Goal: Information Seeking & Learning: Learn about a topic

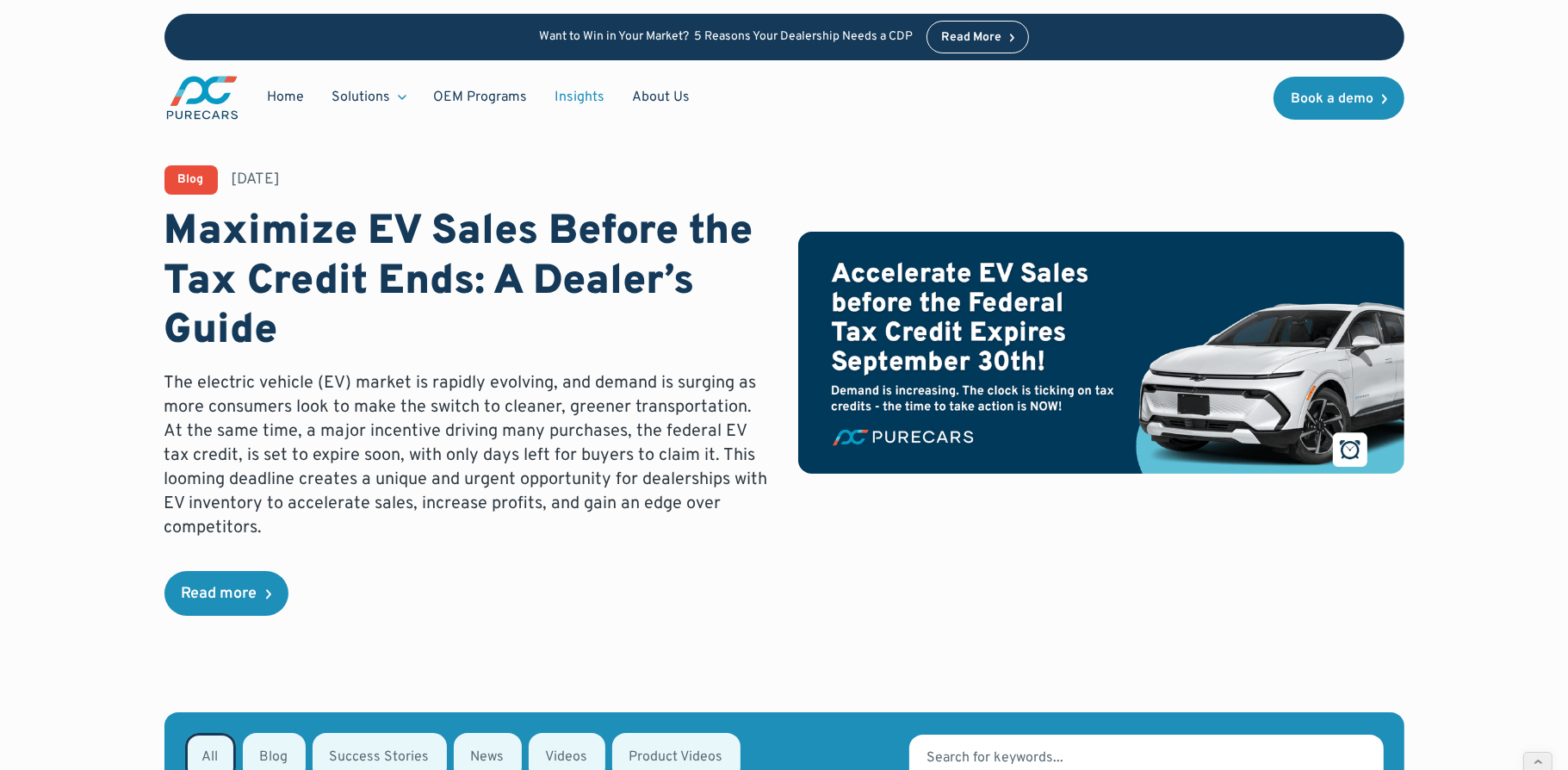
click at [103, 472] on div "Blog August 19, 2025 Maximize EV Sales Before the Tax Credit Ends: A Dealer’s G…" at bounding box center [783, 356] width 1411 height 713
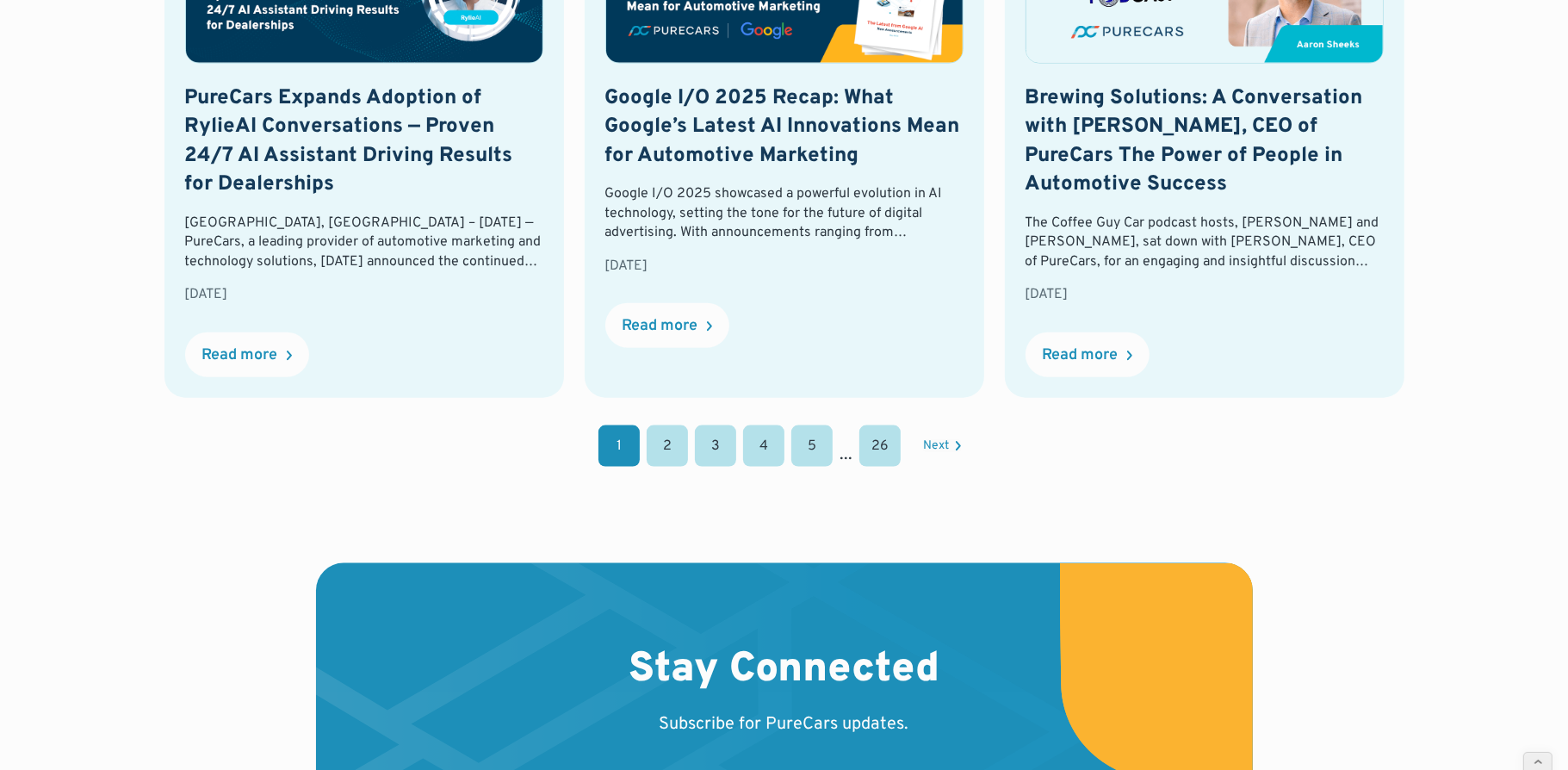
scroll to position [1952, 0]
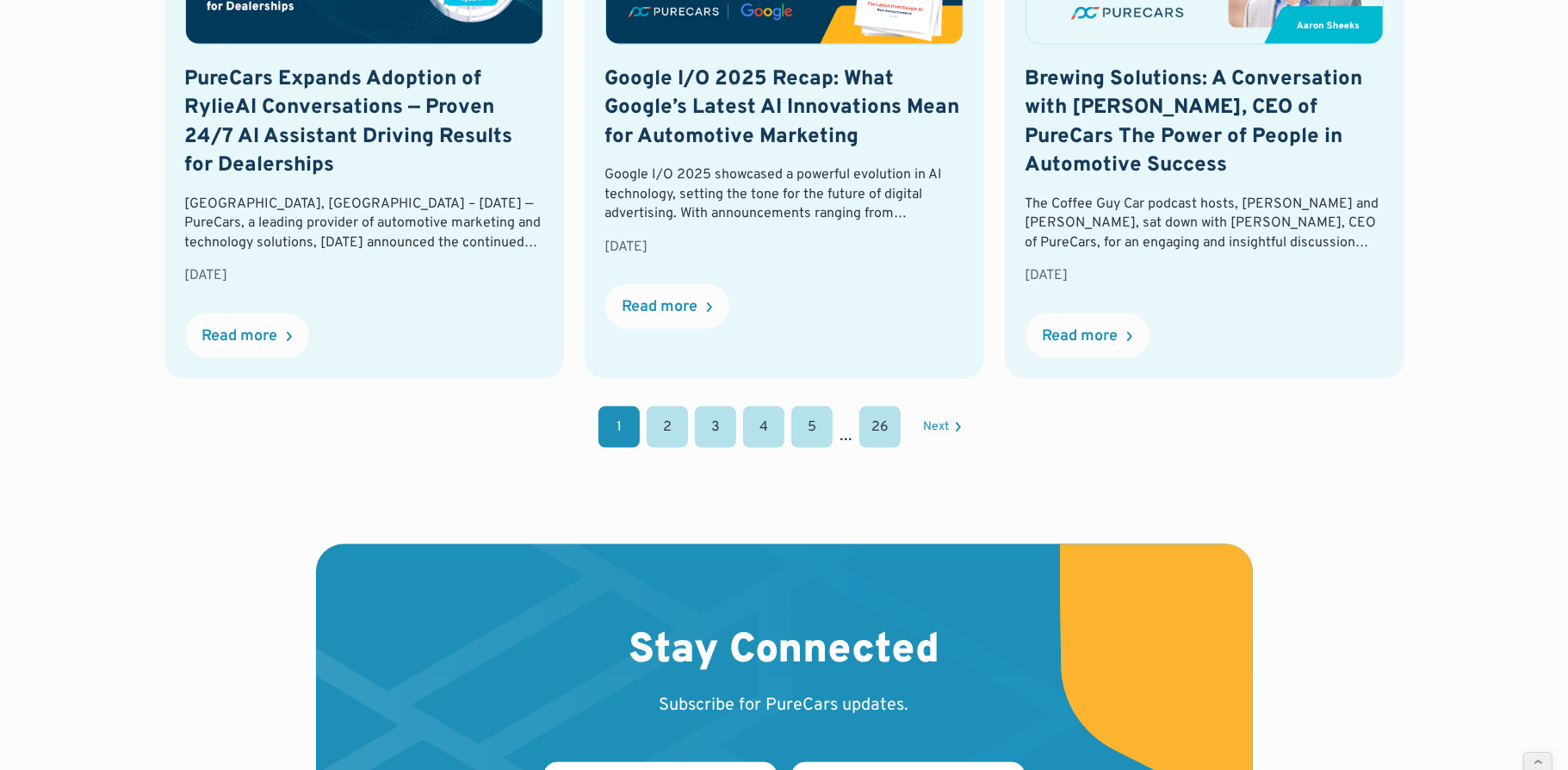
click at [664, 428] on link "2" at bounding box center [668, 428] width 41 height 41
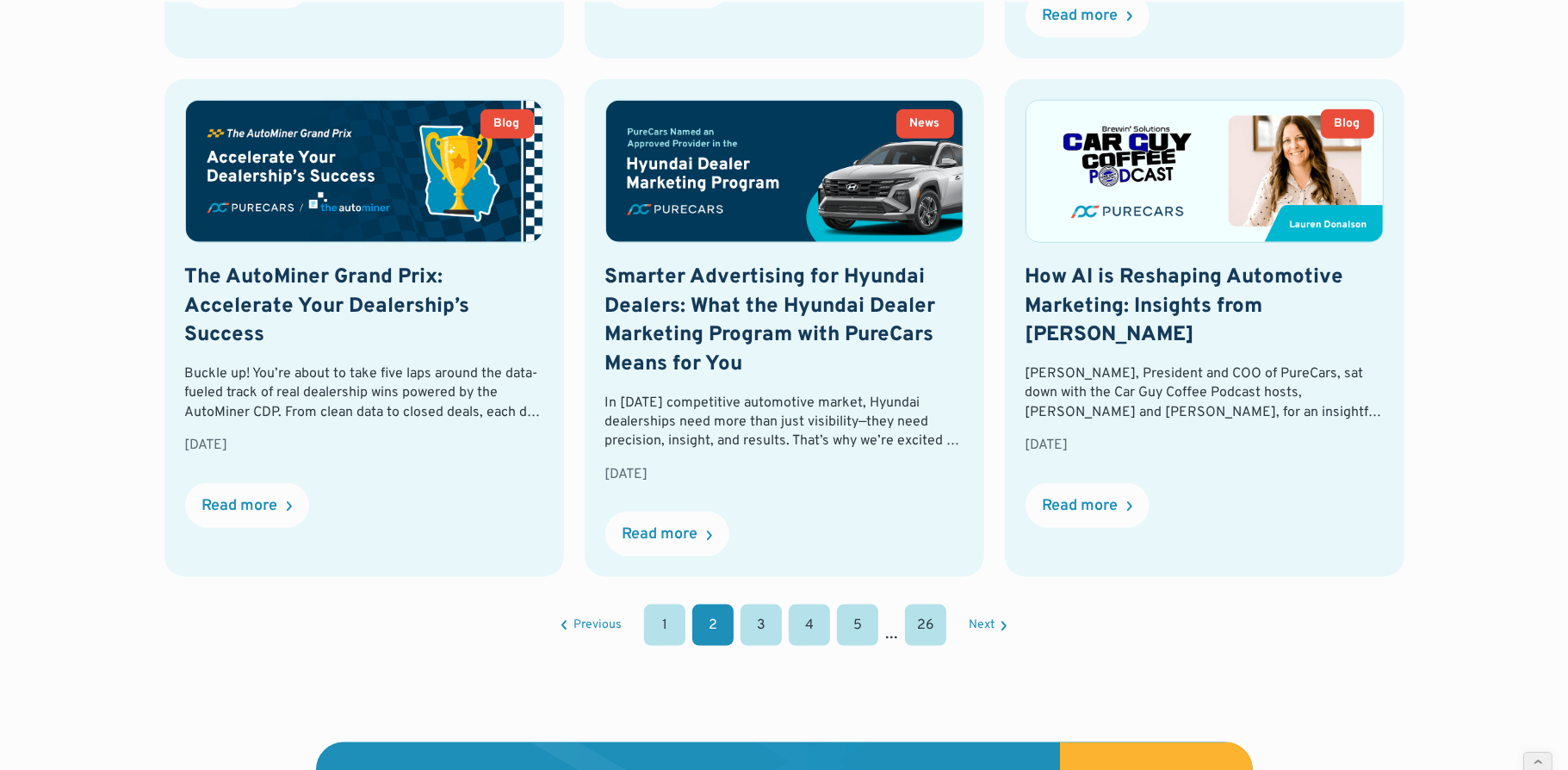
scroll to position [1821, 0]
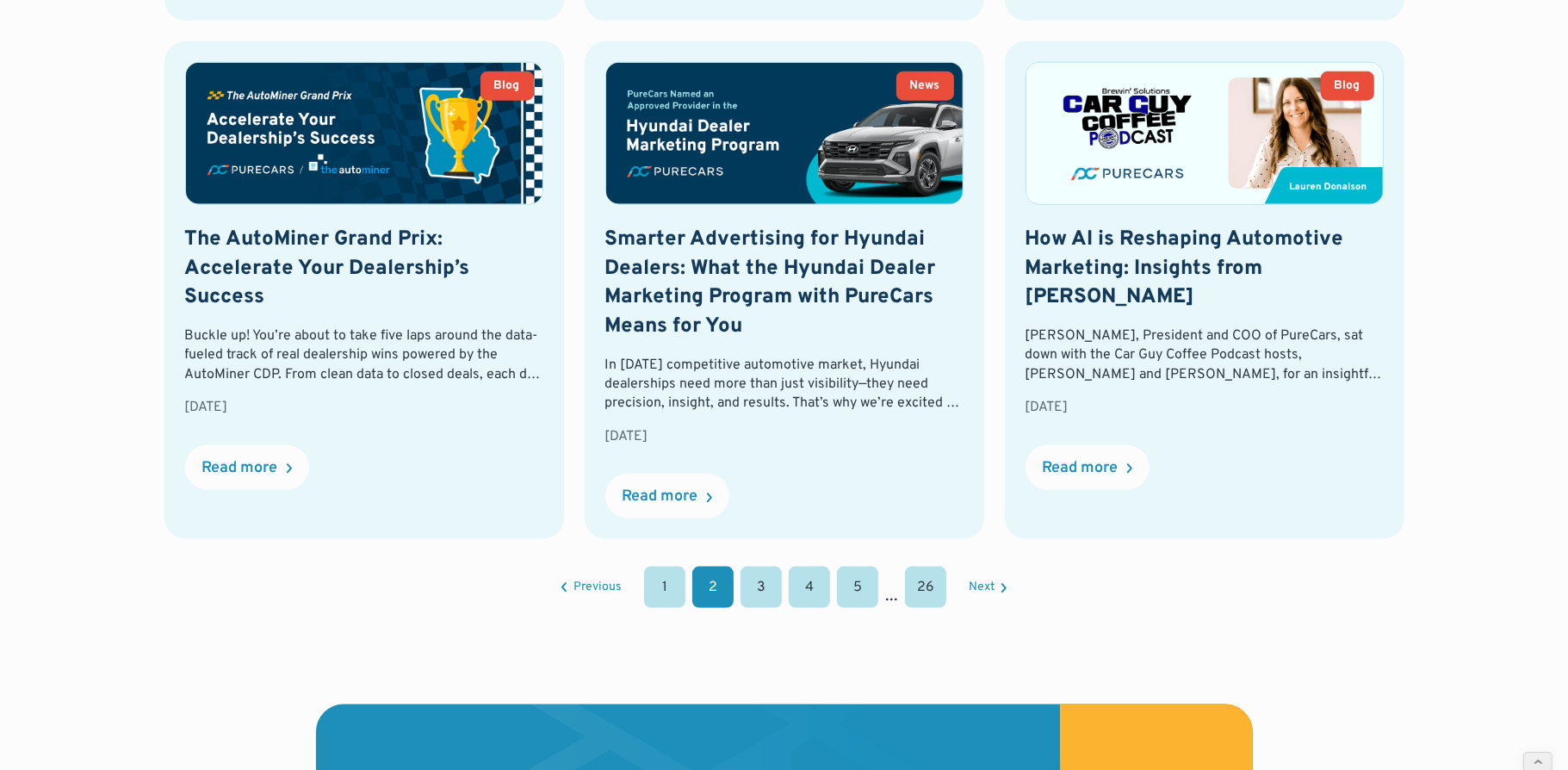
click at [762, 596] on link "3" at bounding box center [761, 587] width 41 height 41
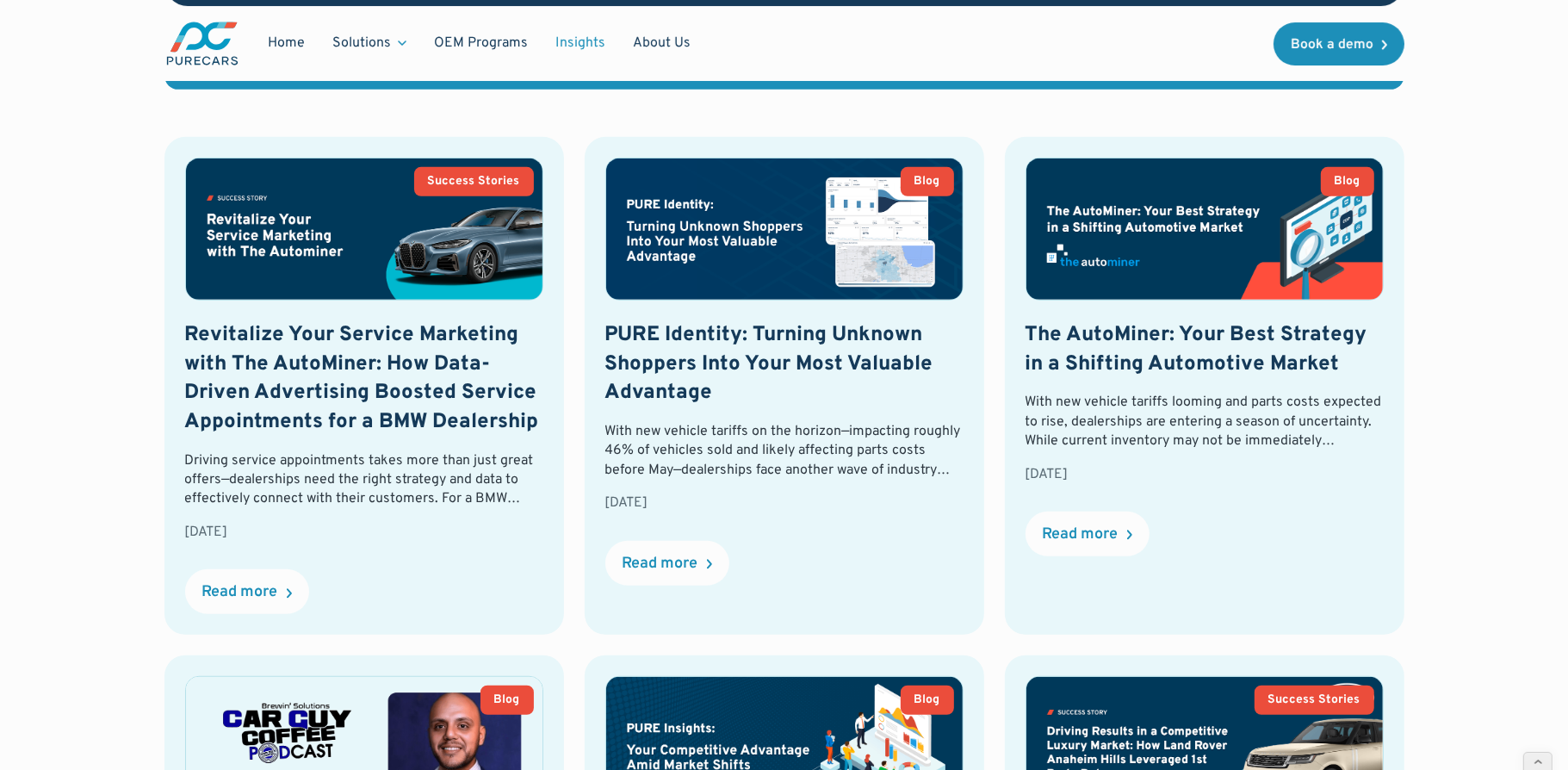
scroll to position [712, 0]
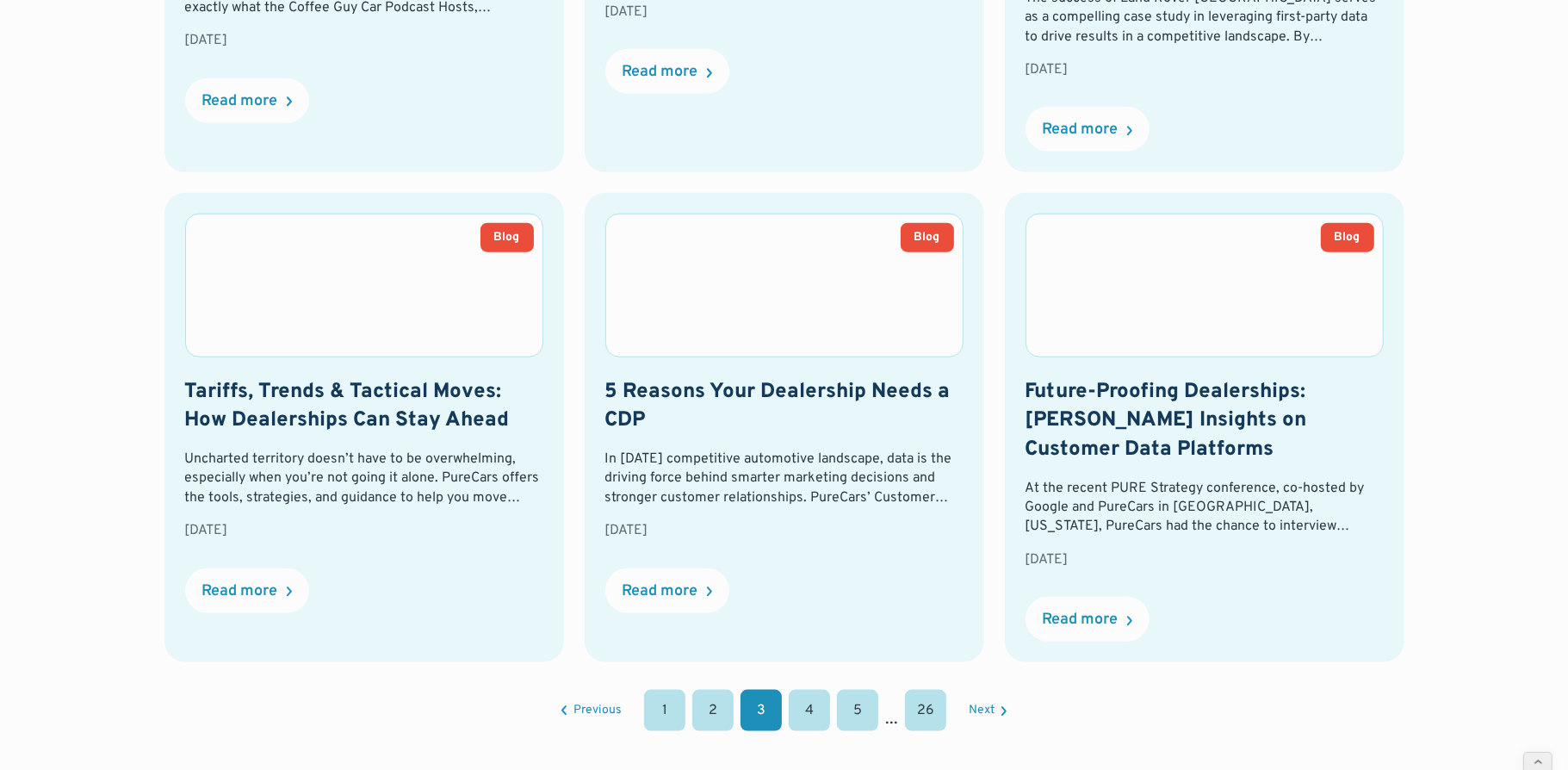
scroll to position [1721, 0]
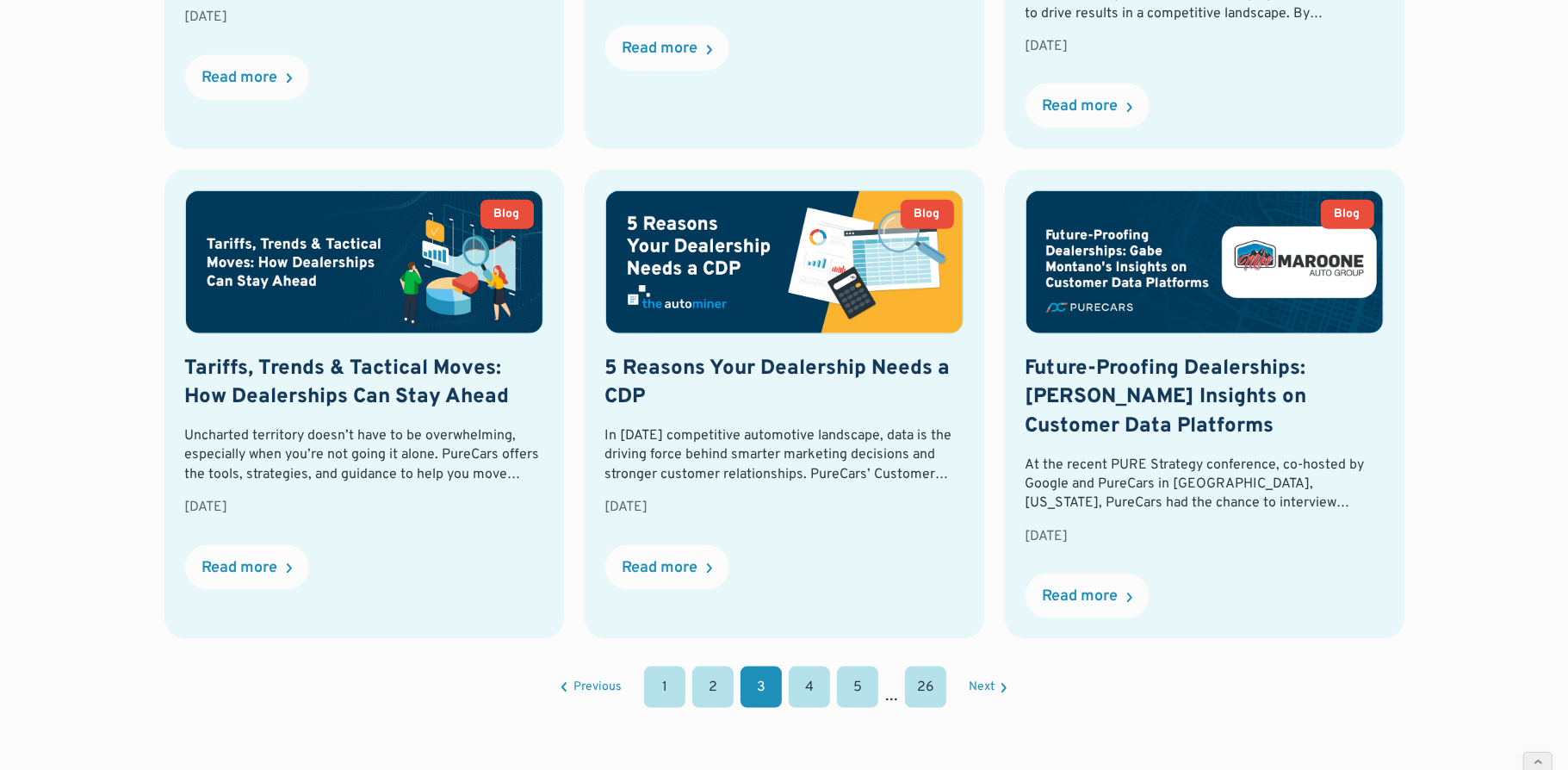
click at [800, 688] on link "4" at bounding box center [809, 688] width 41 height 41
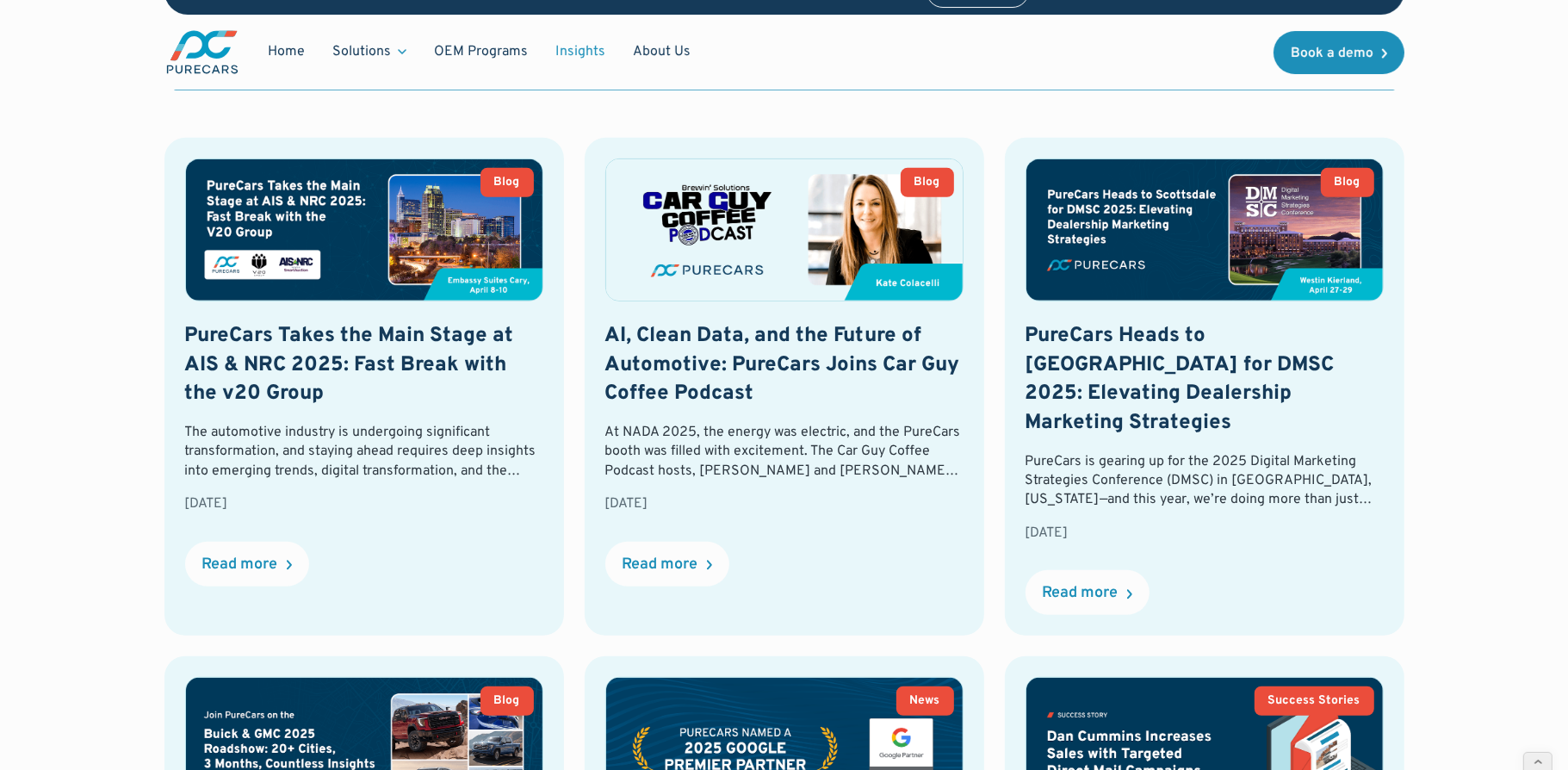
scroll to position [712, 0]
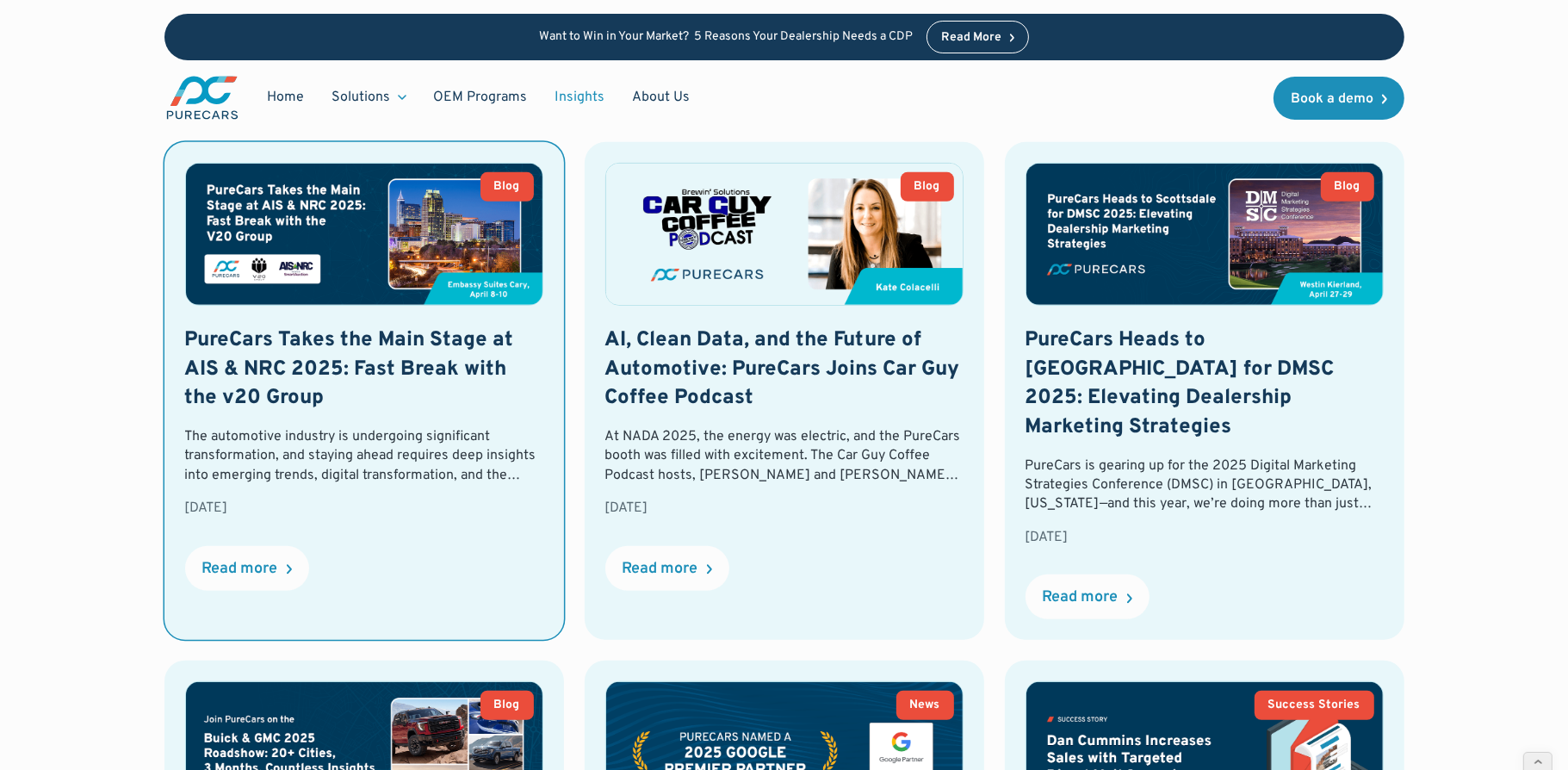
click at [359, 218] on img at bounding box center [365, 235] width 357 height 142
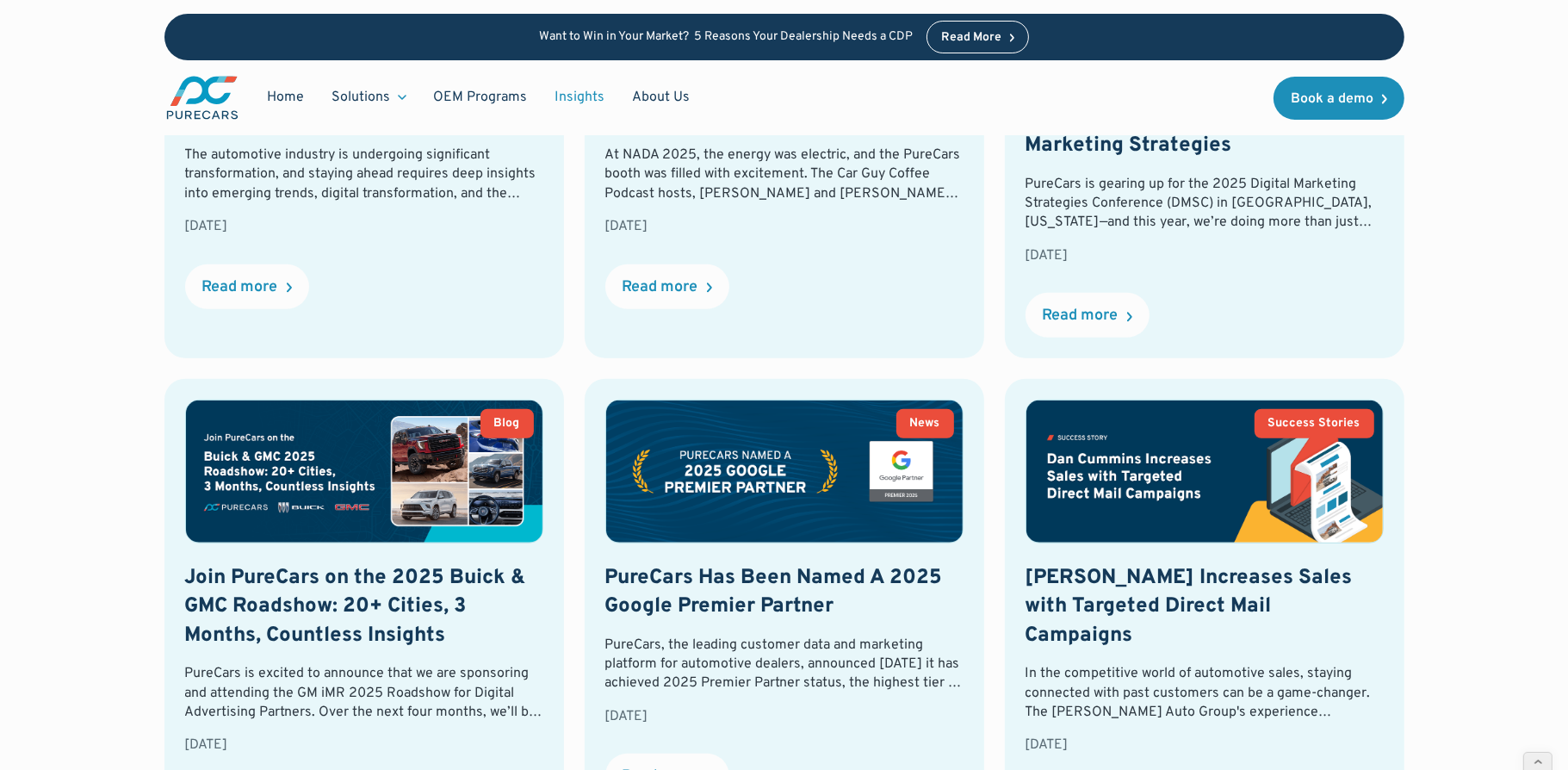
scroll to position [1094, 0]
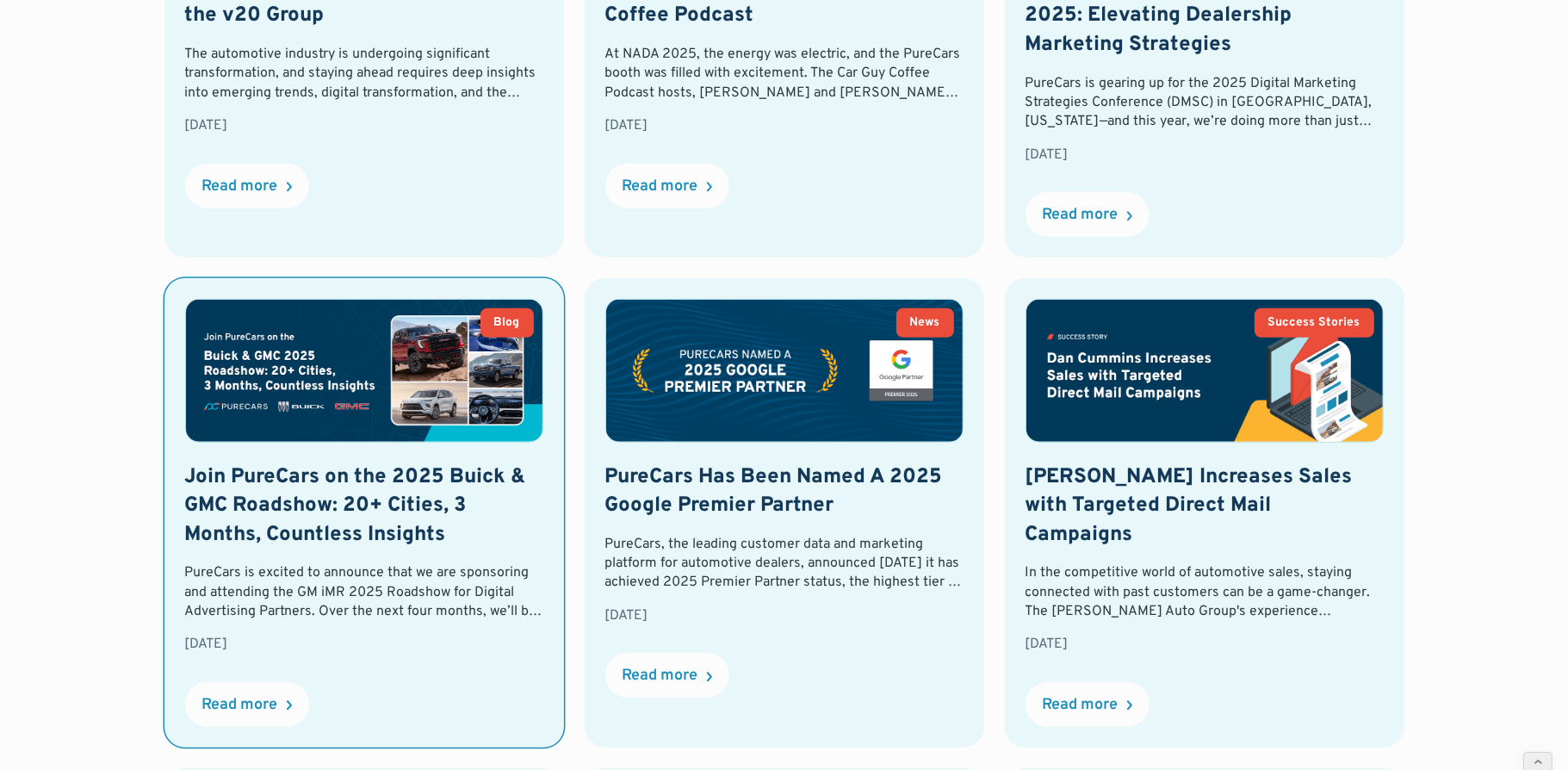
click at [266, 381] on img at bounding box center [365, 370] width 357 height 142
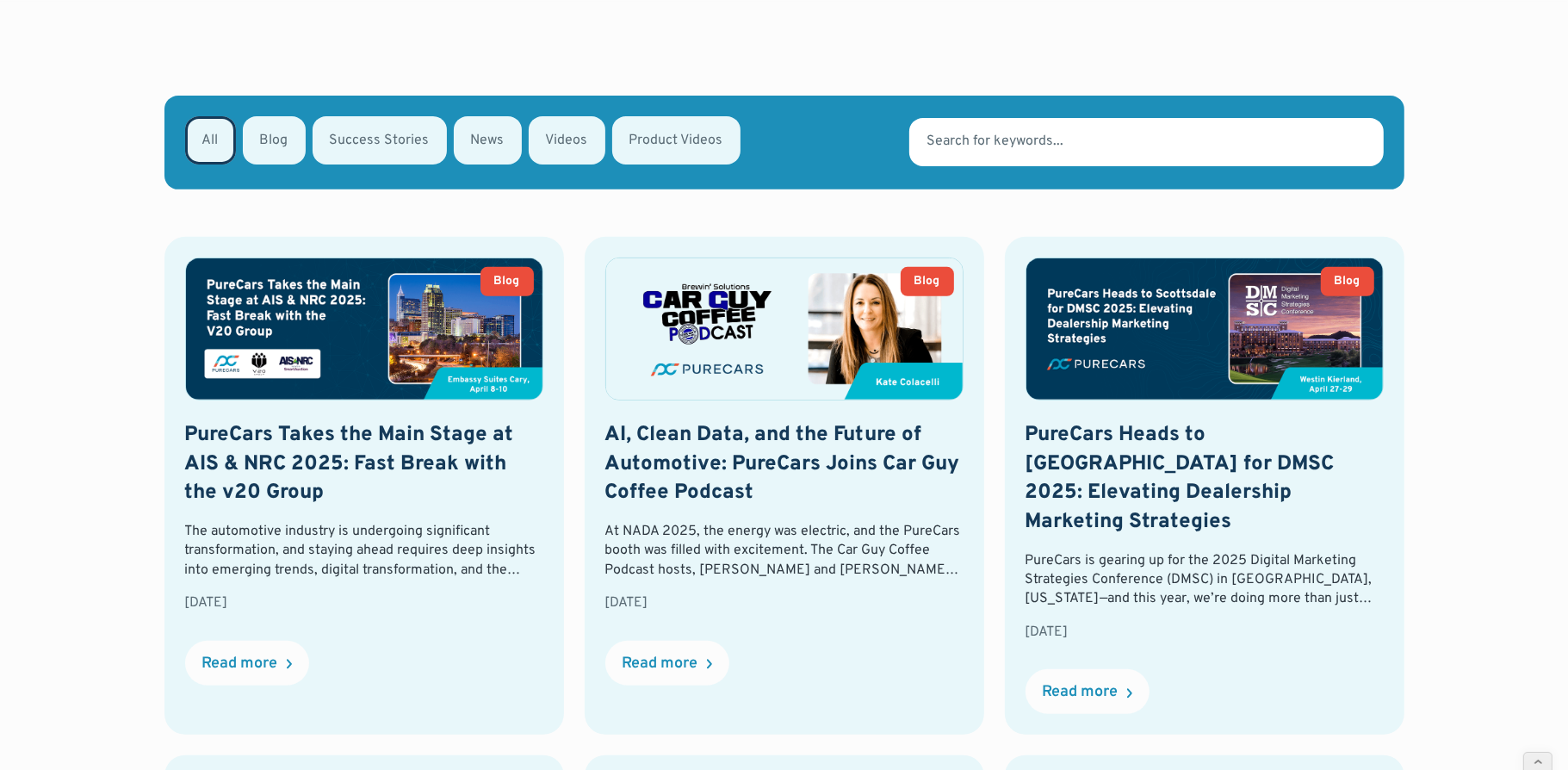
scroll to position [636, 0]
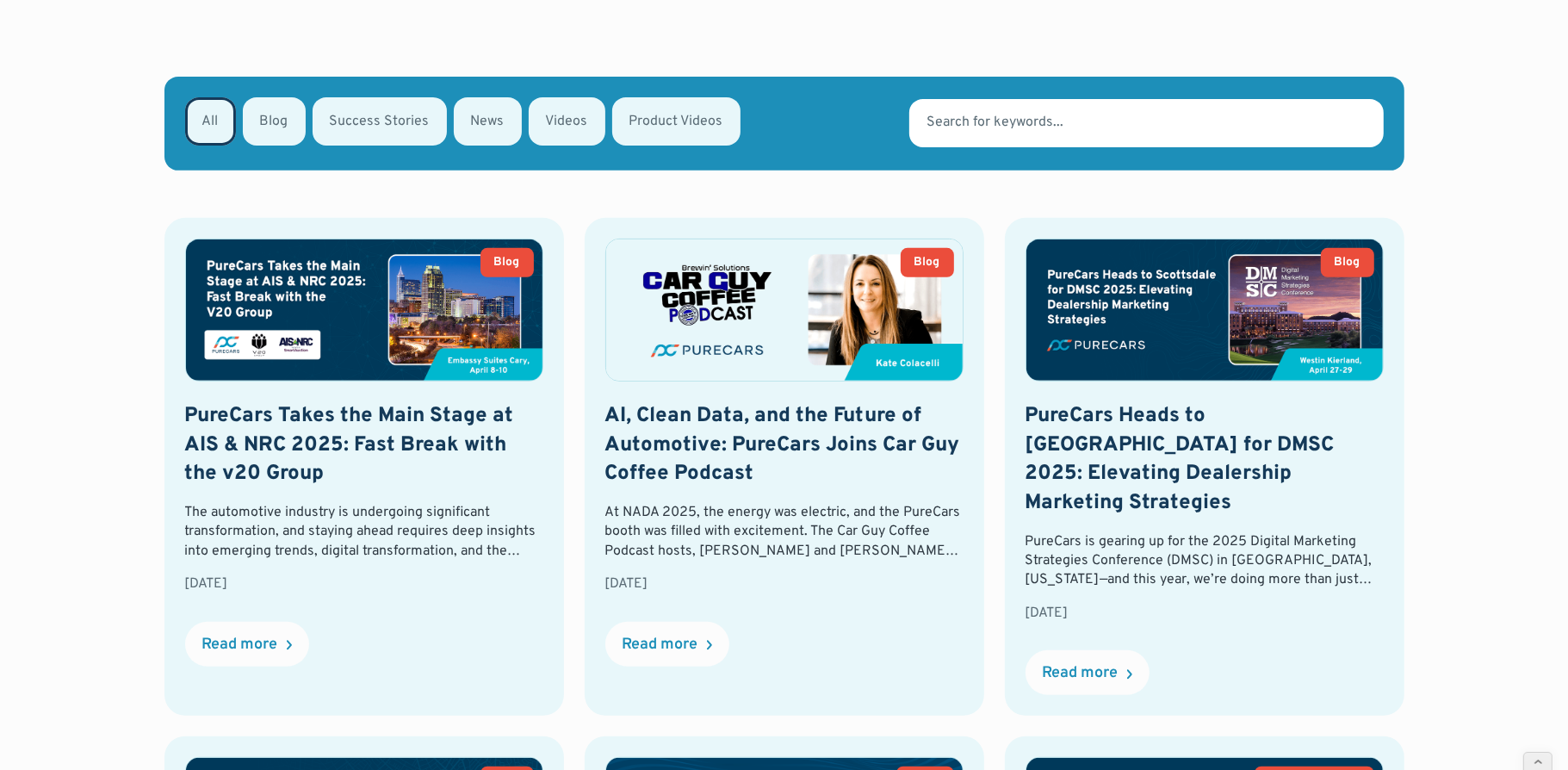
click at [204, 113] on div "Email Form" at bounding box center [211, 122] width 51 height 48
click at [204, 115] on input "All" at bounding box center [208, 120] width 11 height 11
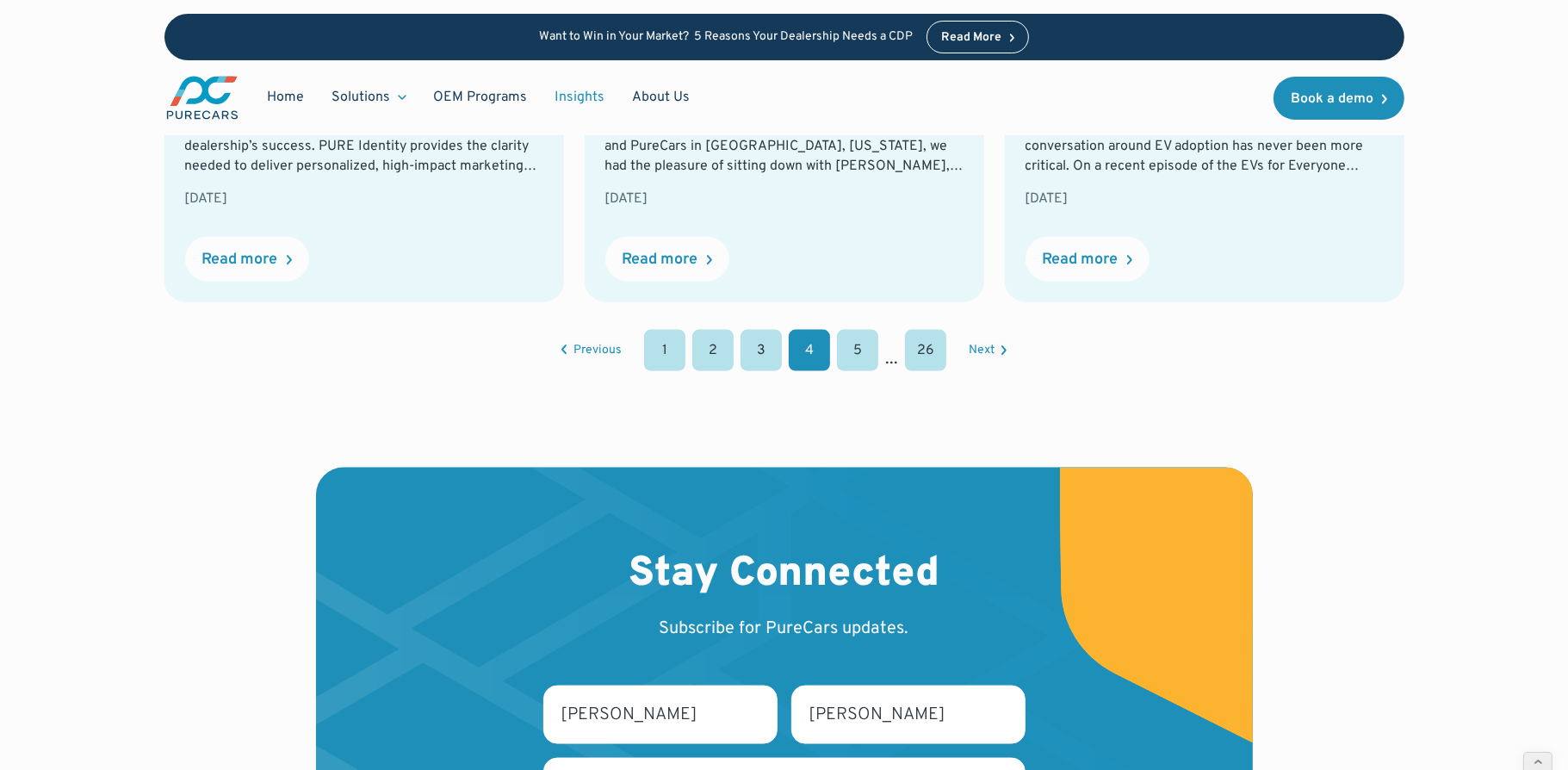
scroll to position [1818, 0]
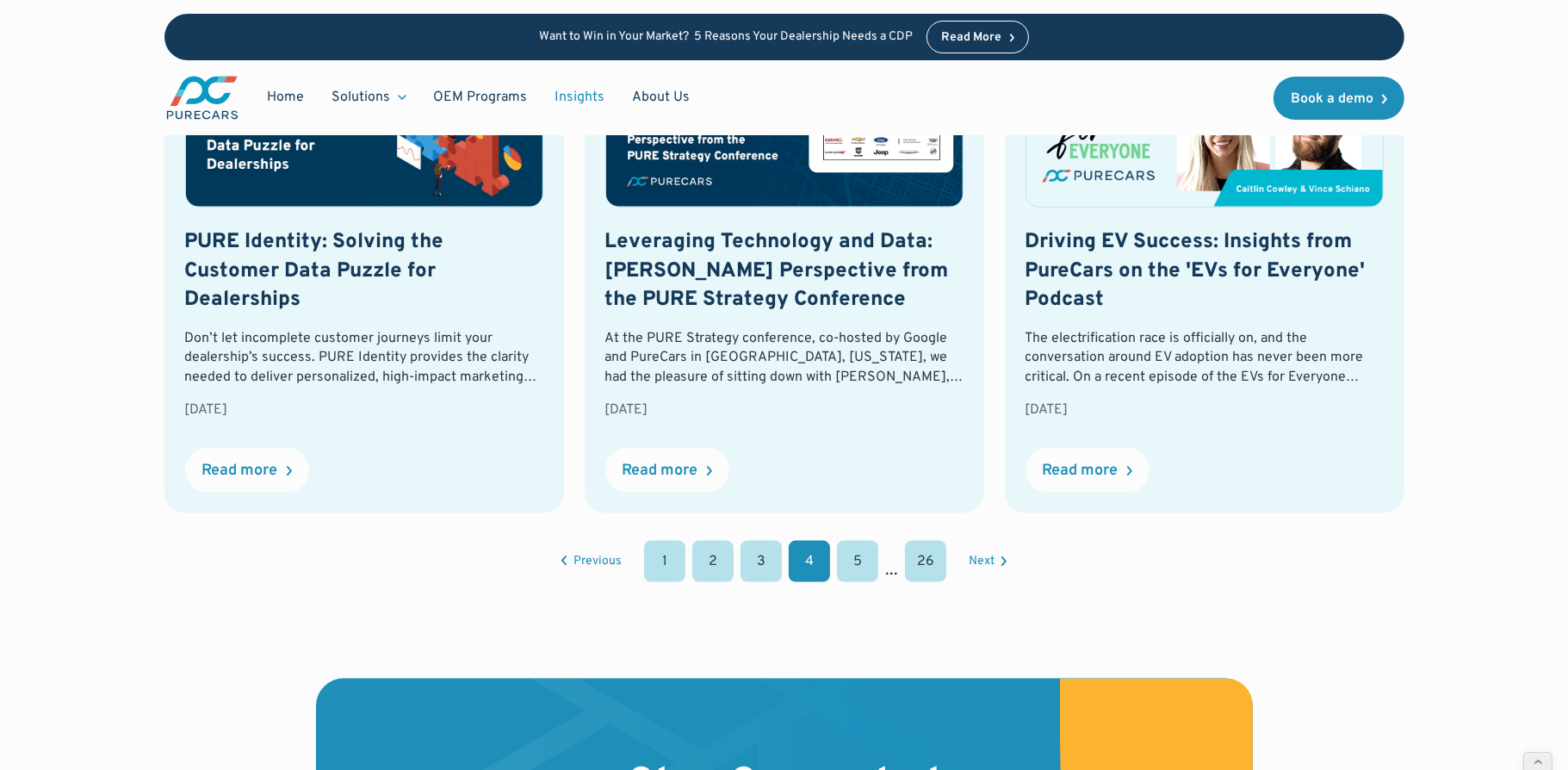
click at [658, 541] on link "1" at bounding box center [665, 561] width 41 height 41
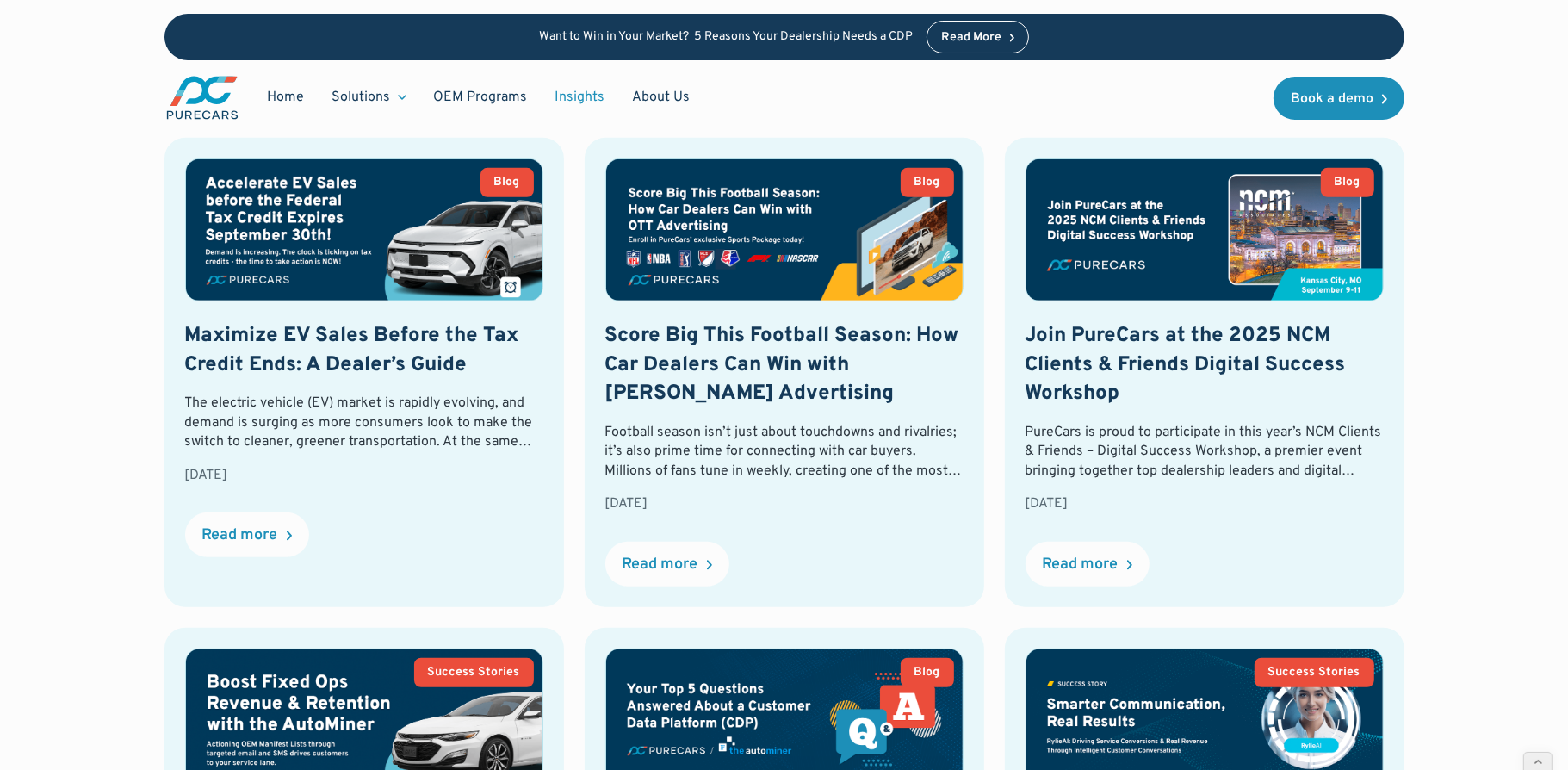
scroll to position [712, 0]
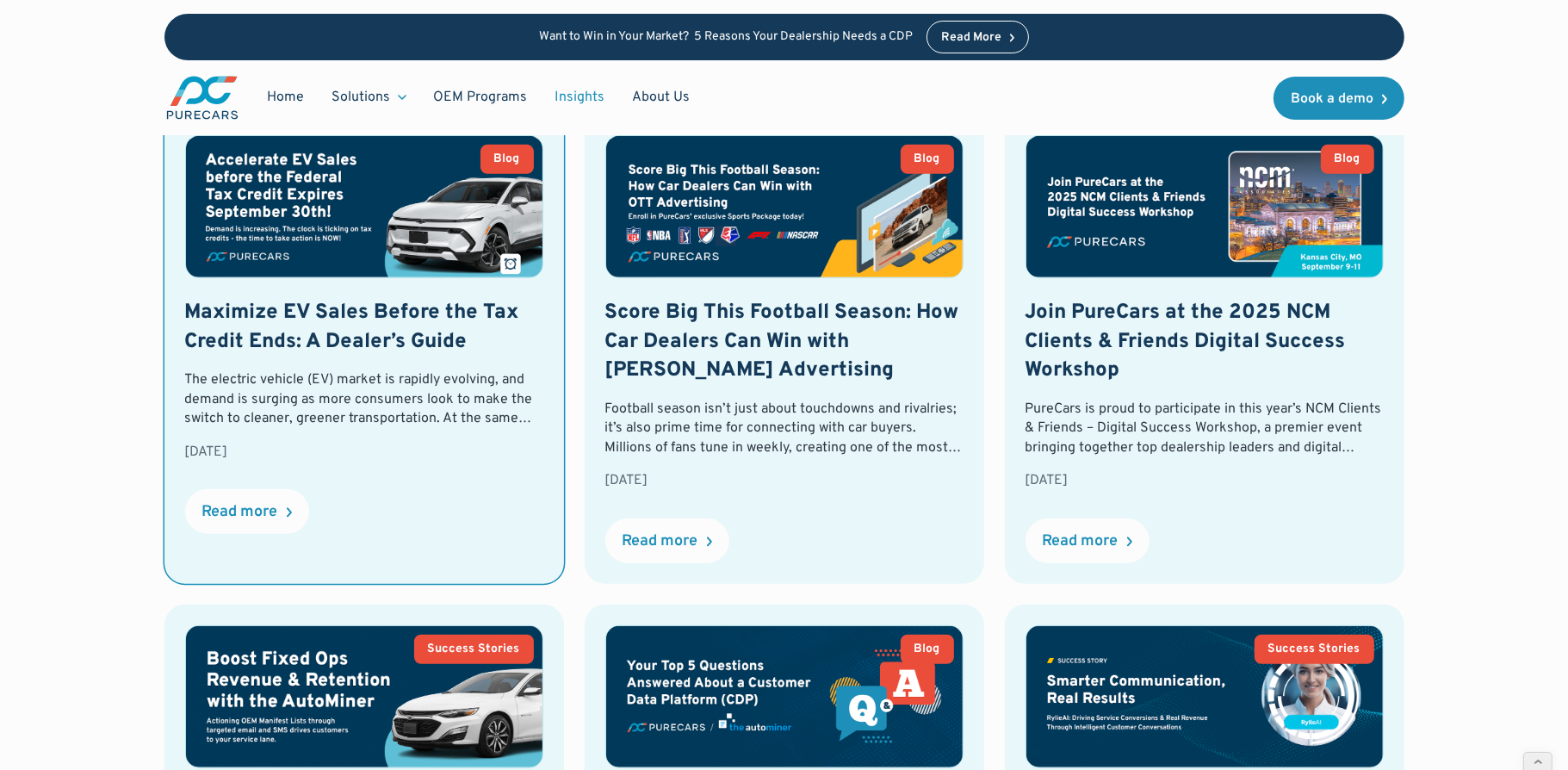
scroll to position [689, 0]
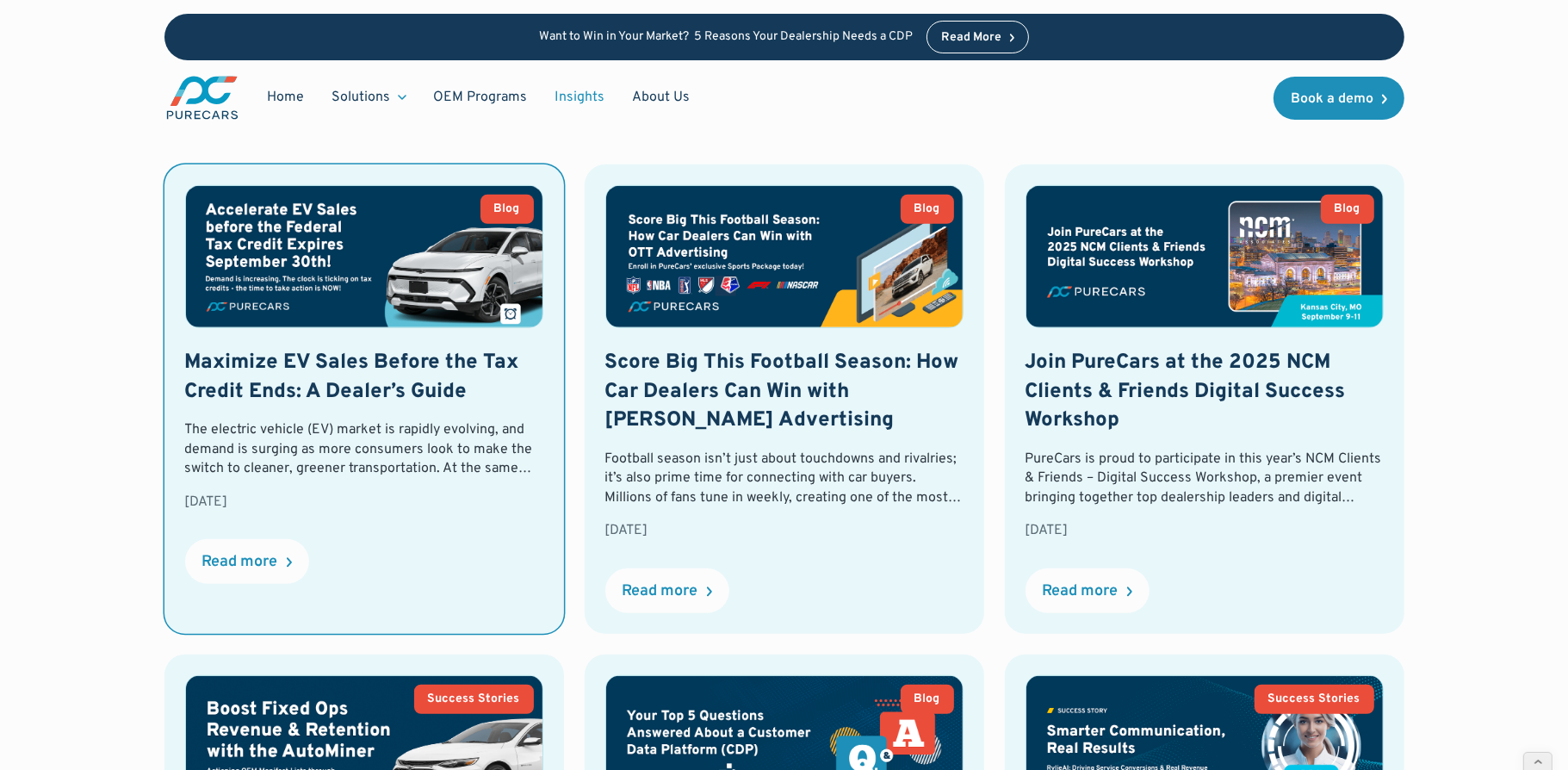
click at [400, 317] on img at bounding box center [365, 257] width 357 height 142
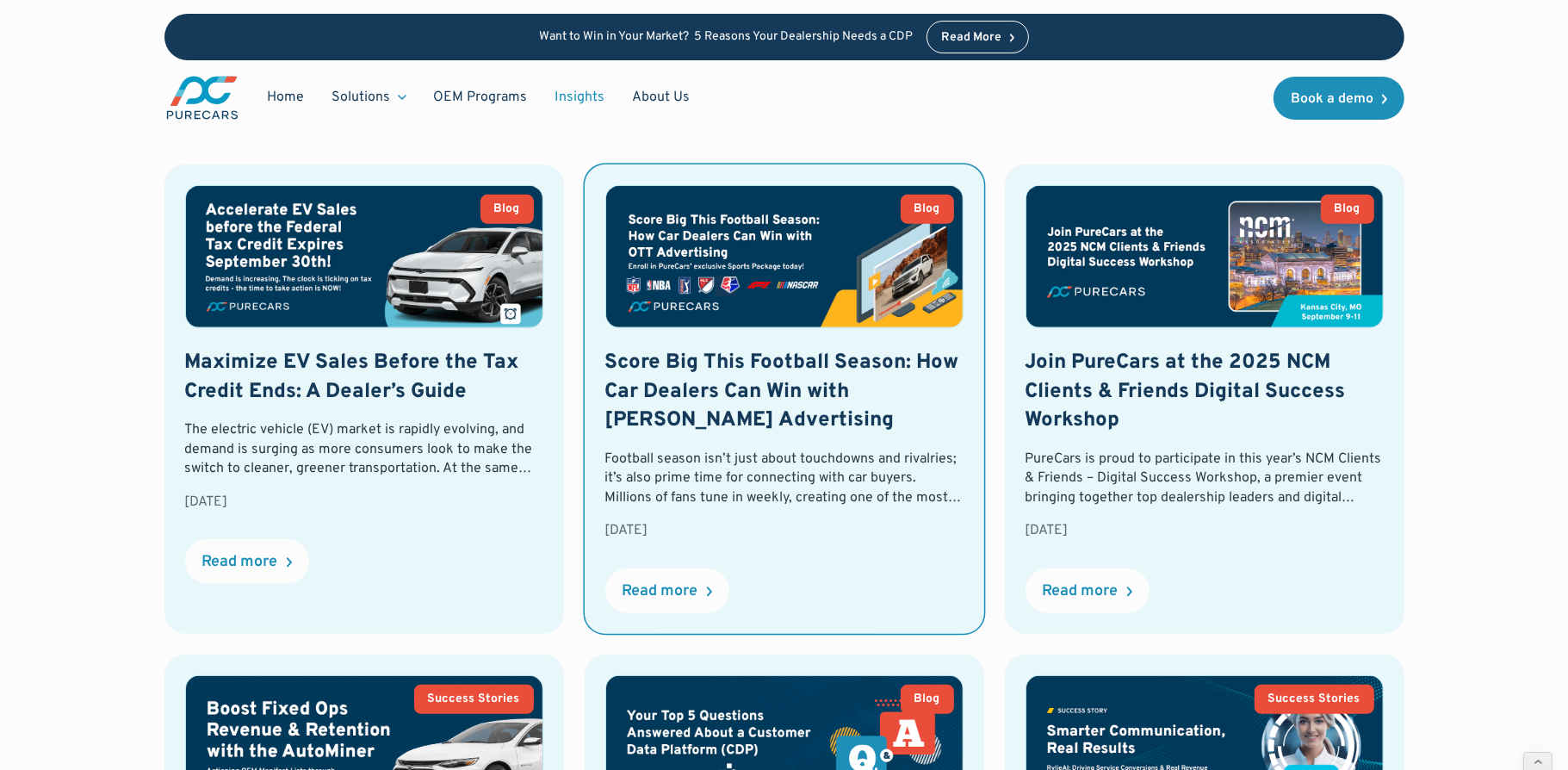
click at [762, 436] on div "Score Big This Football Season: How Car Dealers Can Win with OTT Advertising Fo…" at bounding box center [784, 444] width 358 height 191
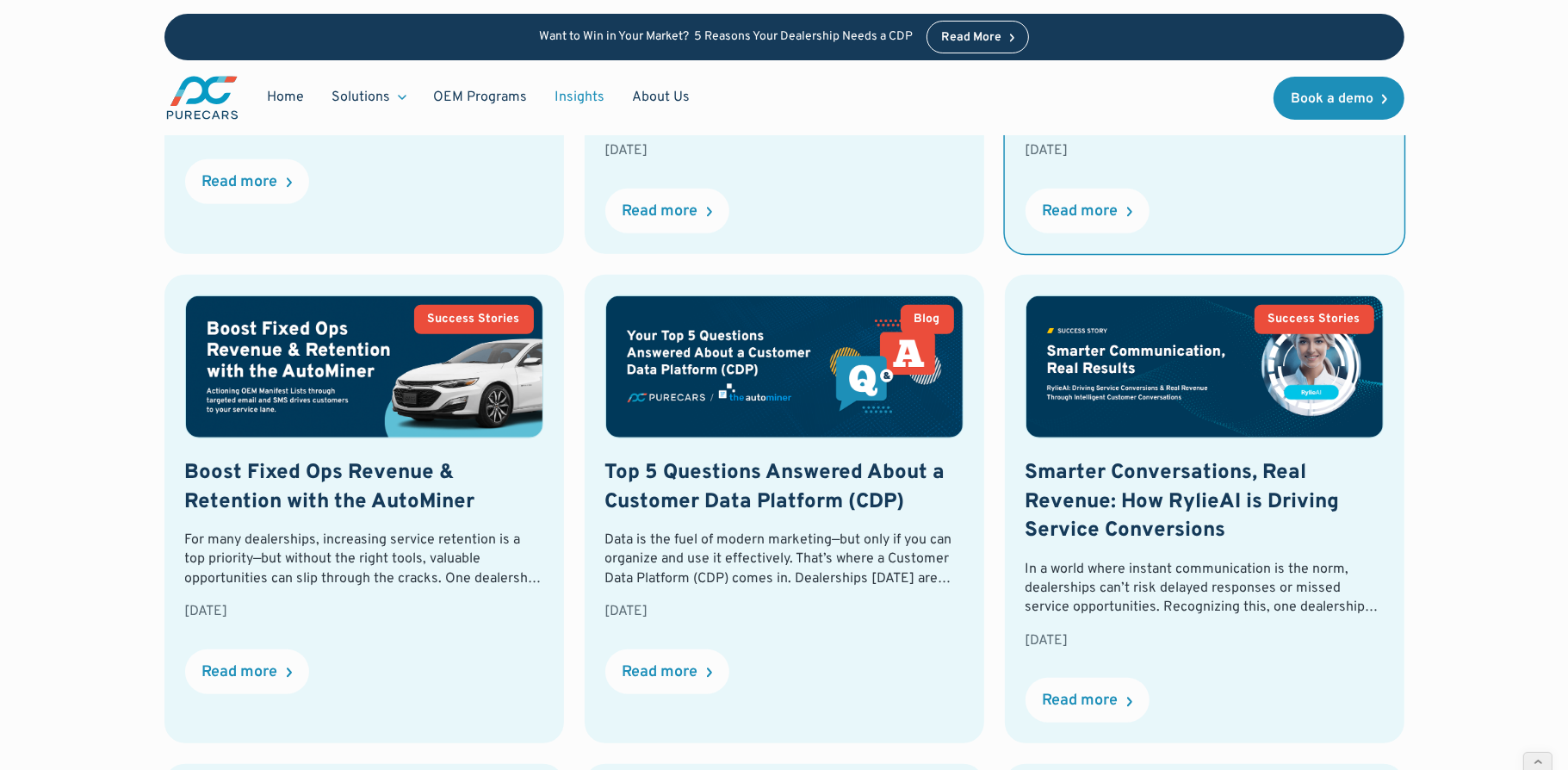
scroll to position [1287, 0]
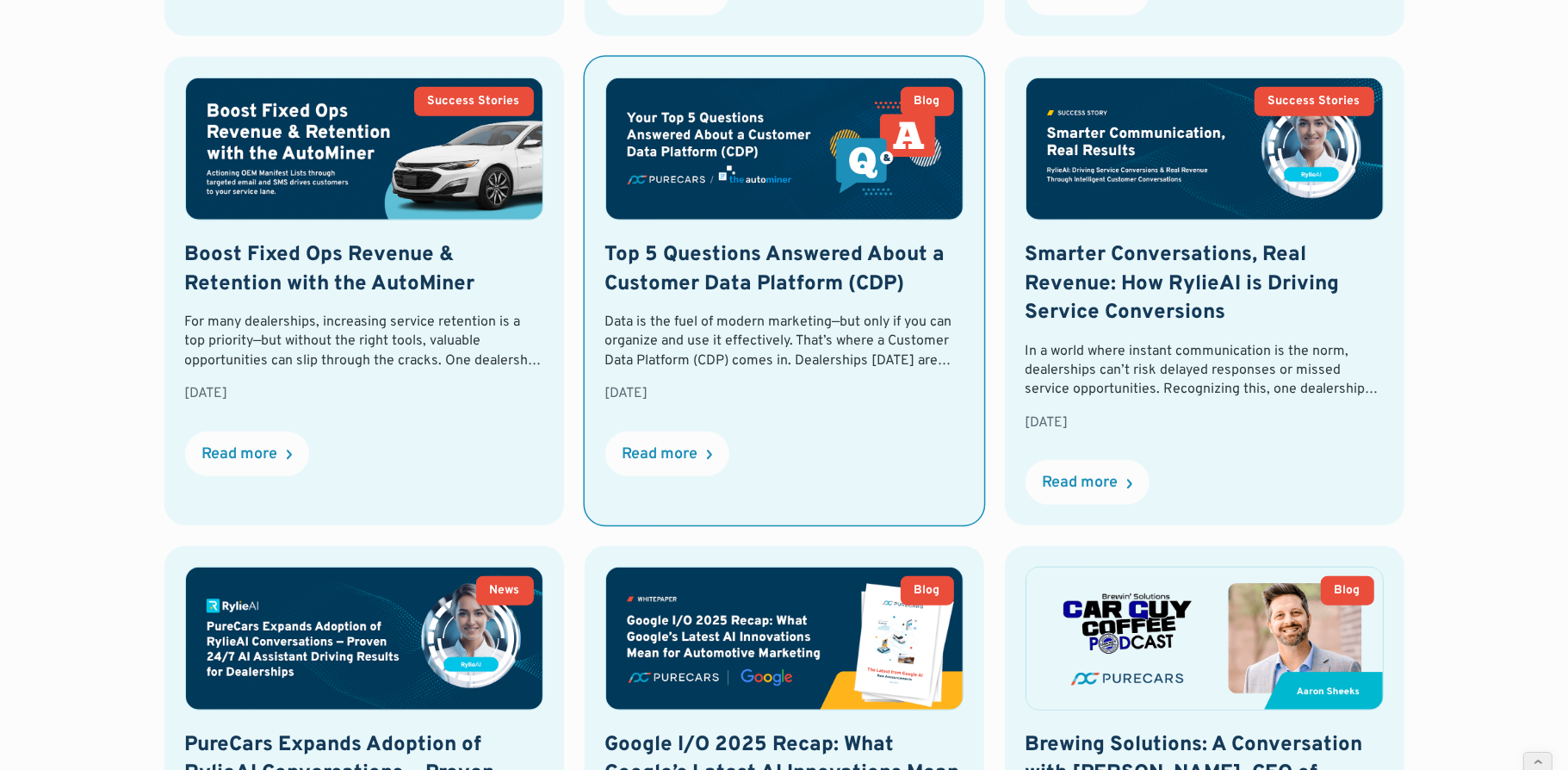
click at [887, 395] on div "July 25, 2025" at bounding box center [784, 394] width 358 height 19
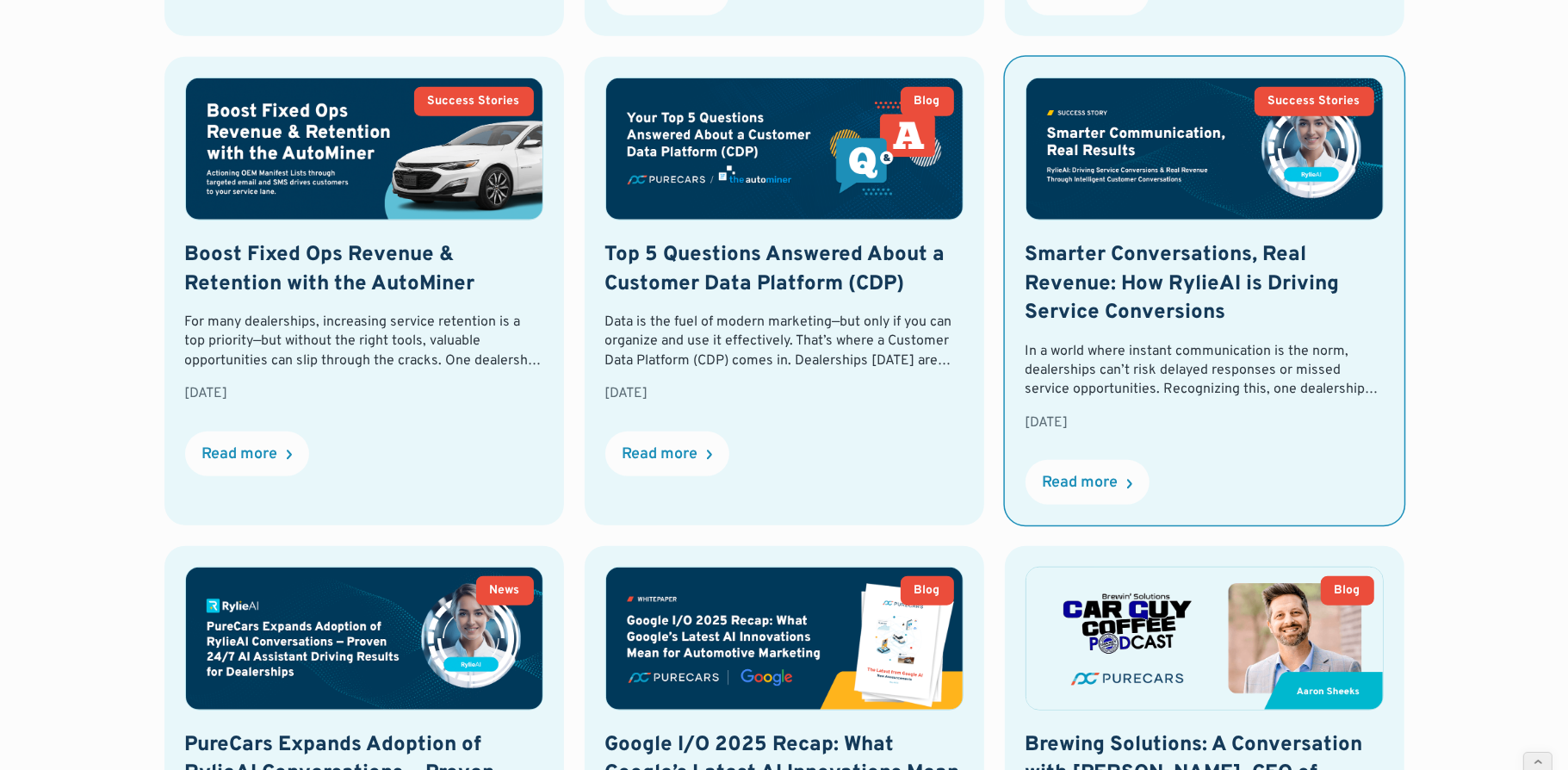
click at [1245, 364] on div "In a world where instant communication is the norm, dealerships can’t risk dela…" at bounding box center [1204, 370] width 358 height 57
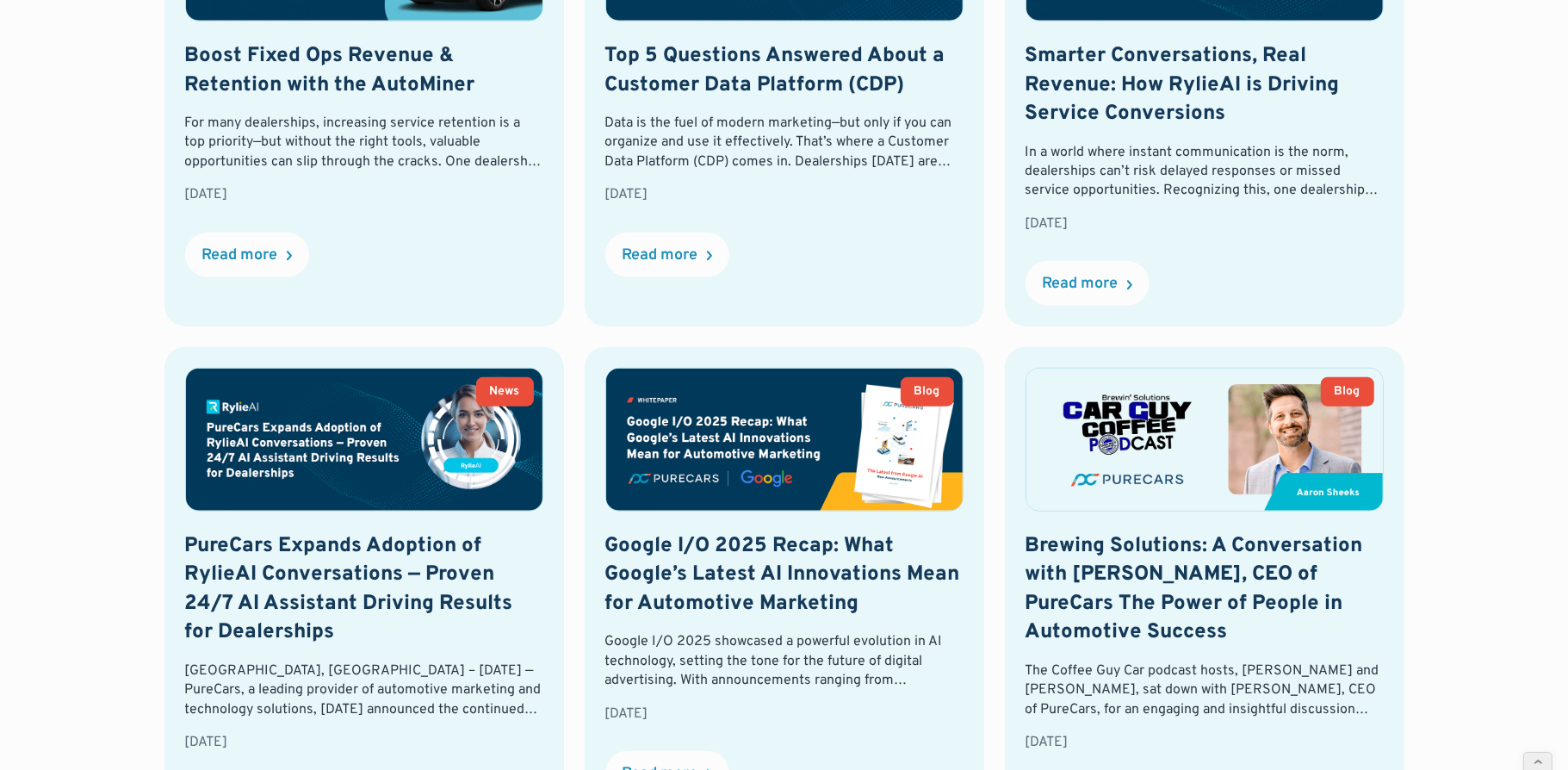
scroll to position [1598, 0]
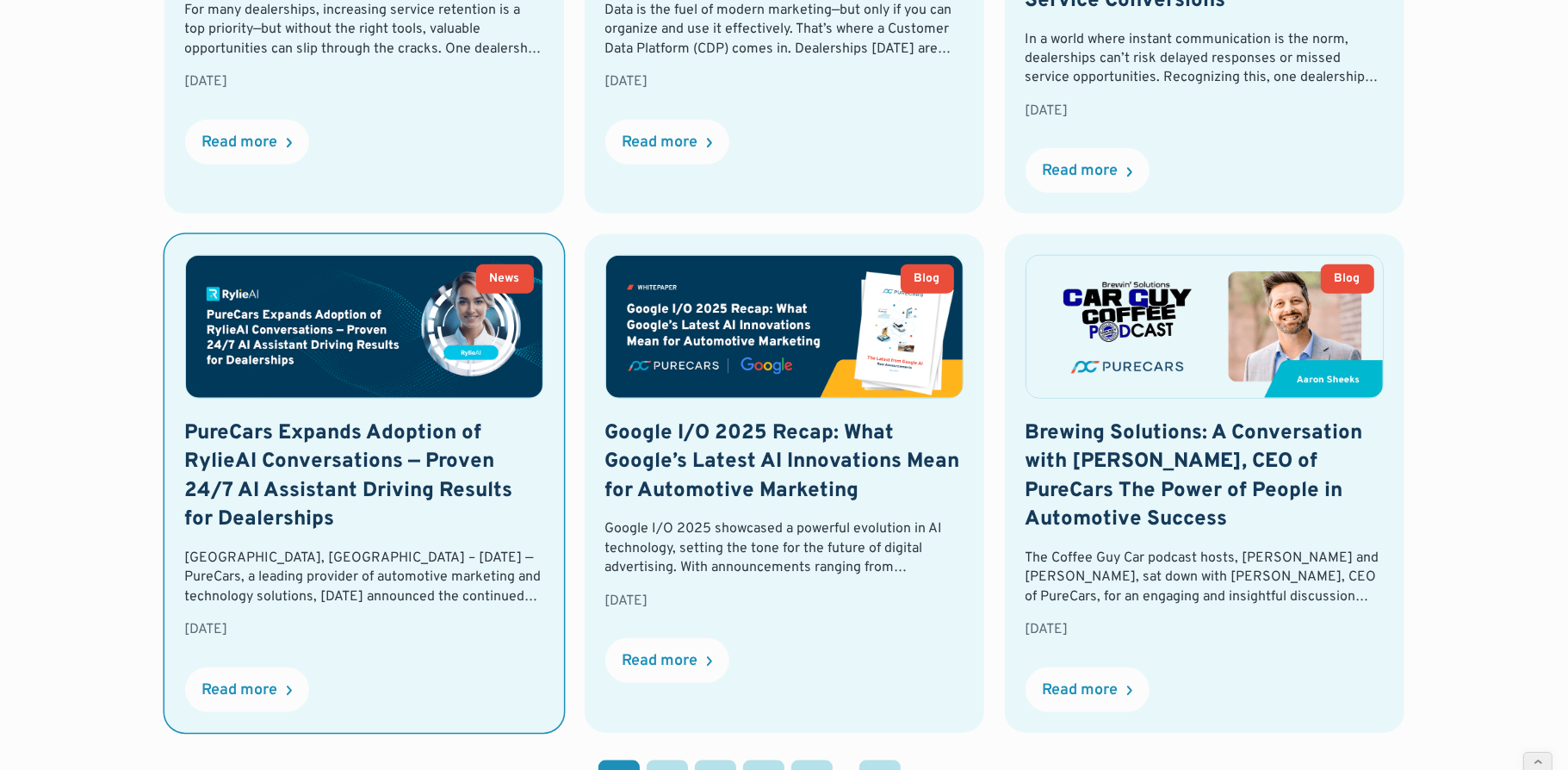
click at [268, 414] on link "News PureCars Expands Adoption of RylieAI Conversations — Proven 24/7 AI Assist…" at bounding box center [365, 482] width 400 height 497
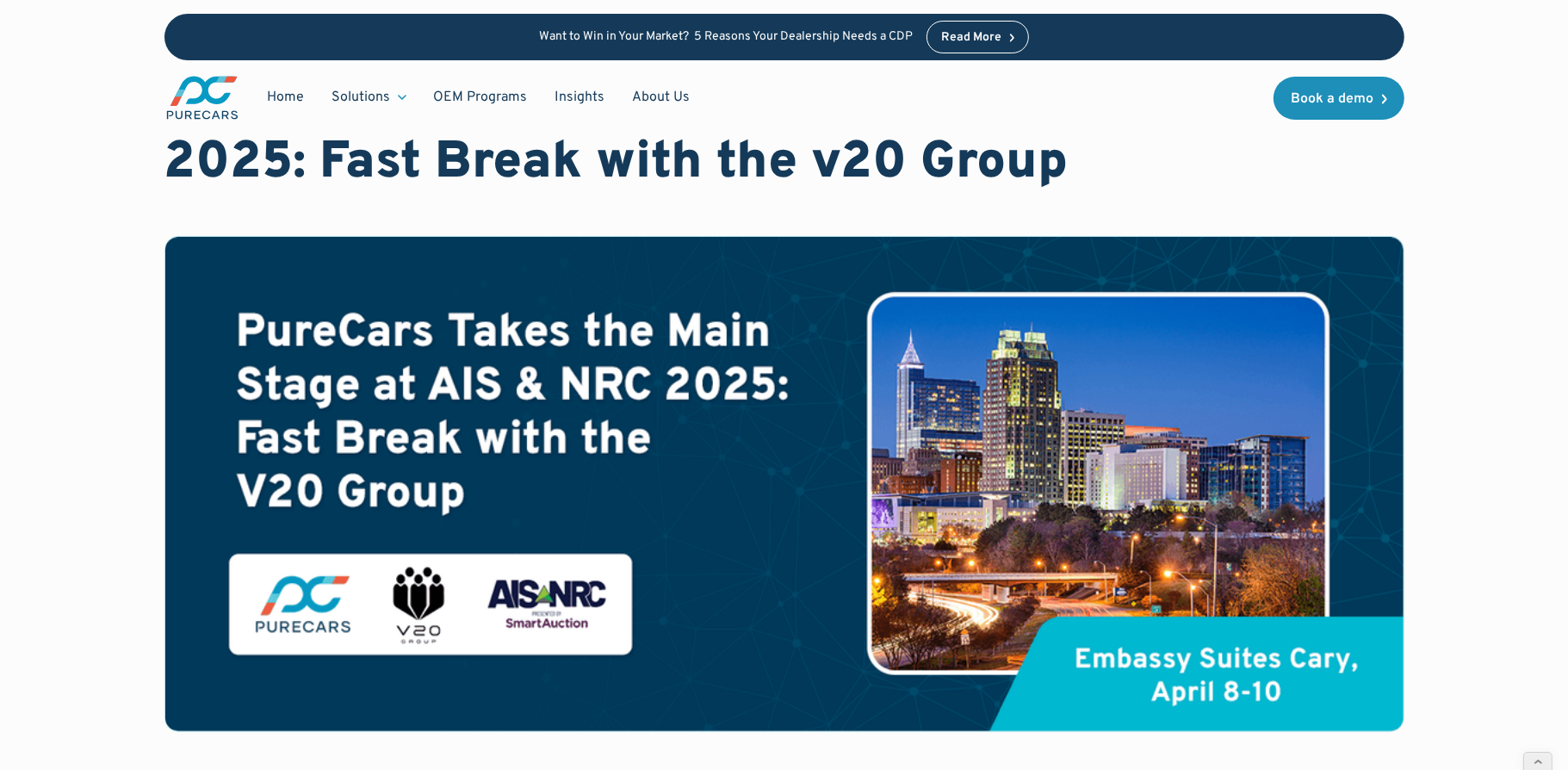
scroll to position [117, 0]
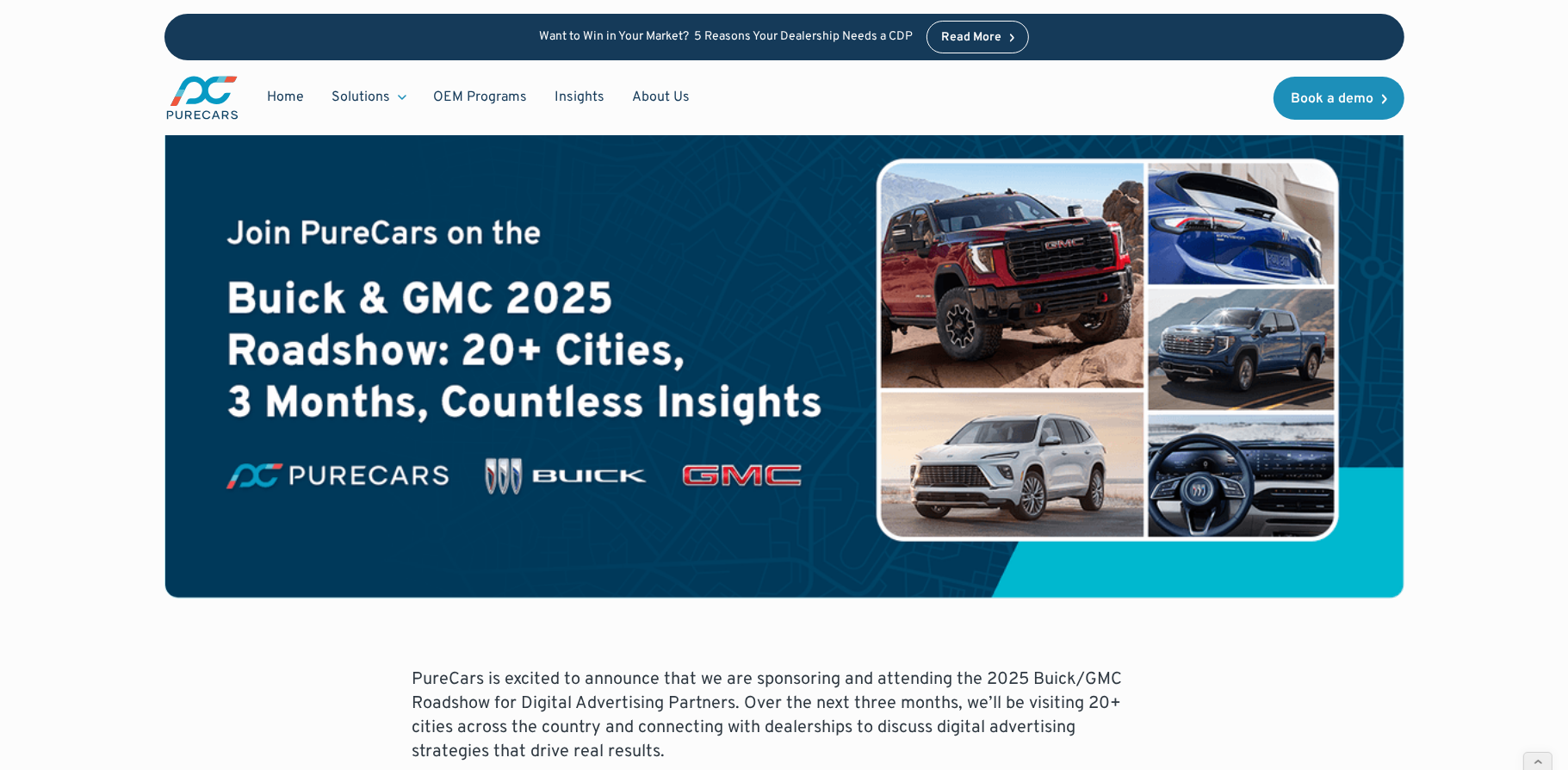
scroll to position [355, 0]
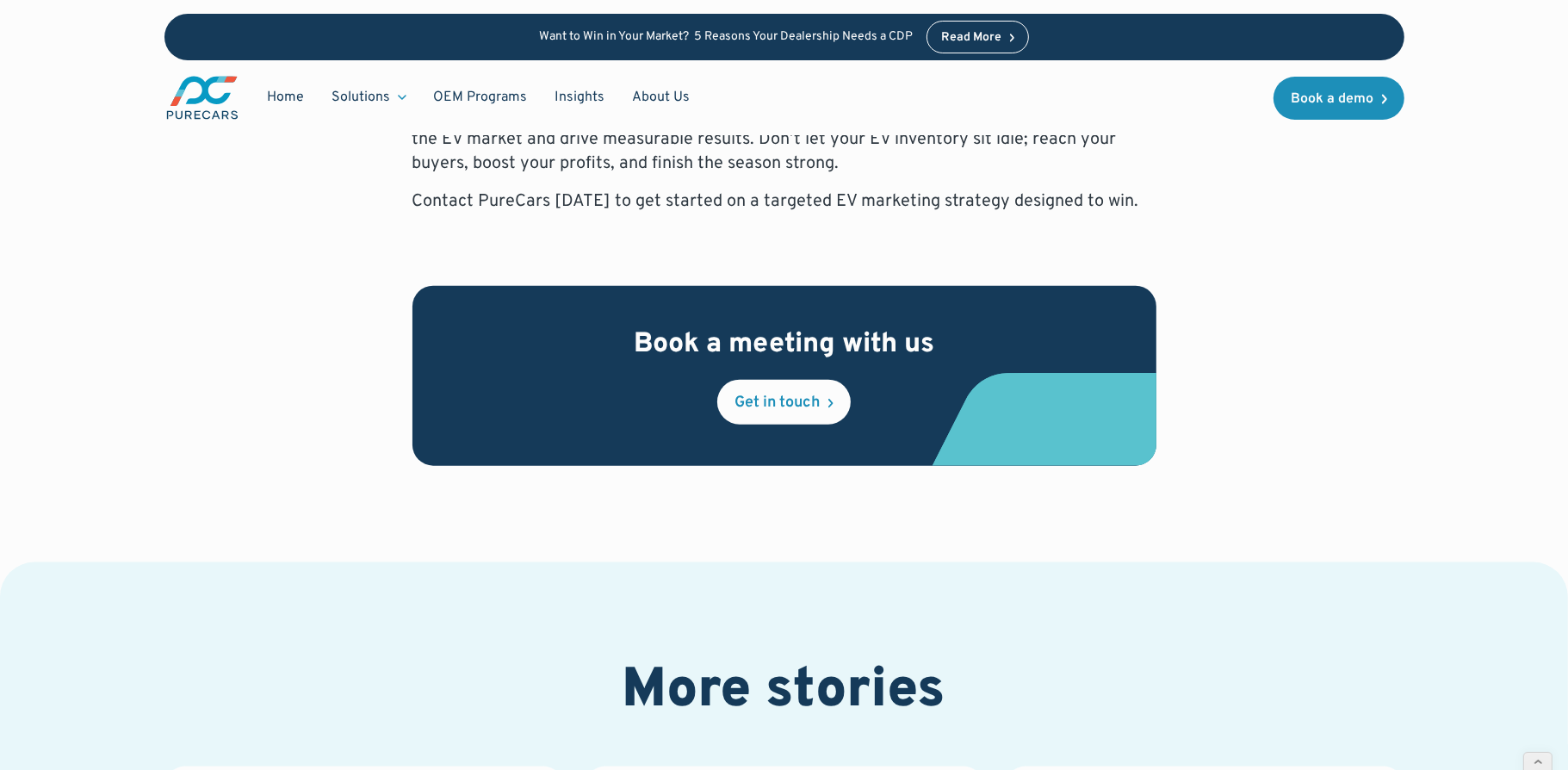
scroll to position [2046, 0]
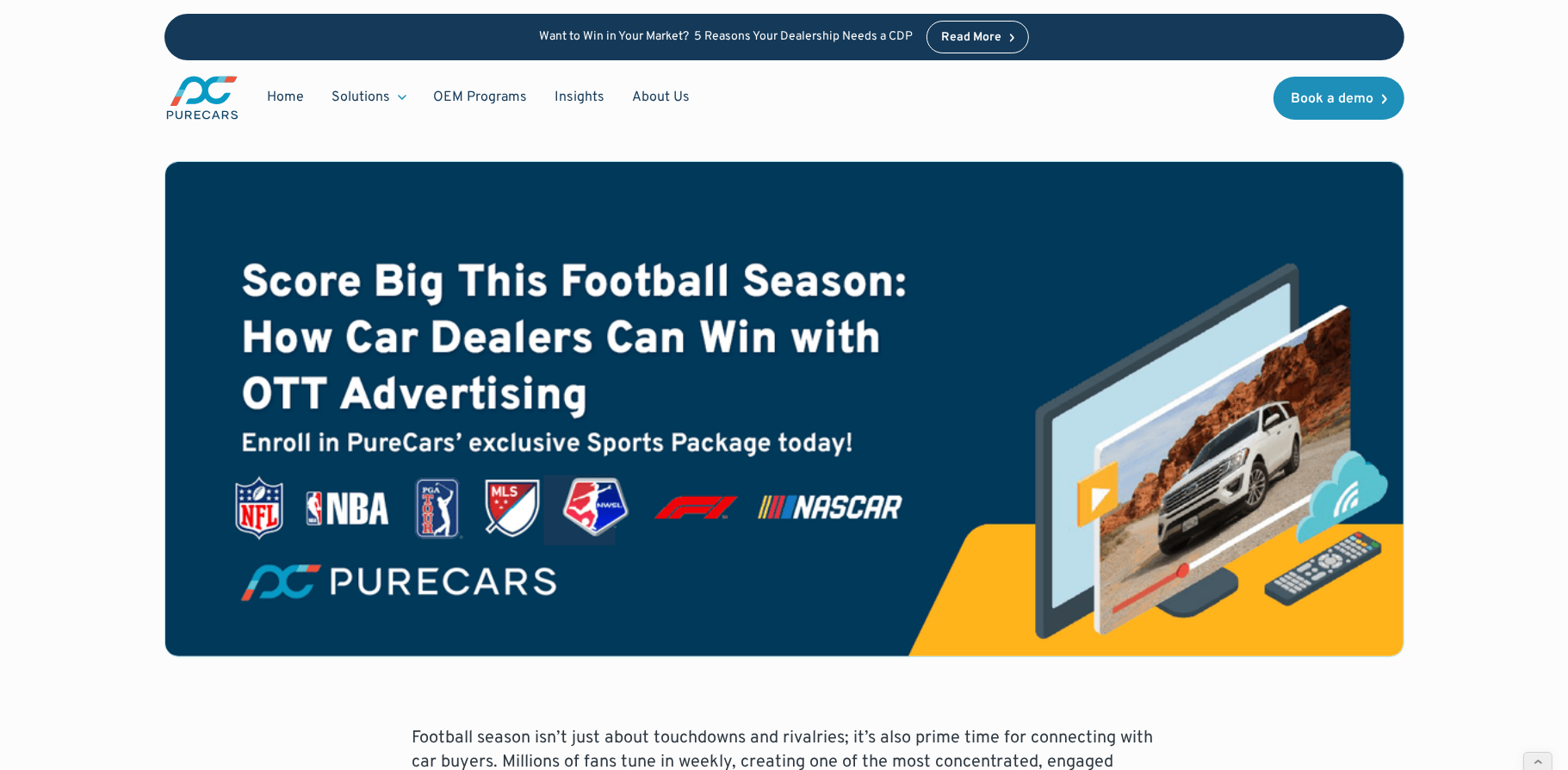
scroll to position [156, 0]
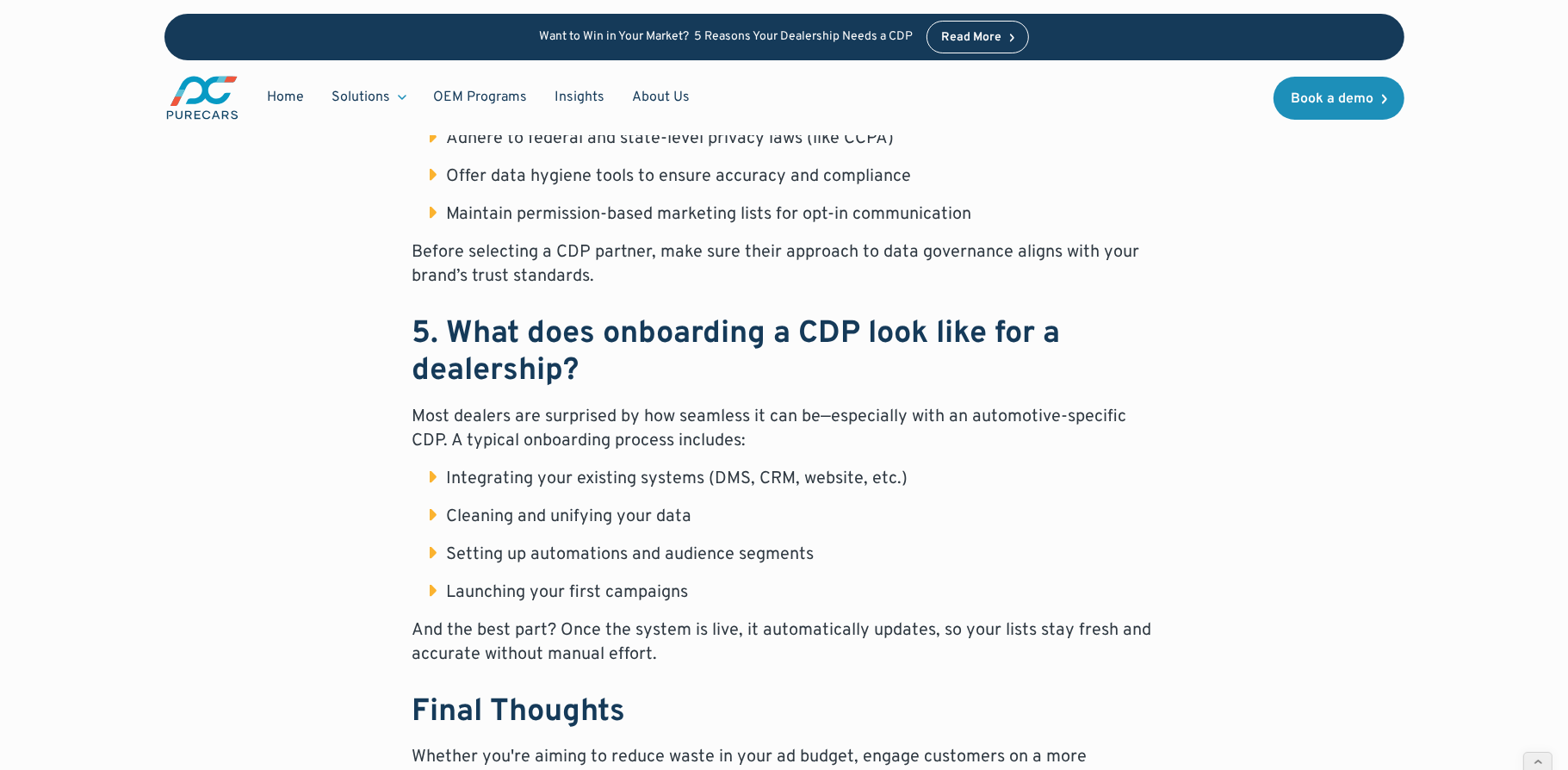
scroll to position [2240, 0]
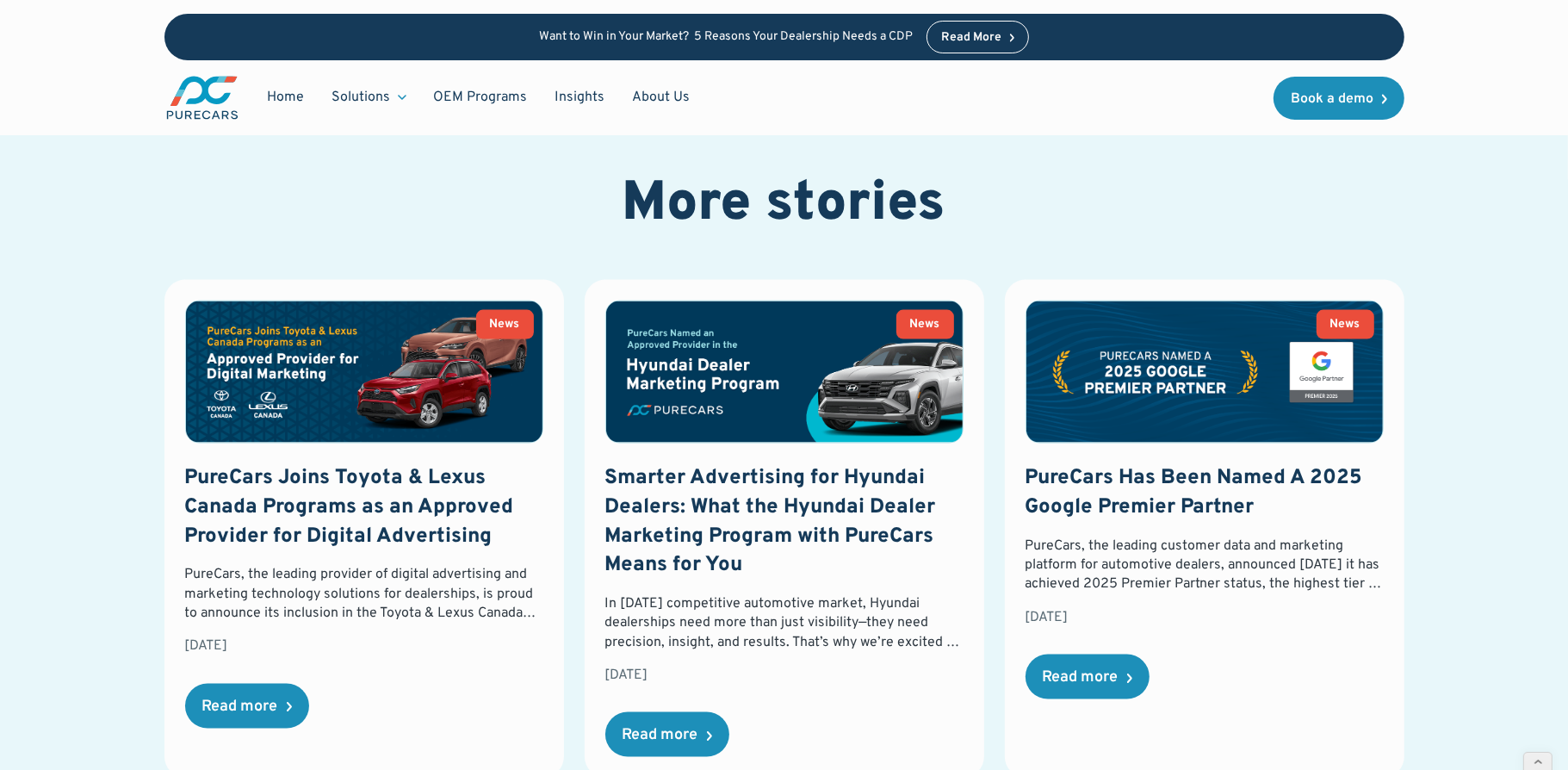
scroll to position [2285, 0]
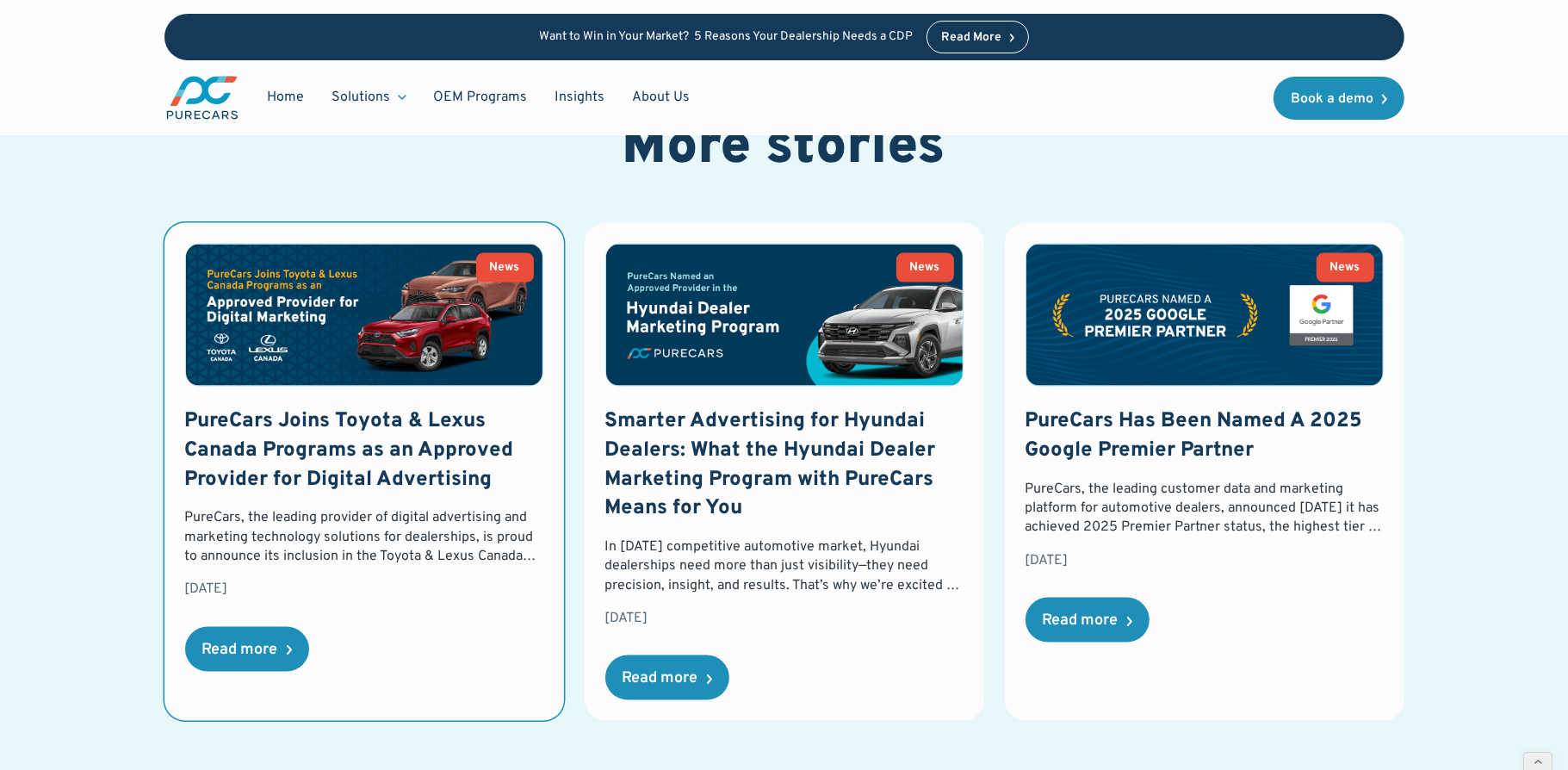
click at [229, 420] on h3 "PureCars Joins Toyota & Lexus Canada Programs as an Approved Provider for Digit…" at bounding box center [365, 450] width 358 height 87
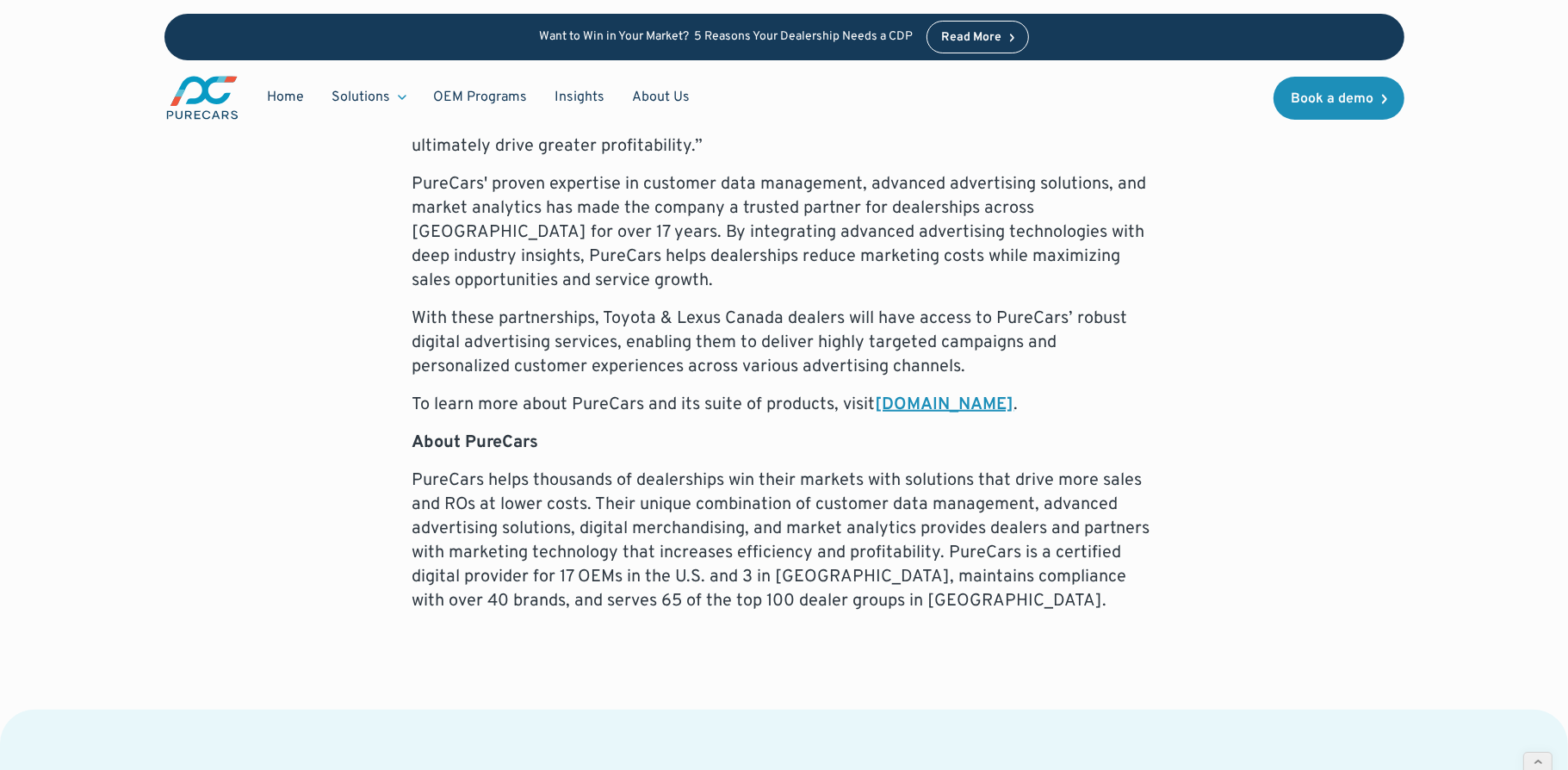
scroll to position [1562, 0]
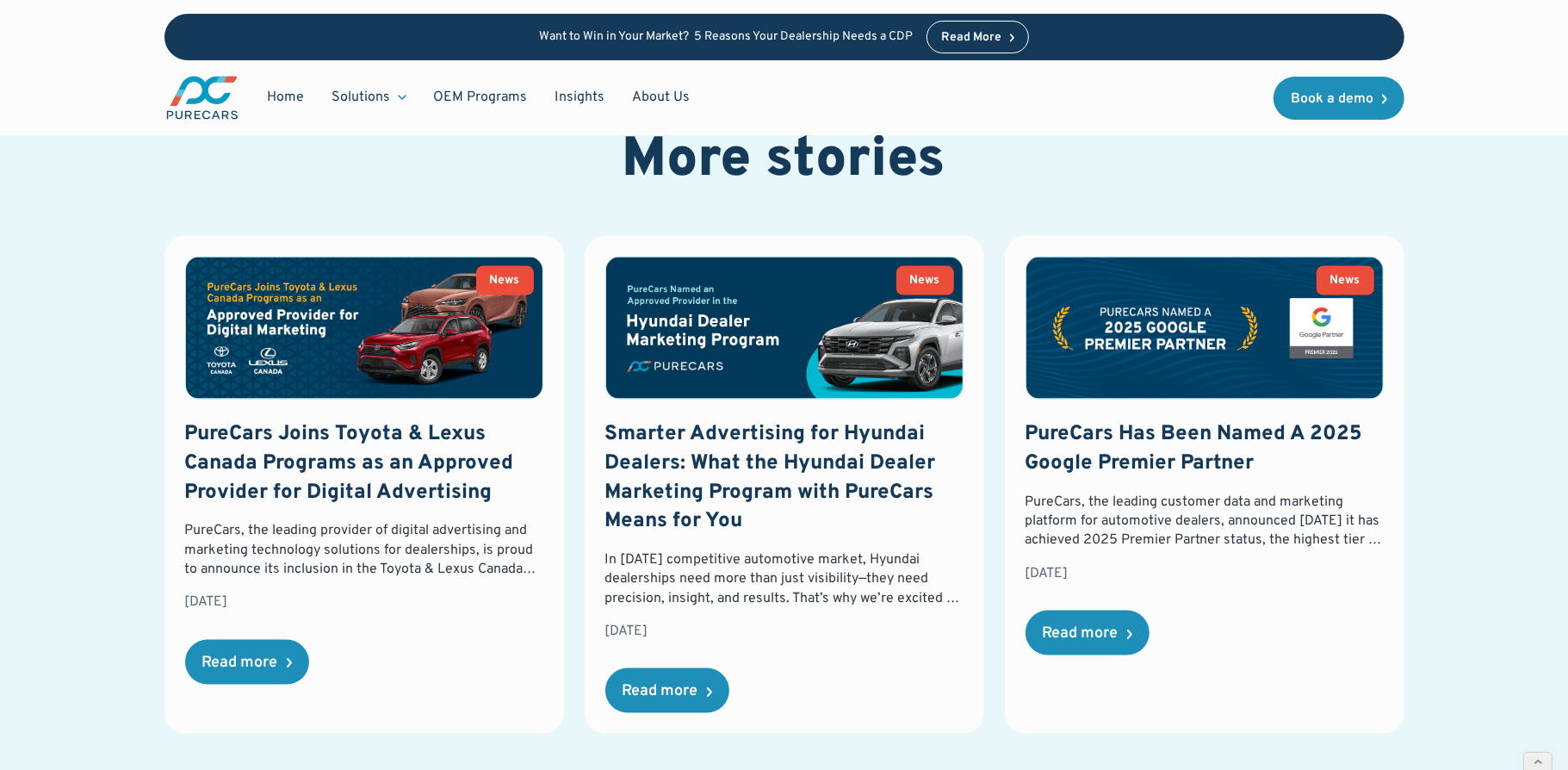
scroll to position [2347, 0]
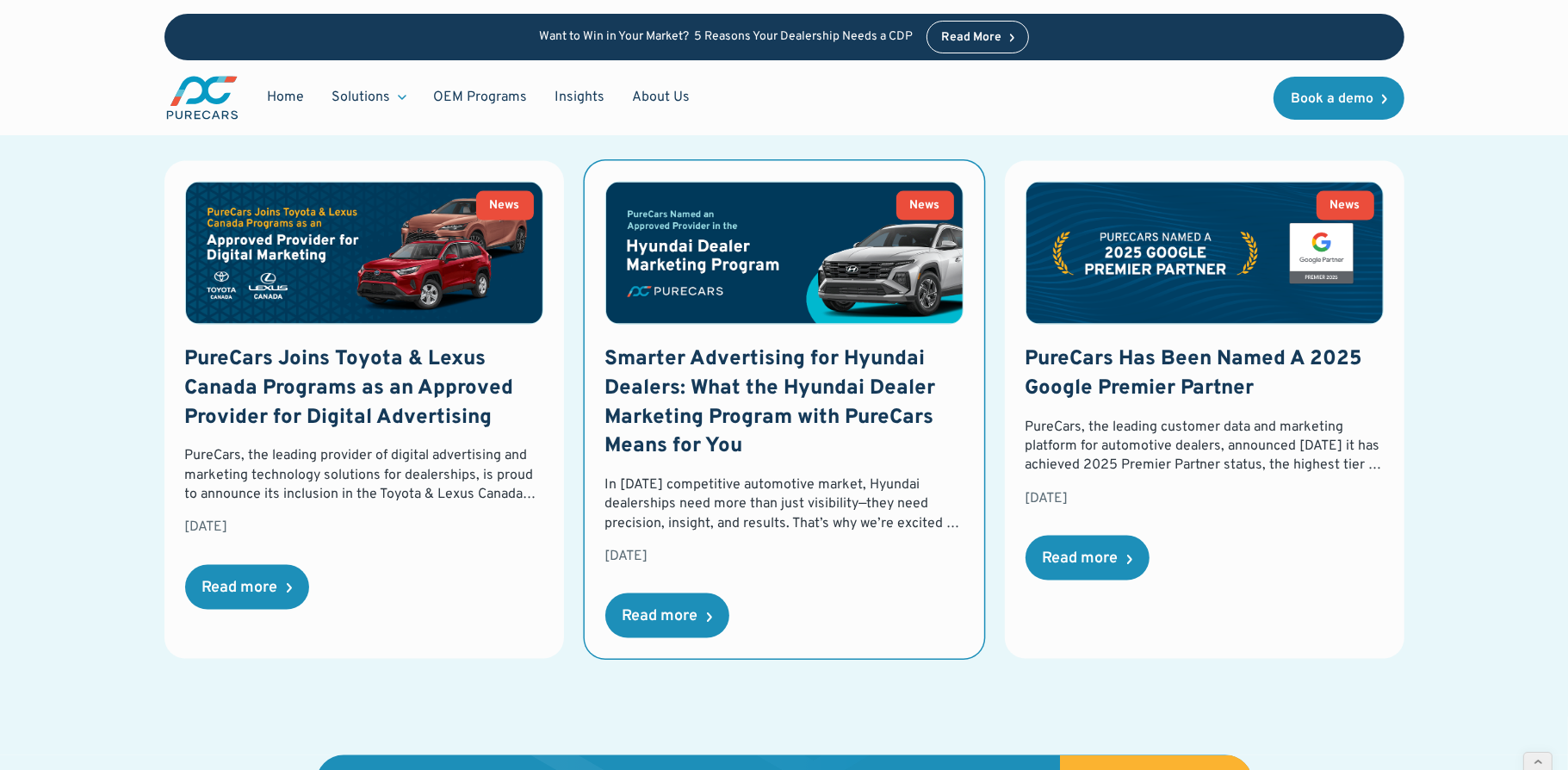
click at [715, 316] on link "News Smarter Advertising for Hyundai Dealers: What the Hyundai Dealer Marketing…" at bounding box center [784, 410] width 400 height 497
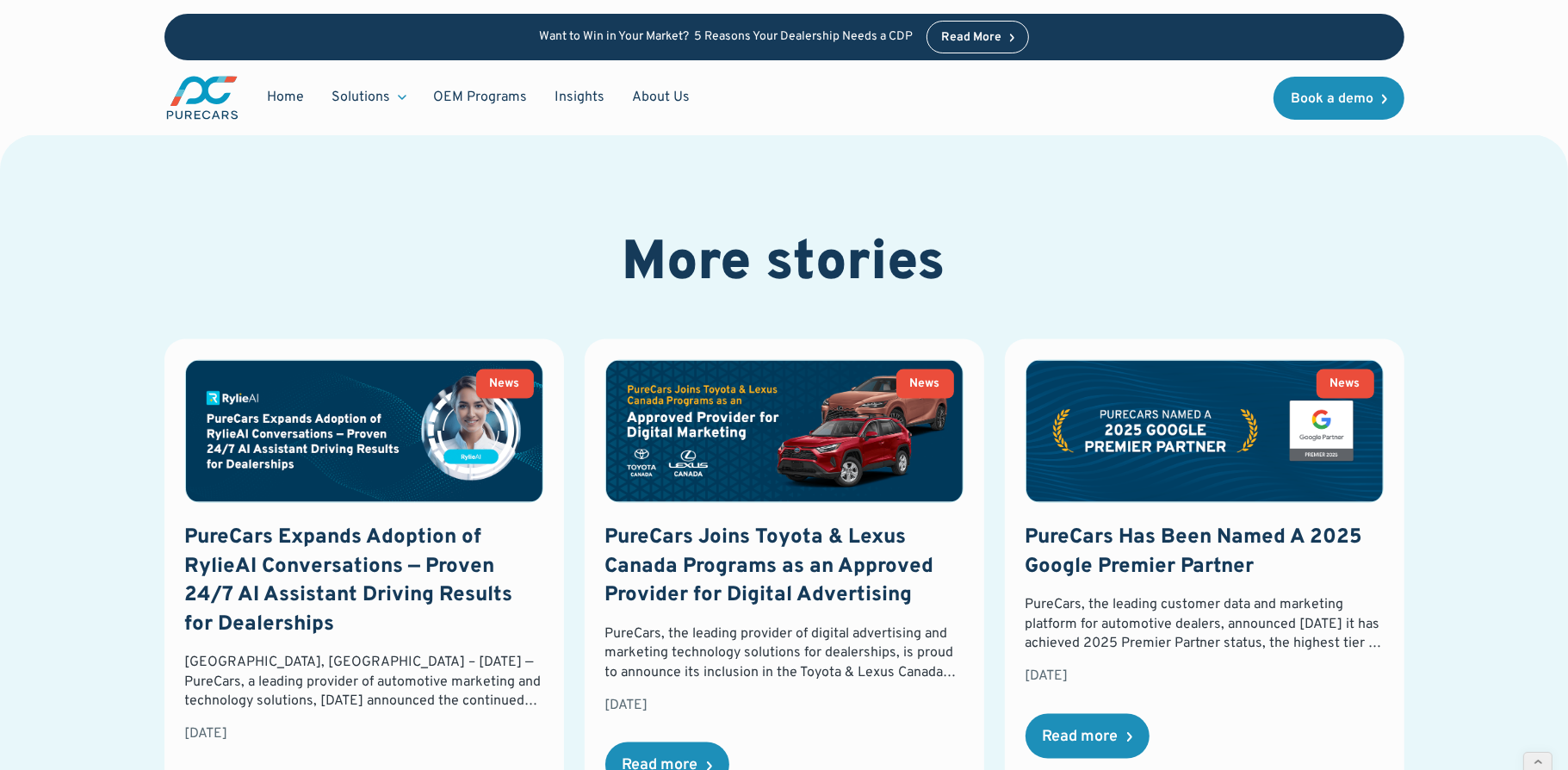
scroll to position [2452, 0]
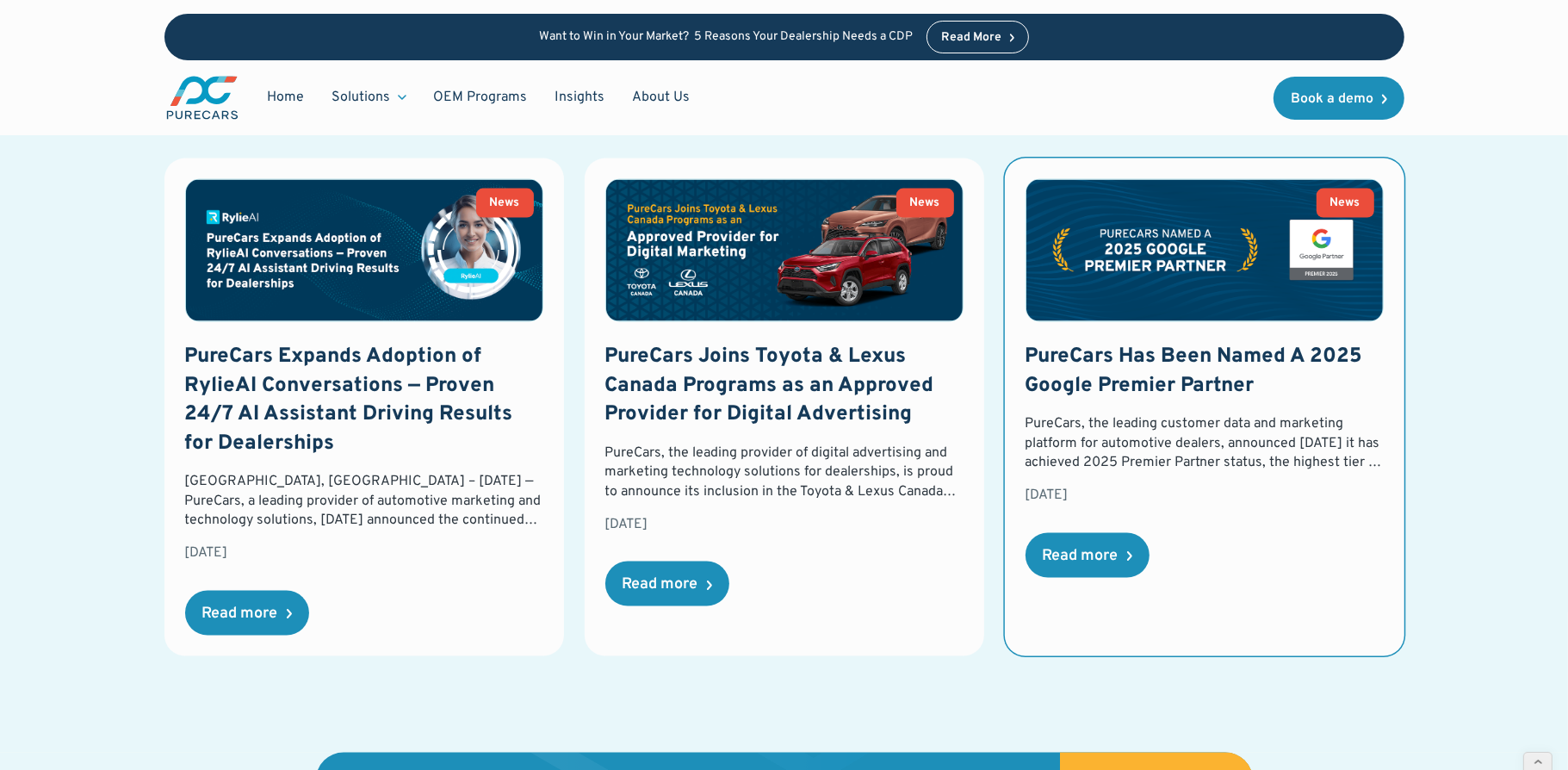
click at [1145, 360] on h3 "PureCars Has Been Named A 2025 Google Premier Partner" at bounding box center [1204, 371] width 358 height 57
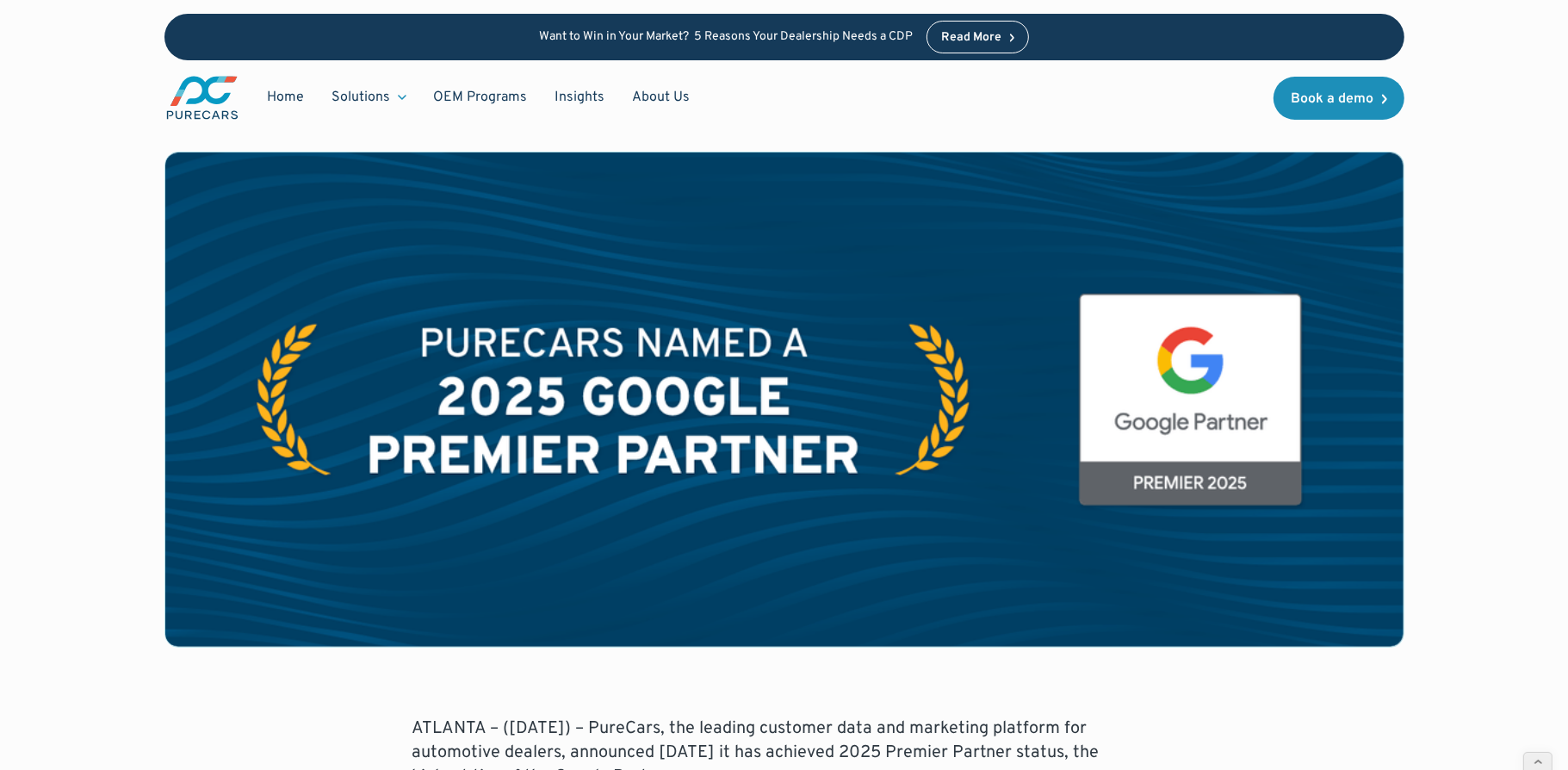
scroll to position [230, 0]
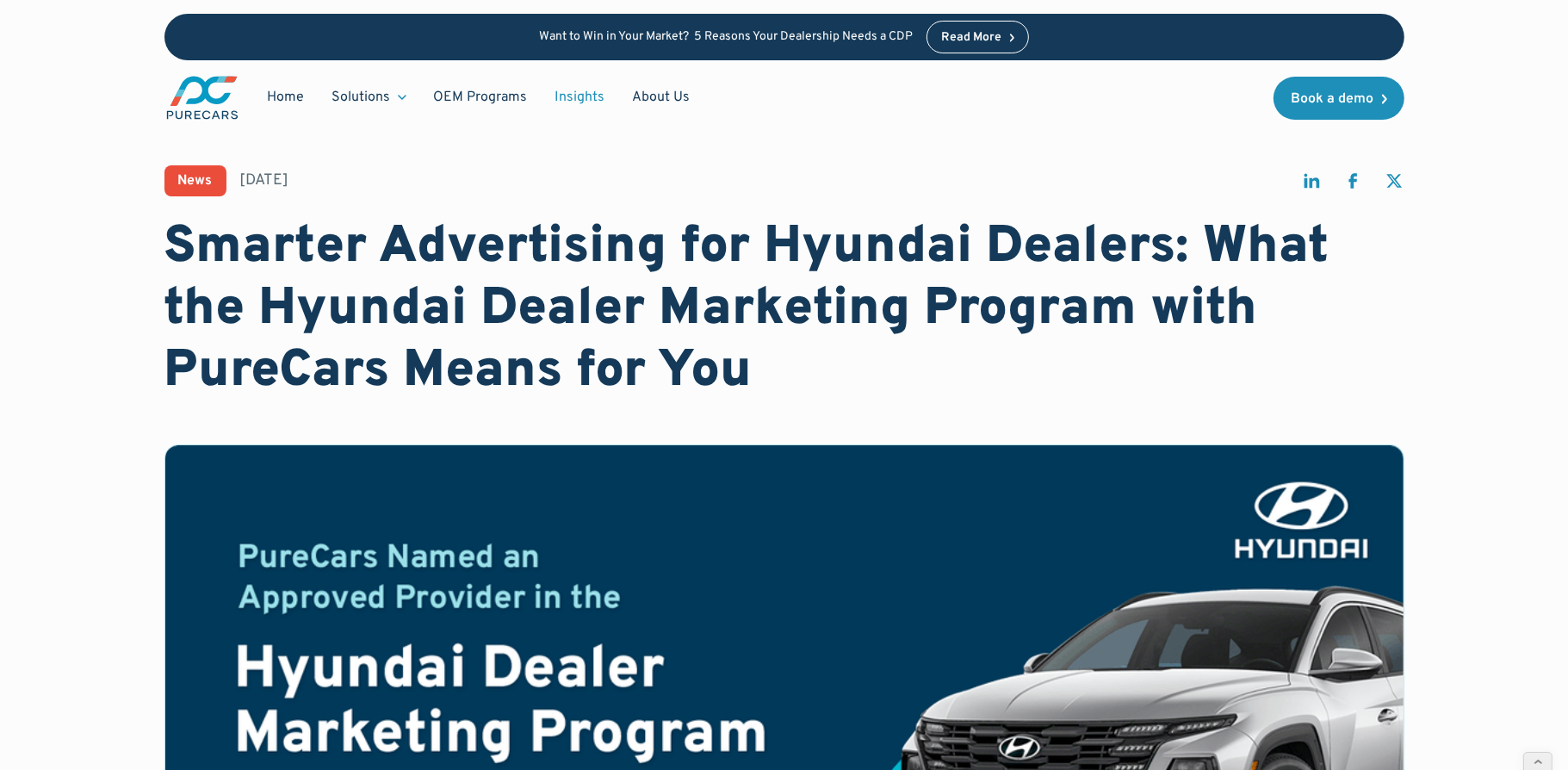
click at [584, 97] on link "Insights" at bounding box center [580, 97] width 77 height 33
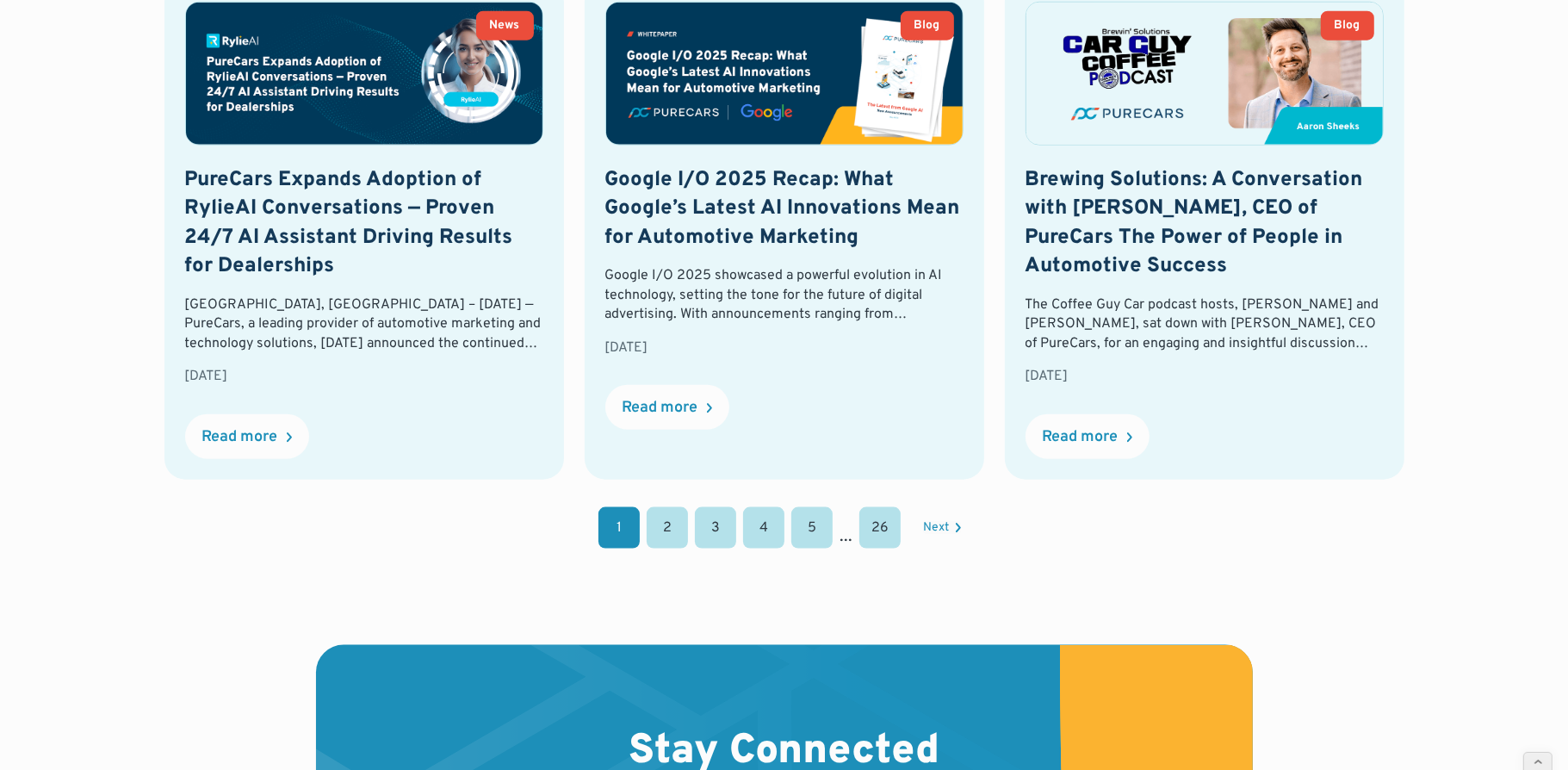
scroll to position [1693, 0]
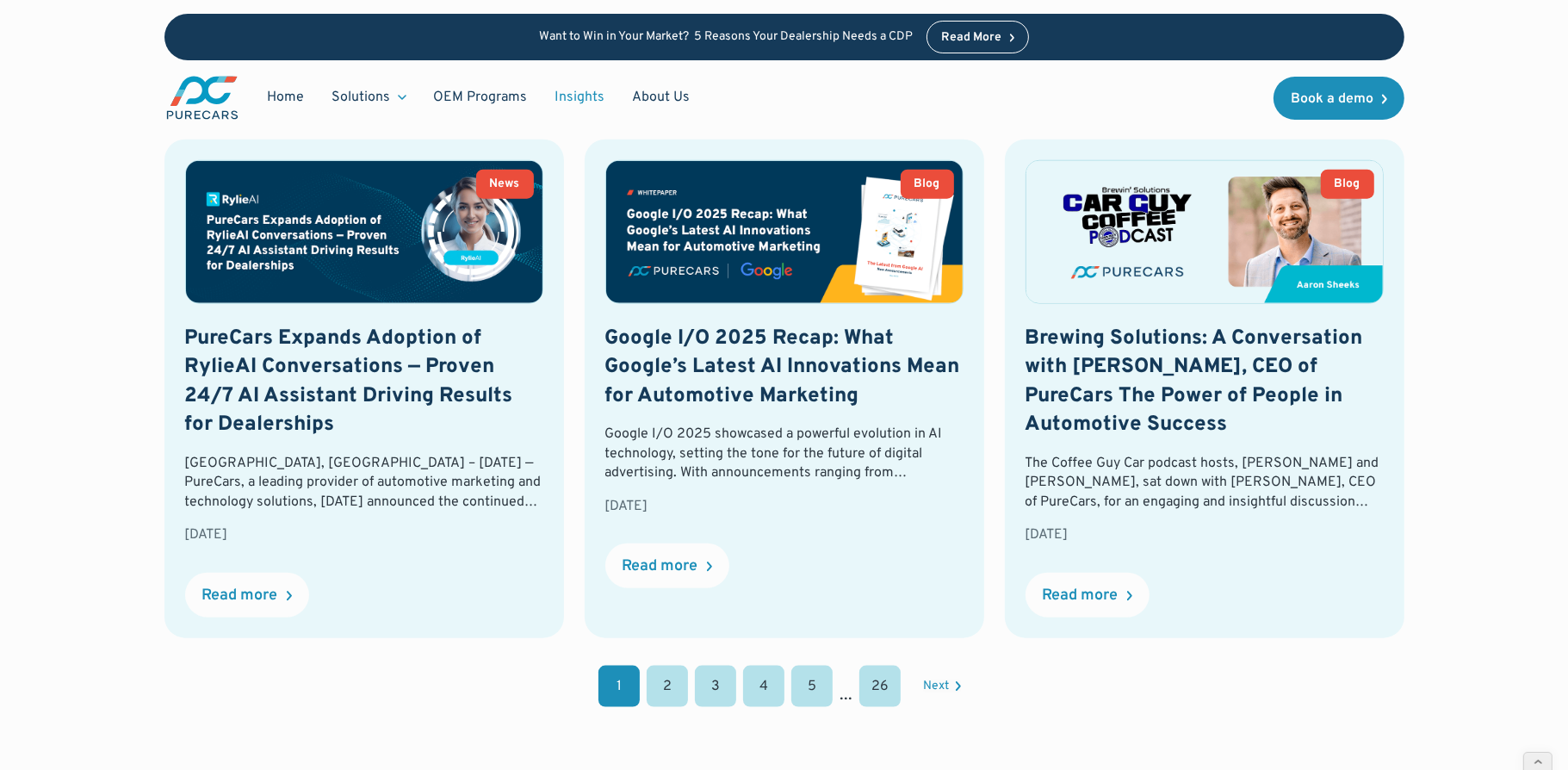
click at [678, 694] on link "2" at bounding box center [668, 687] width 41 height 41
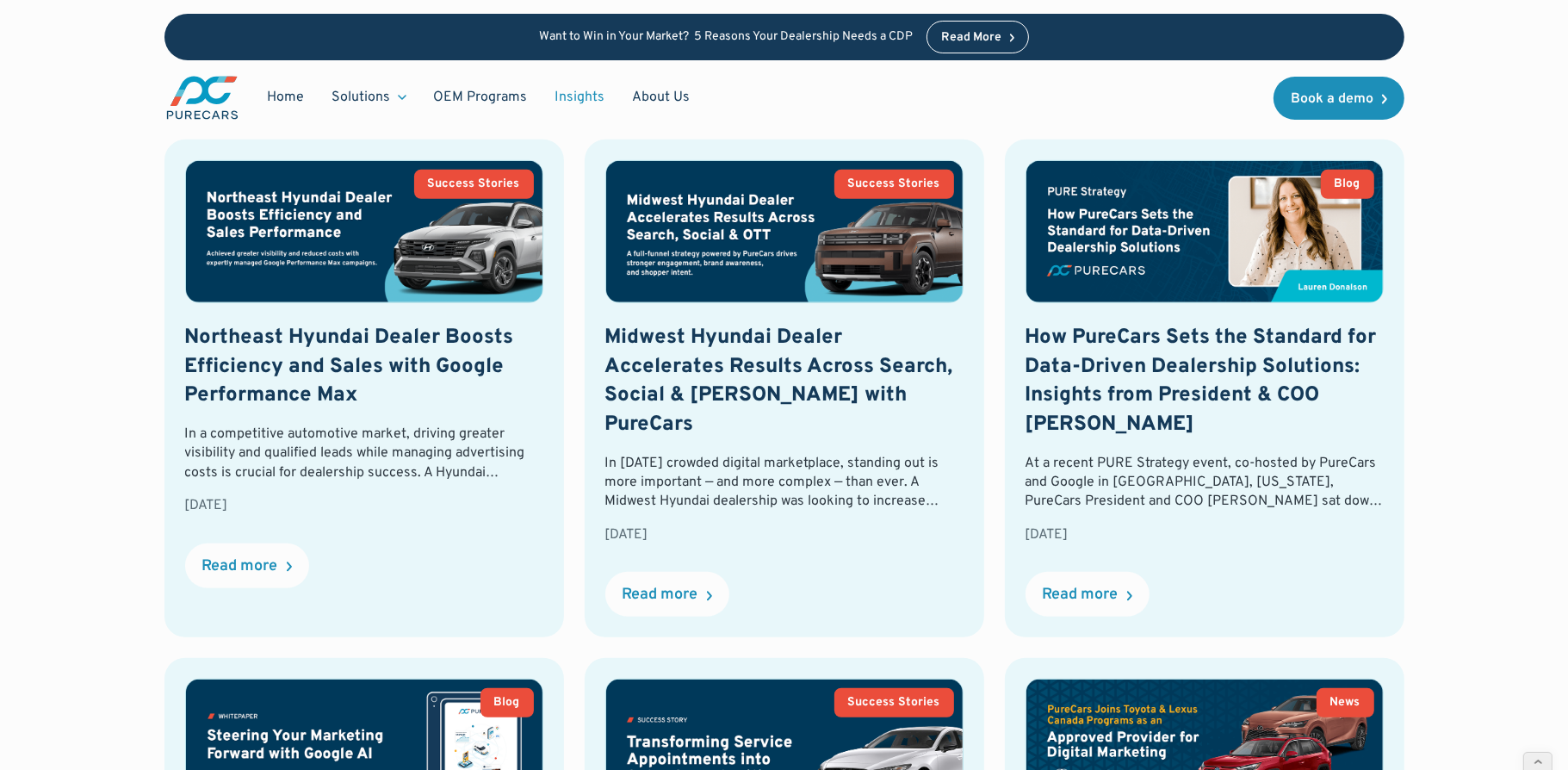
scroll to position [712, 0]
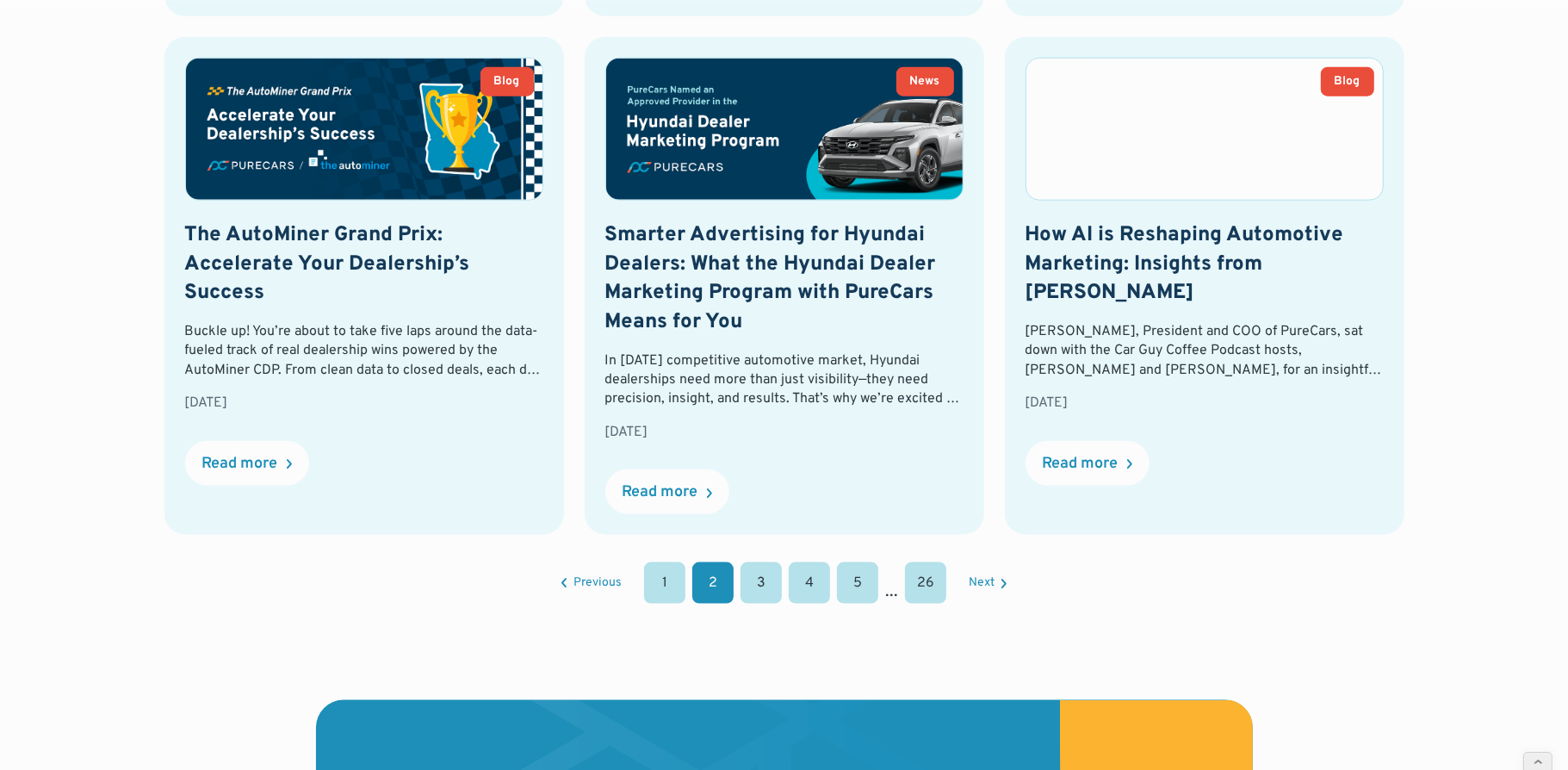
scroll to position [1942, 0]
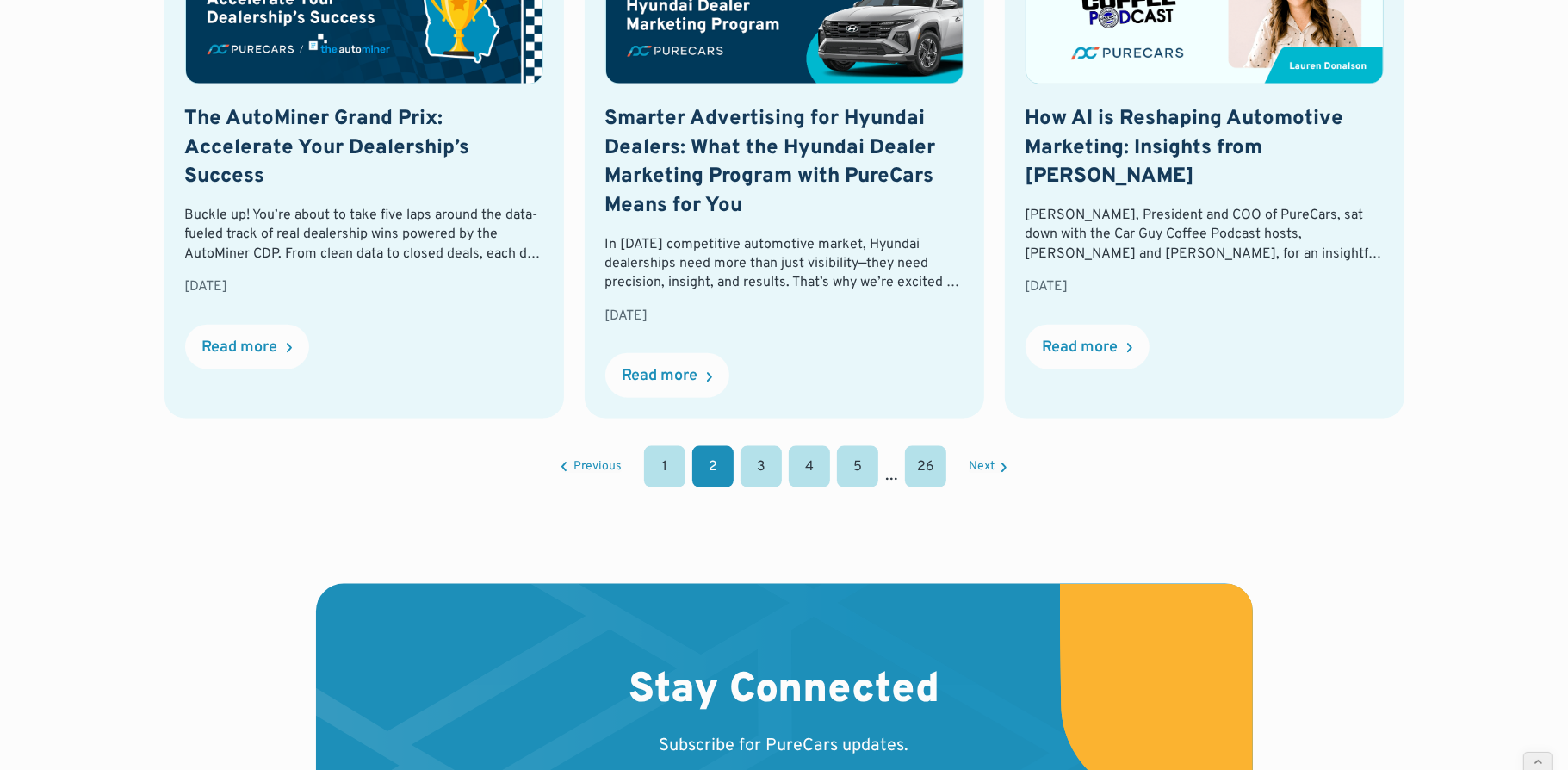
click at [761, 480] on link "3" at bounding box center [761, 467] width 41 height 41
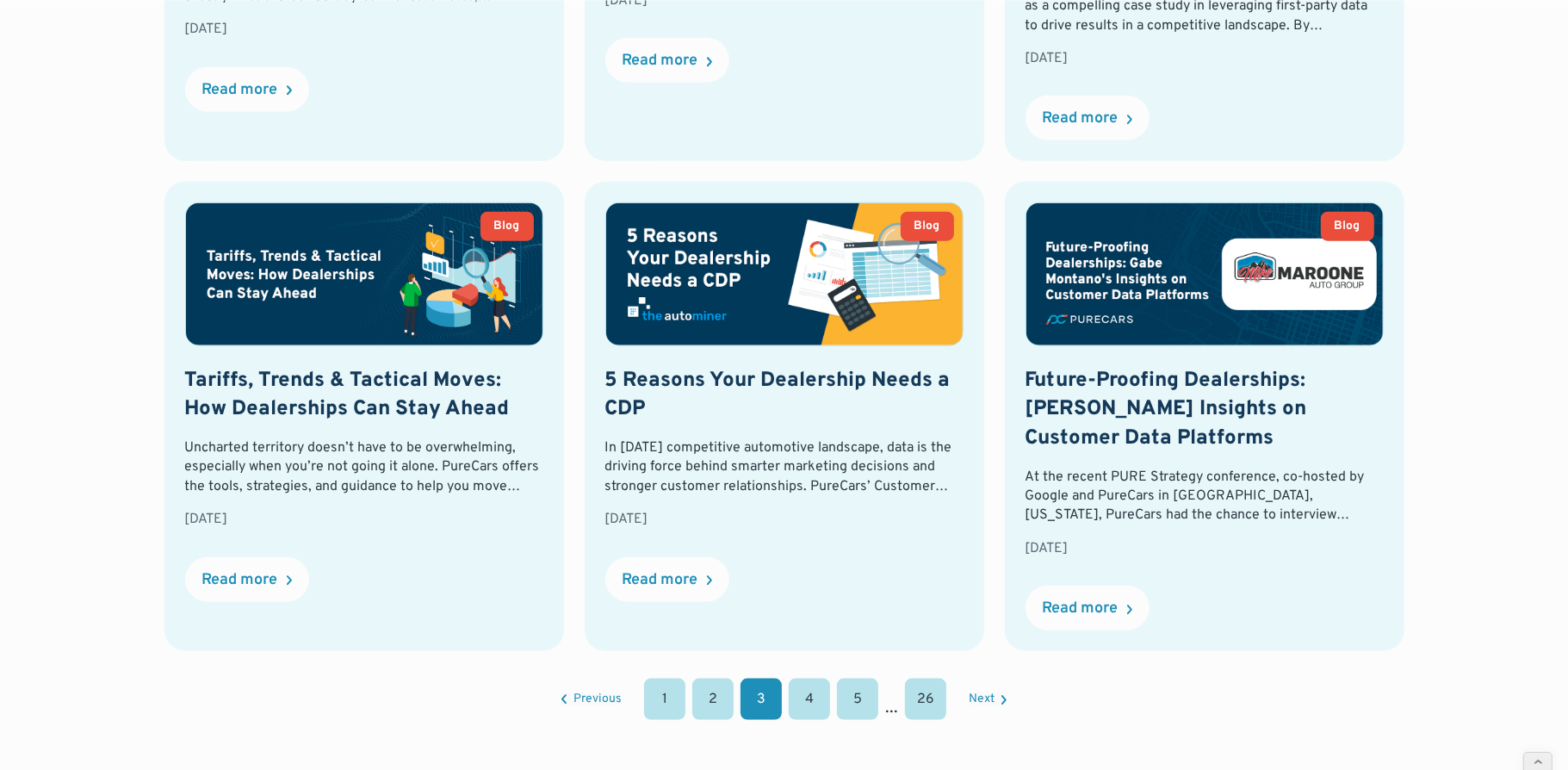
scroll to position [1748, 0]
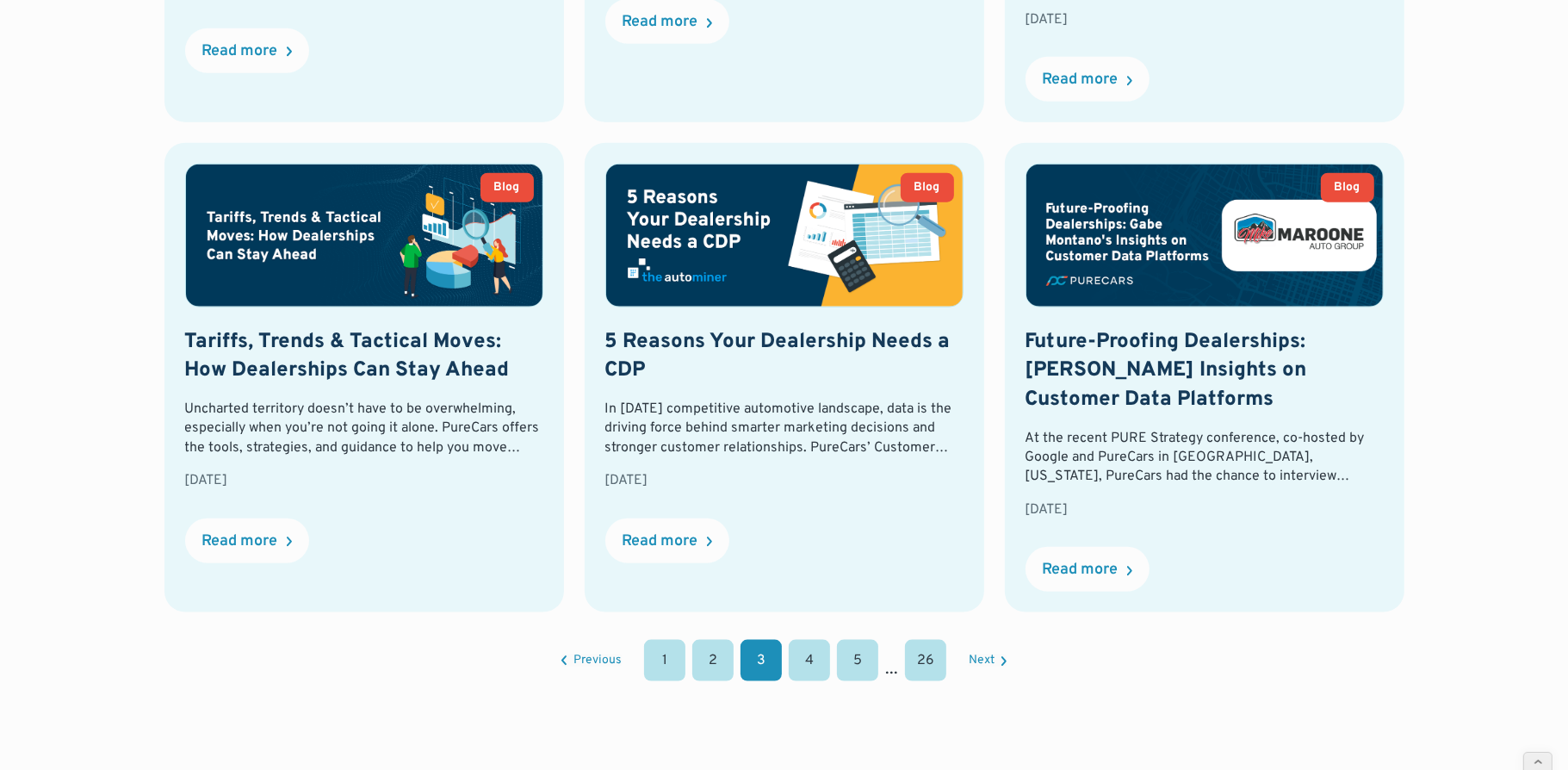
click at [804, 662] on link "4" at bounding box center [809, 661] width 41 height 41
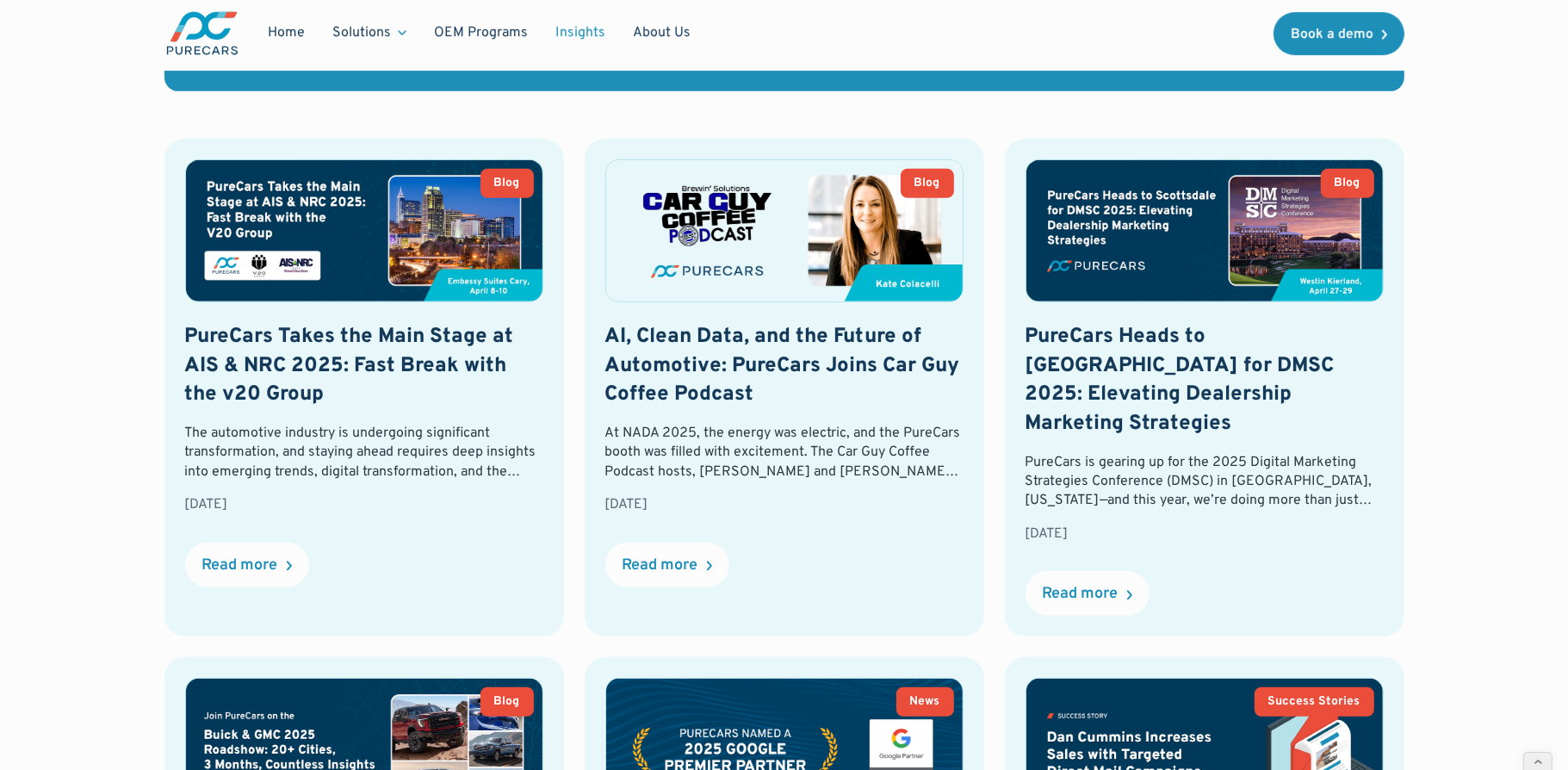
scroll to position [712, 0]
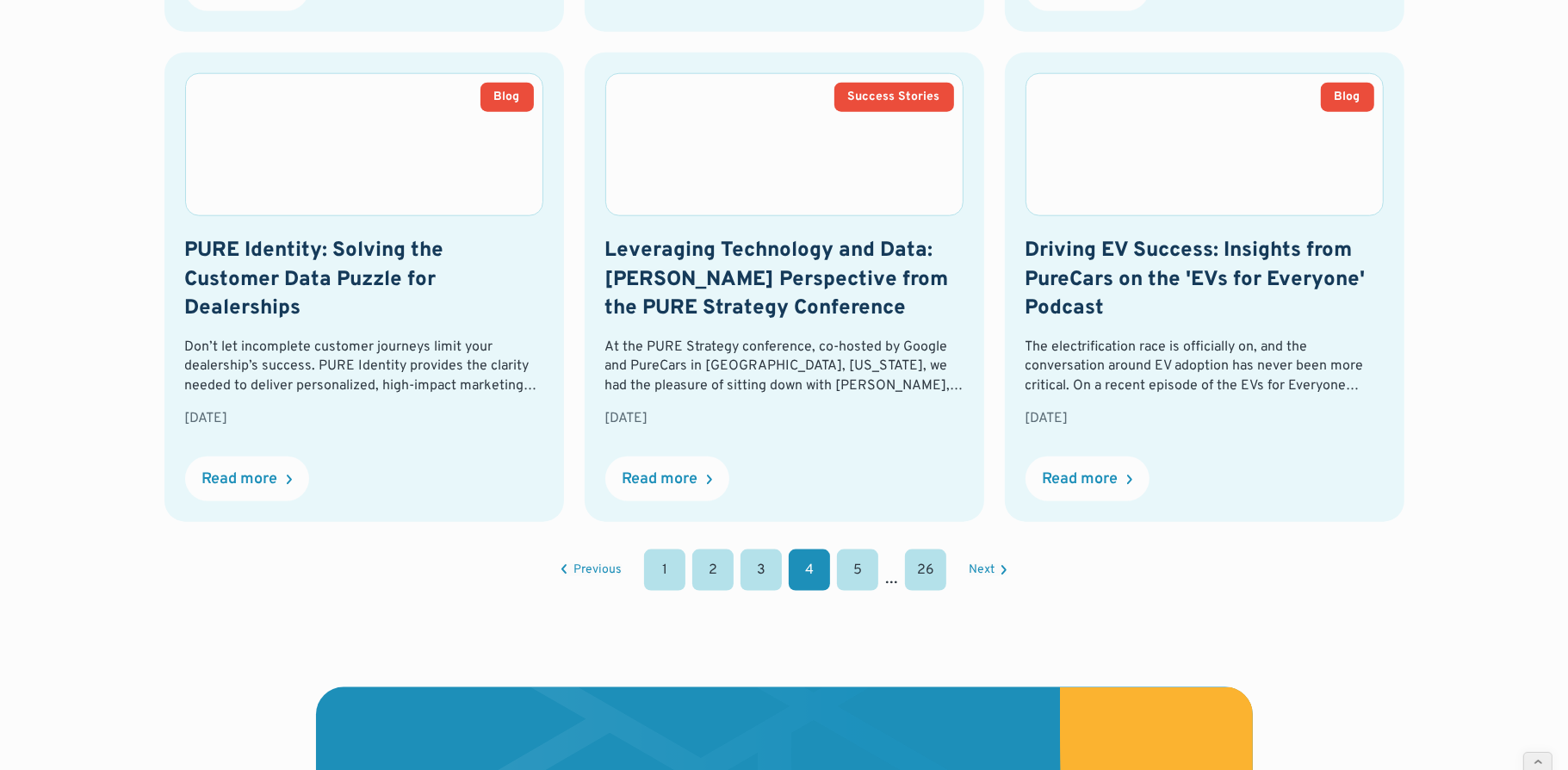
scroll to position [1879, 0]
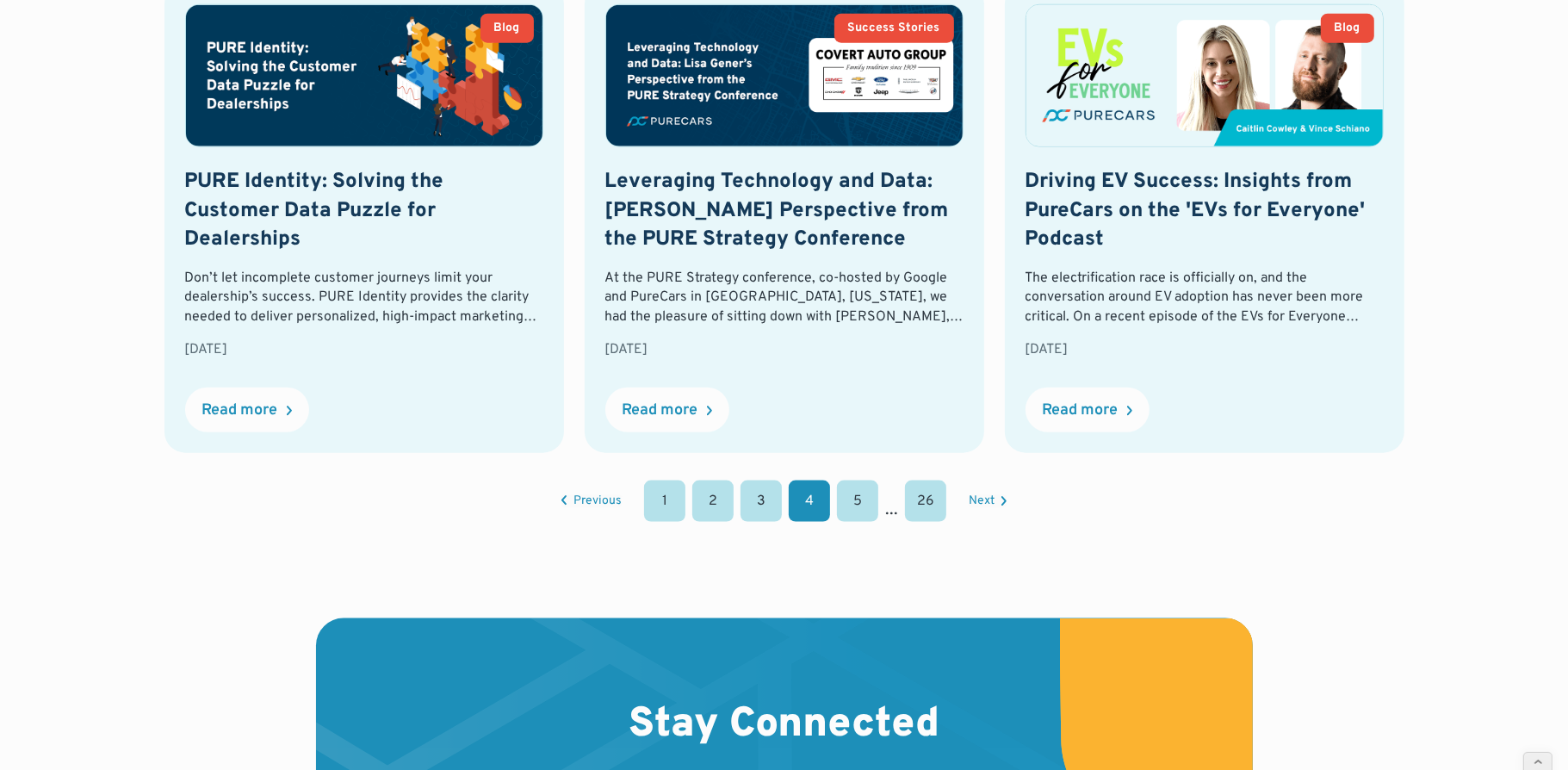
click at [857, 480] on link "5" at bounding box center [857, 501] width 41 height 41
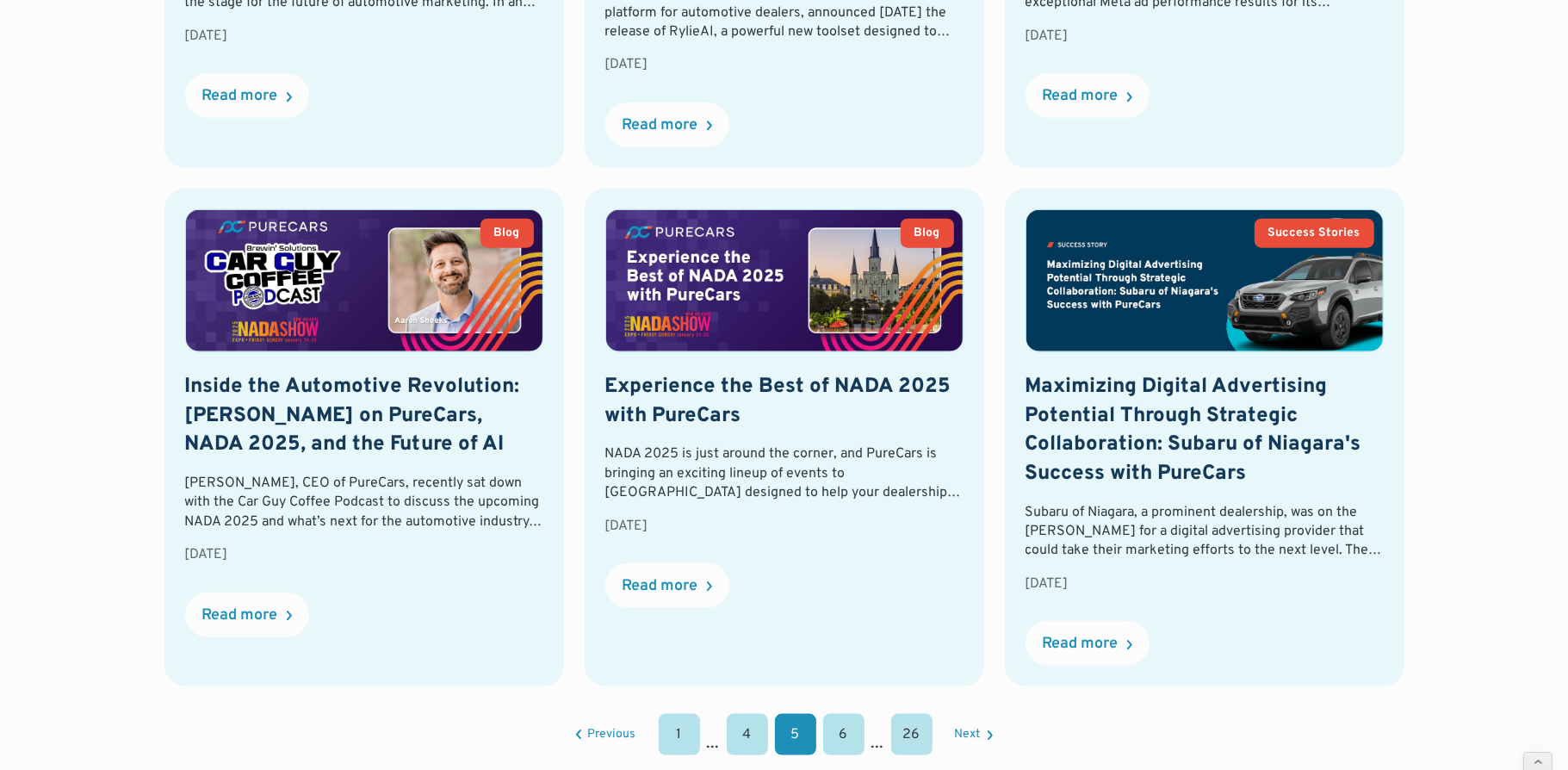
scroll to position [1700, 0]
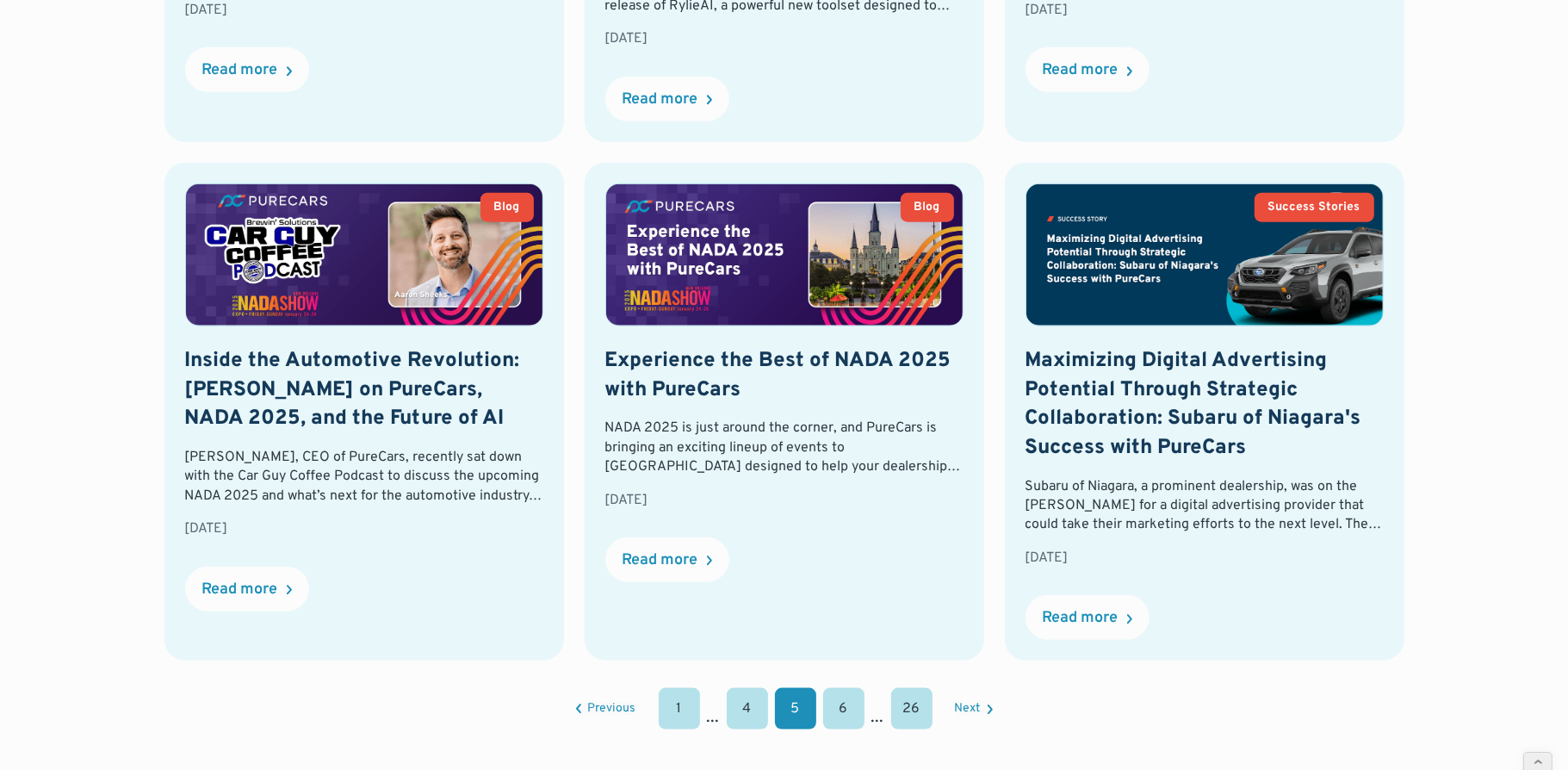
click at [847, 688] on link "6" at bounding box center [844, 709] width 41 height 41
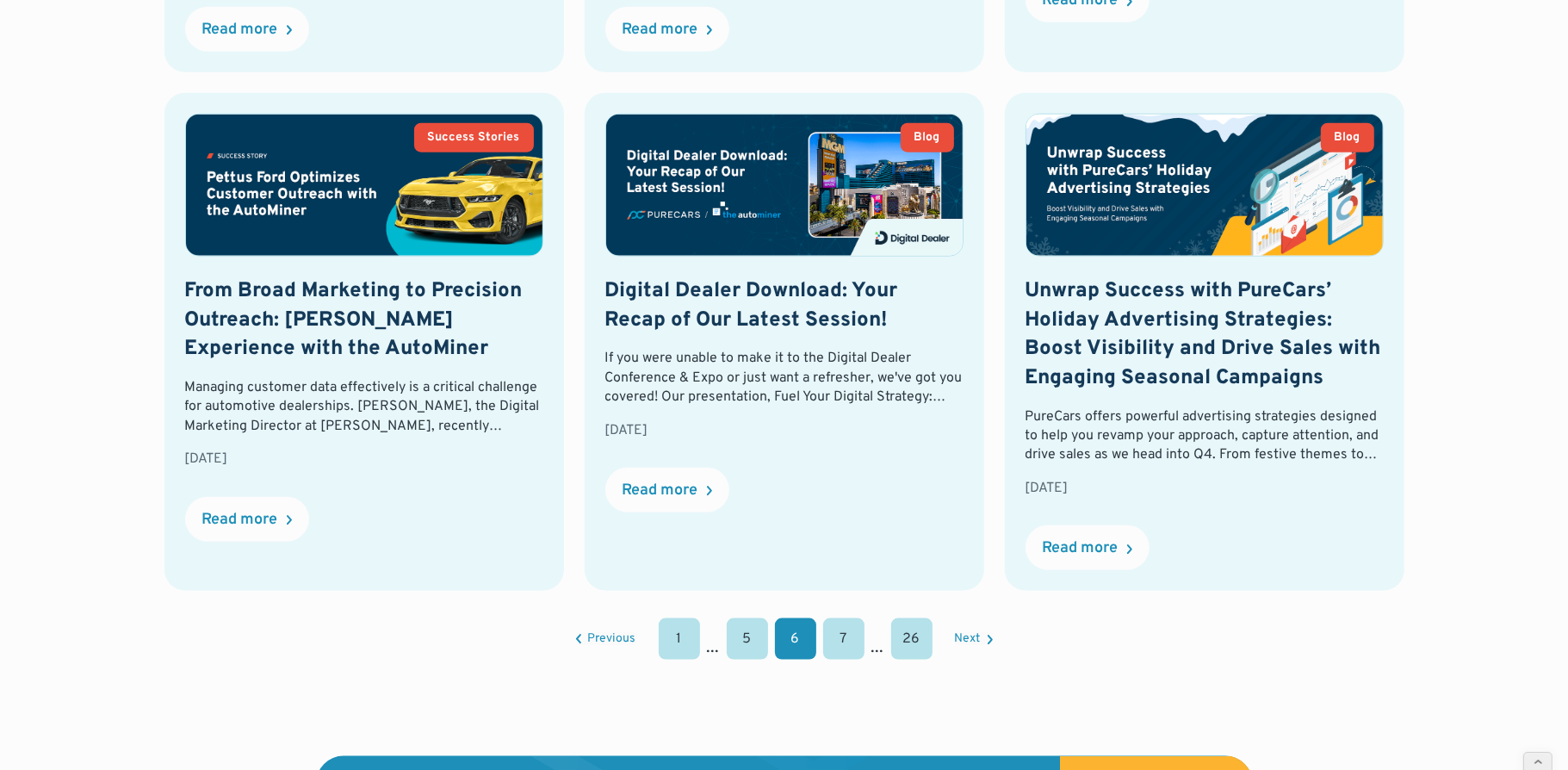
scroll to position [1787, 0]
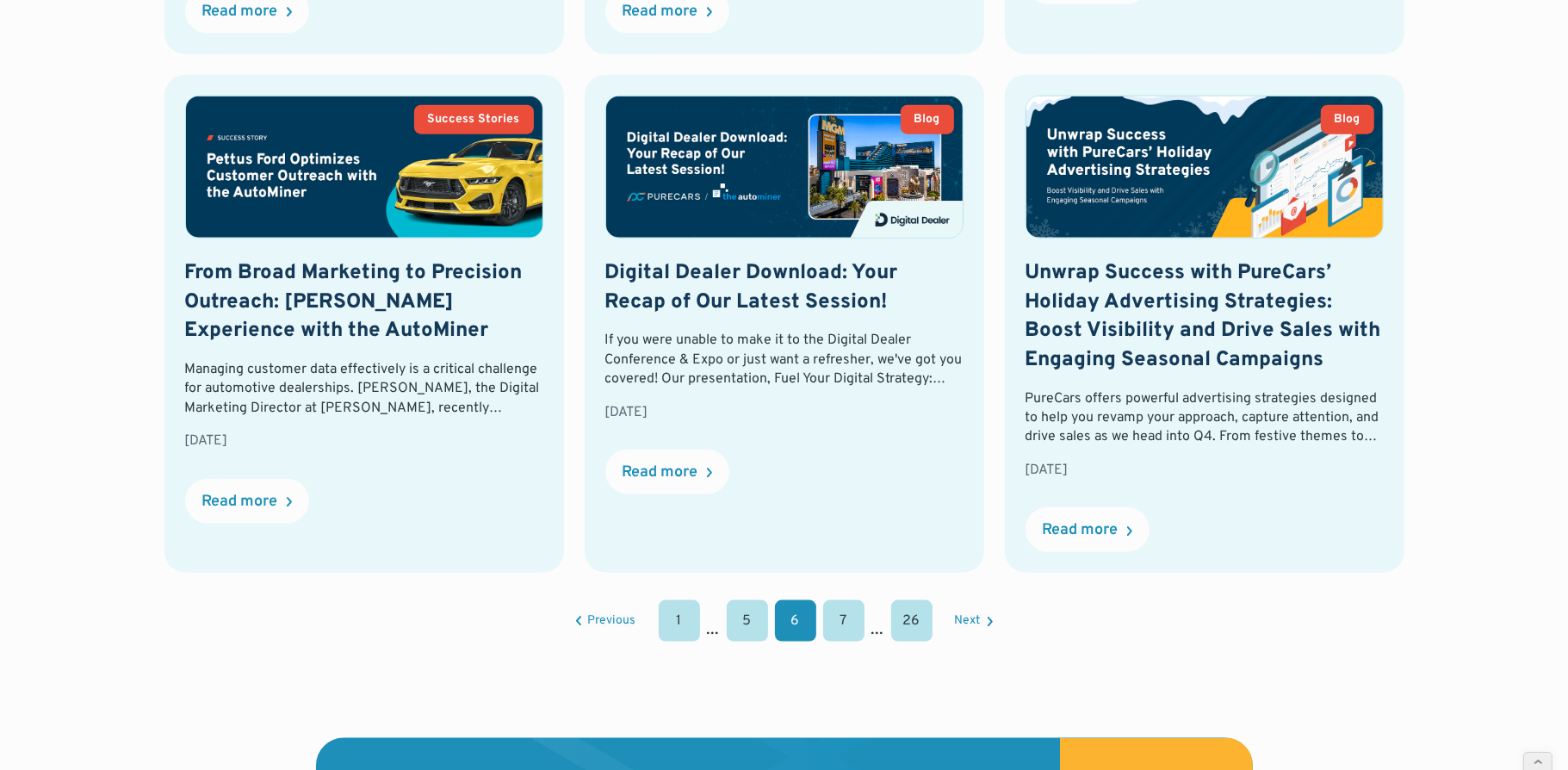
click at [848, 624] on link "7" at bounding box center [844, 621] width 41 height 41
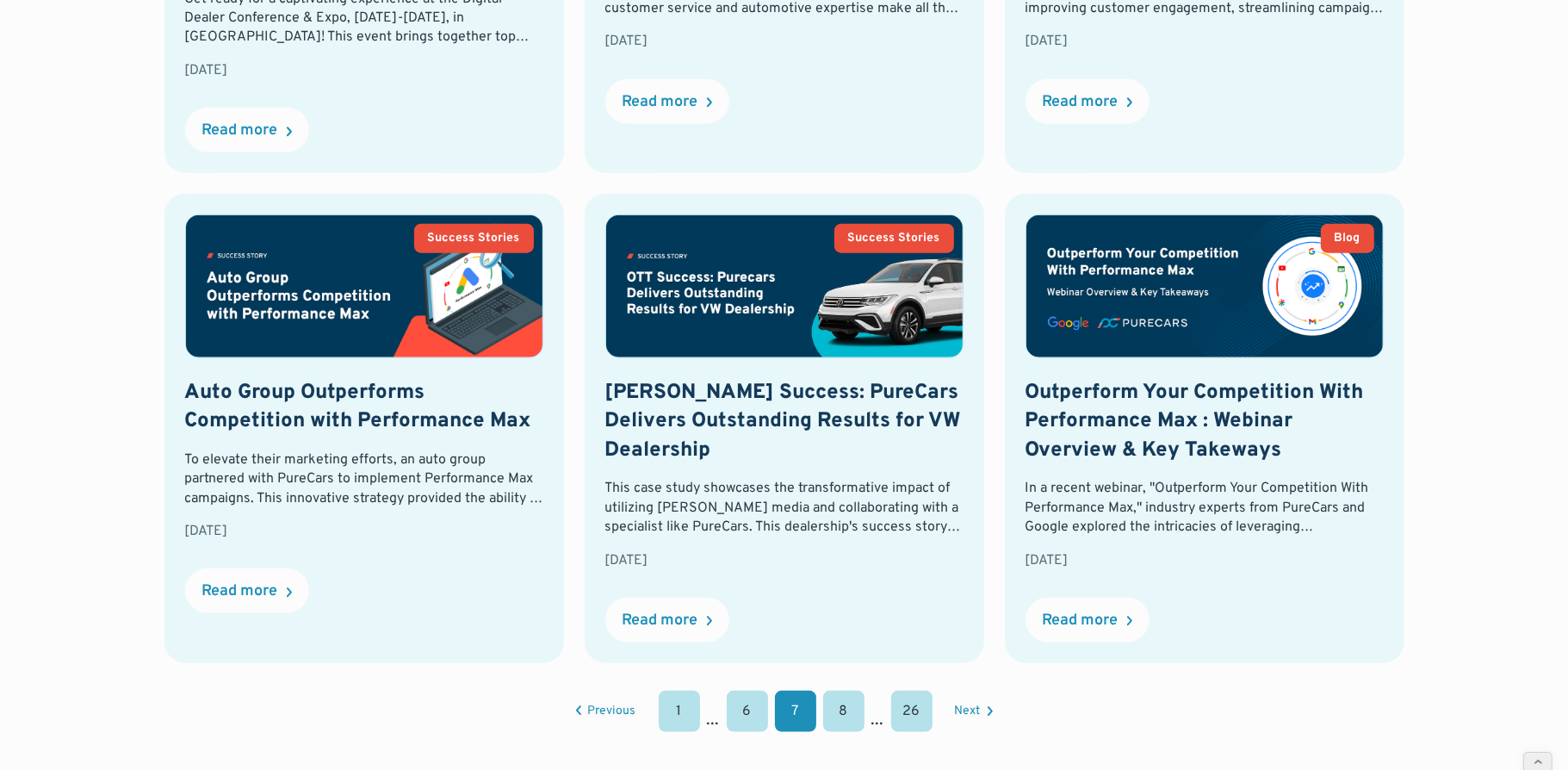
scroll to position [1686, 0]
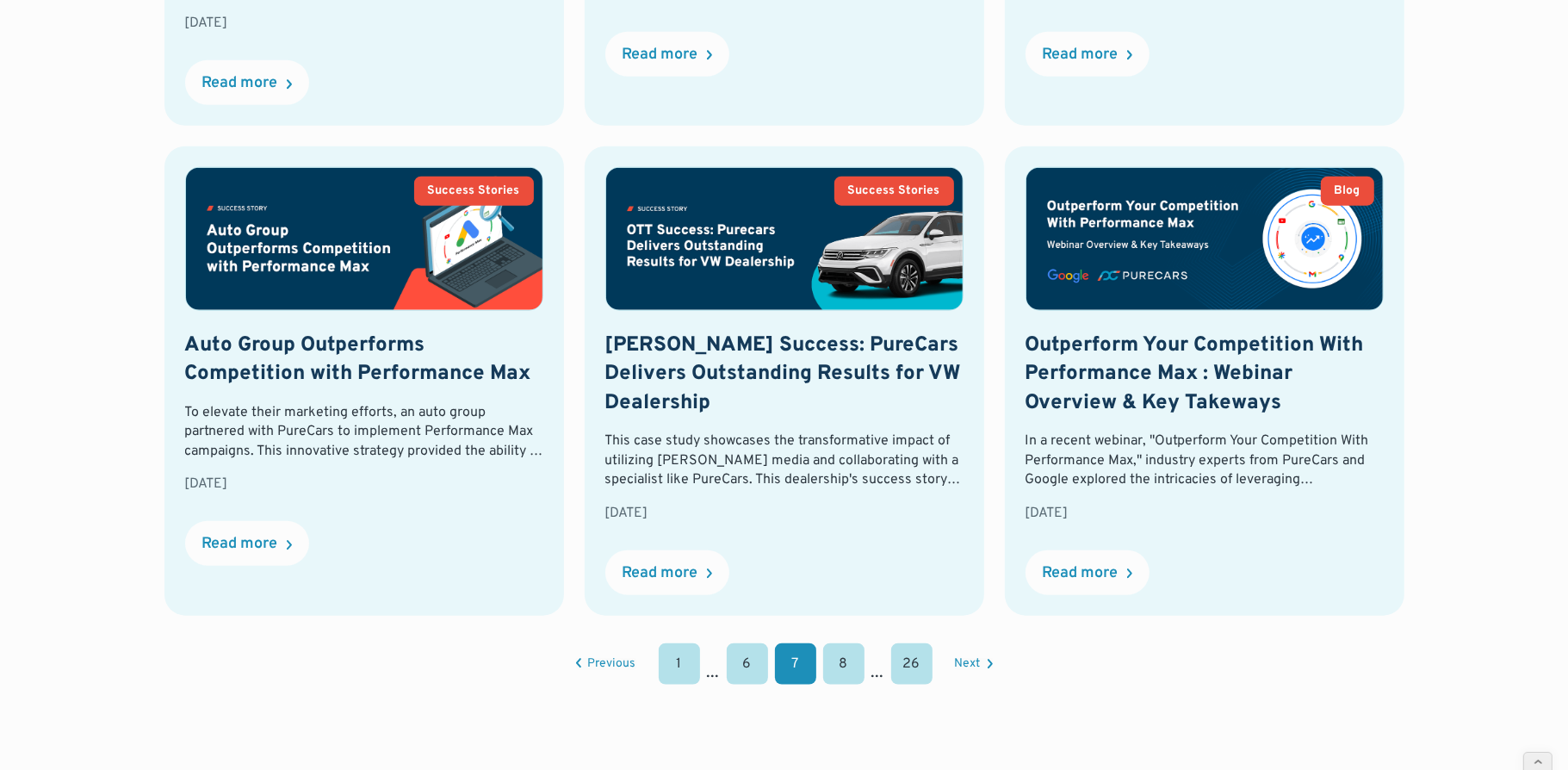
click at [847, 674] on link "8" at bounding box center [844, 664] width 41 height 41
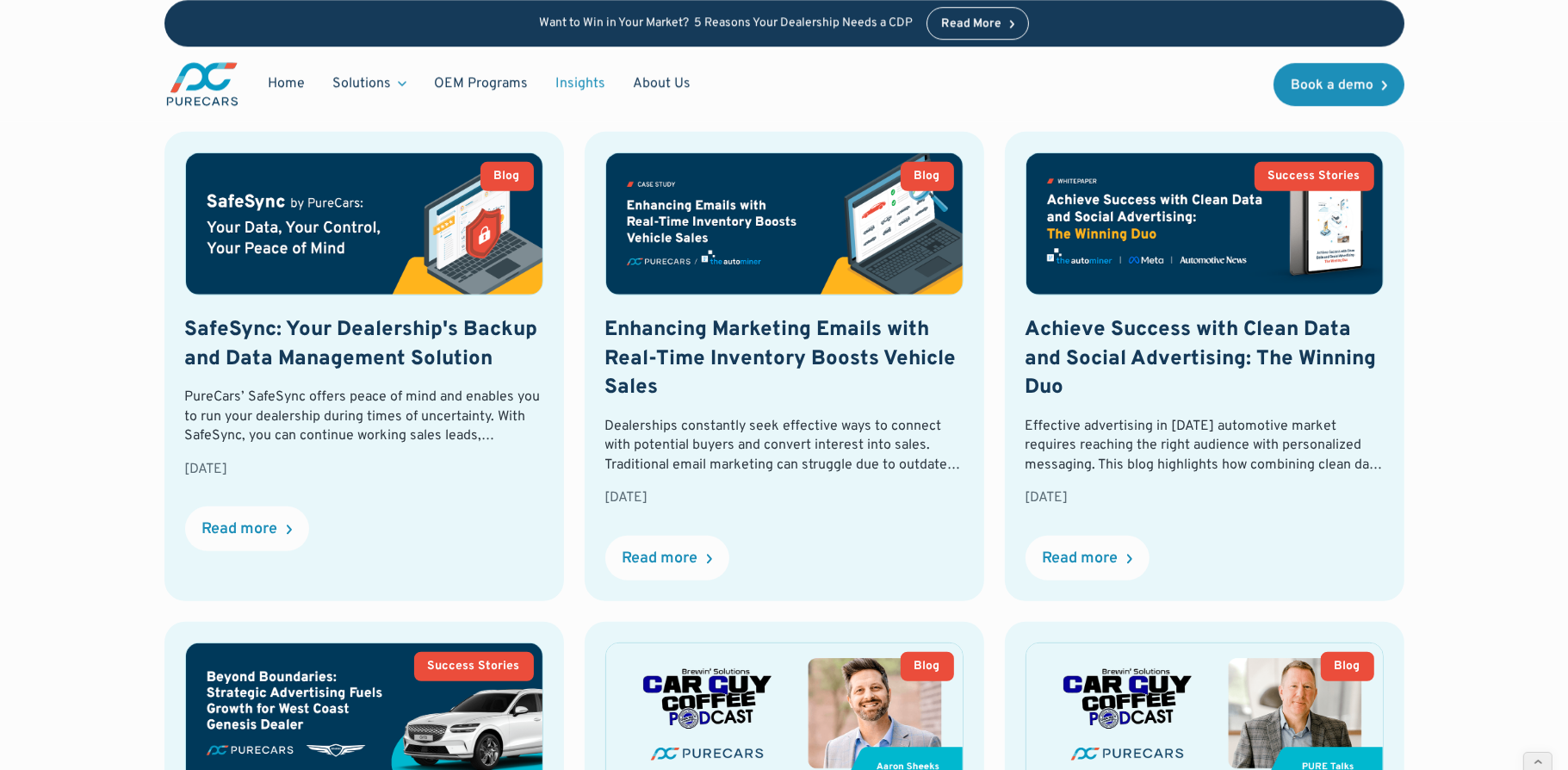
scroll to position [712, 0]
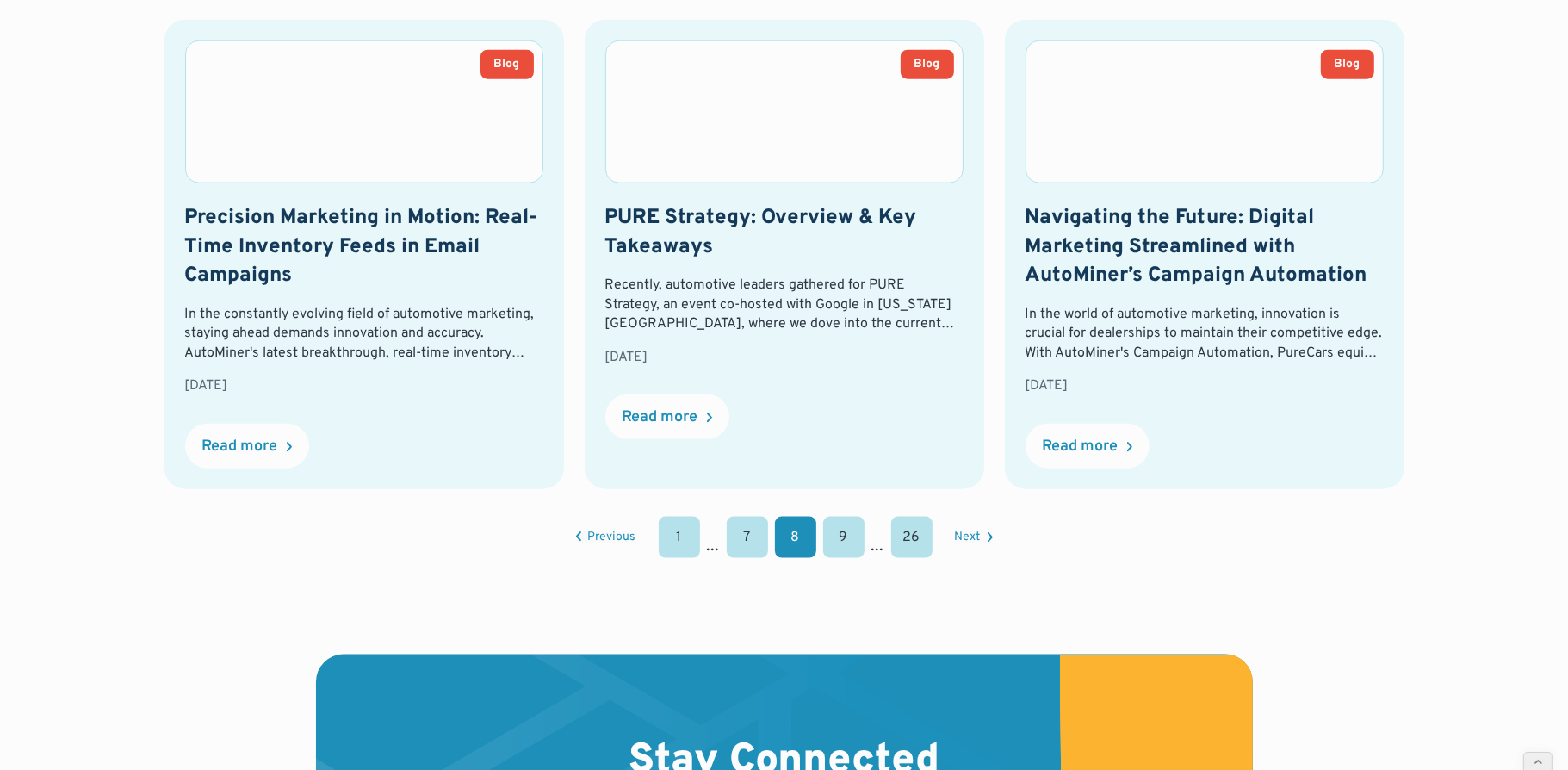
scroll to position [1834, 0]
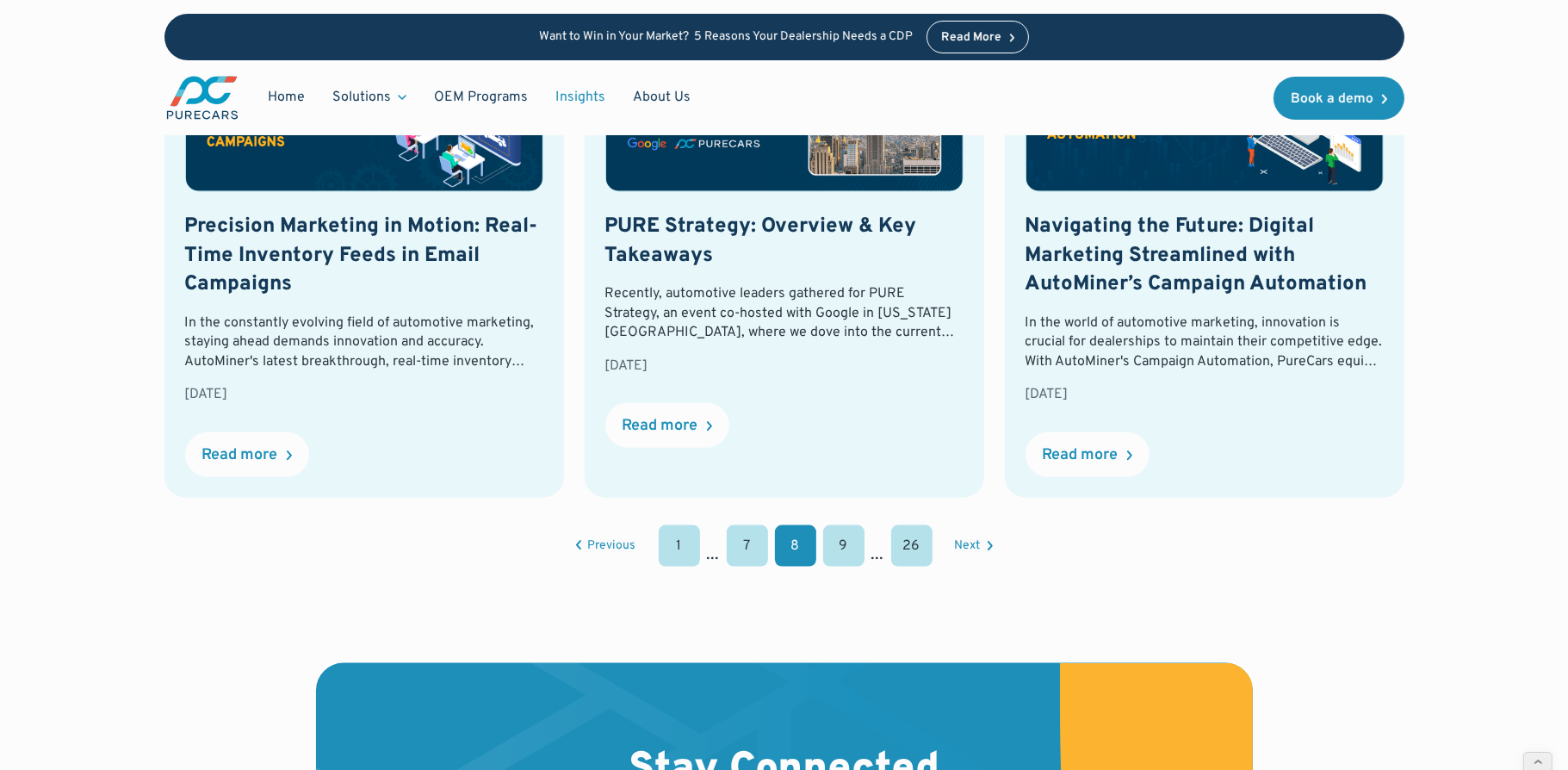
click at [856, 540] on link "9" at bounding box center [844, 546] width 41 height 41
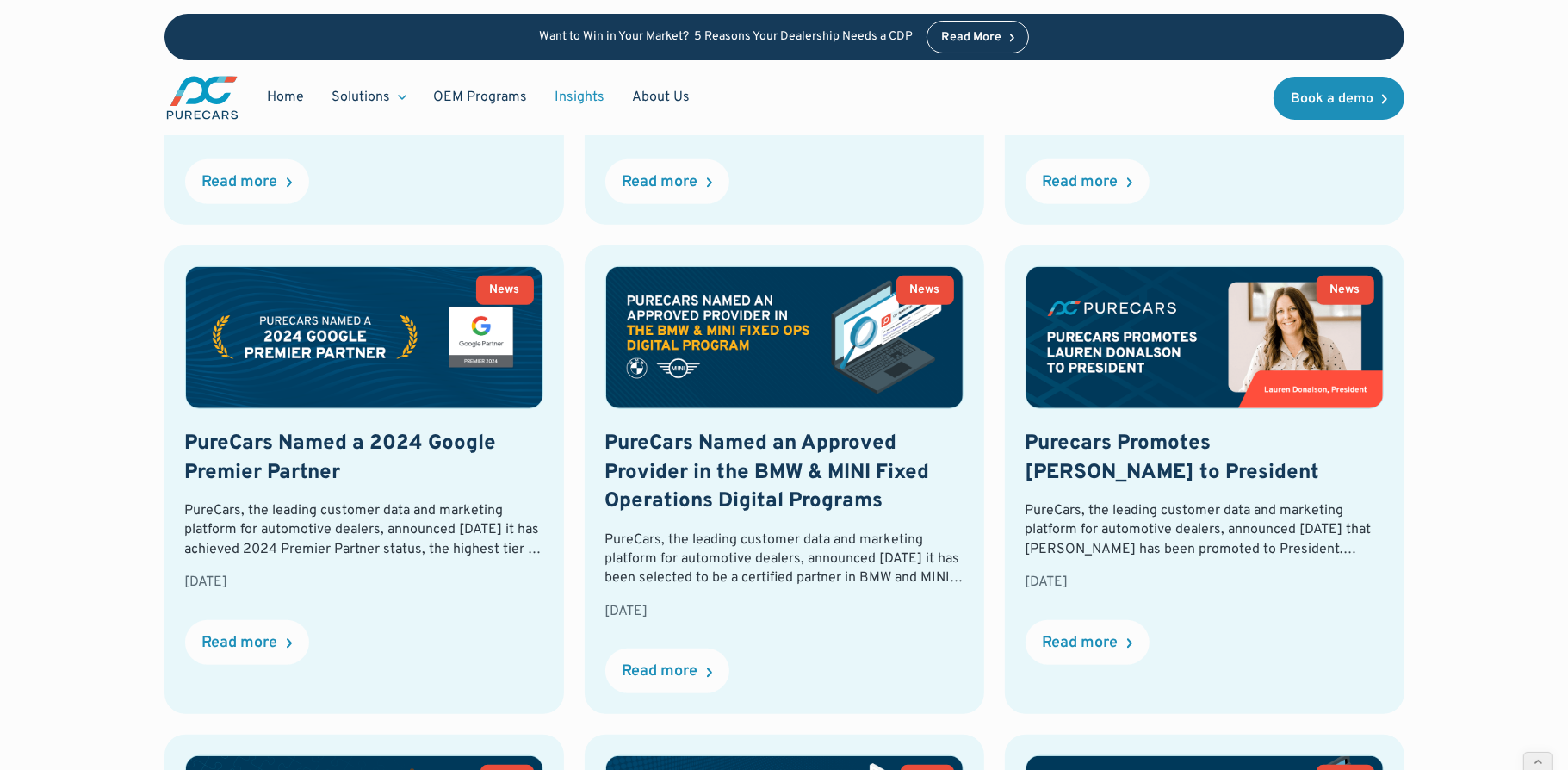
scroll to position [1096, 0]
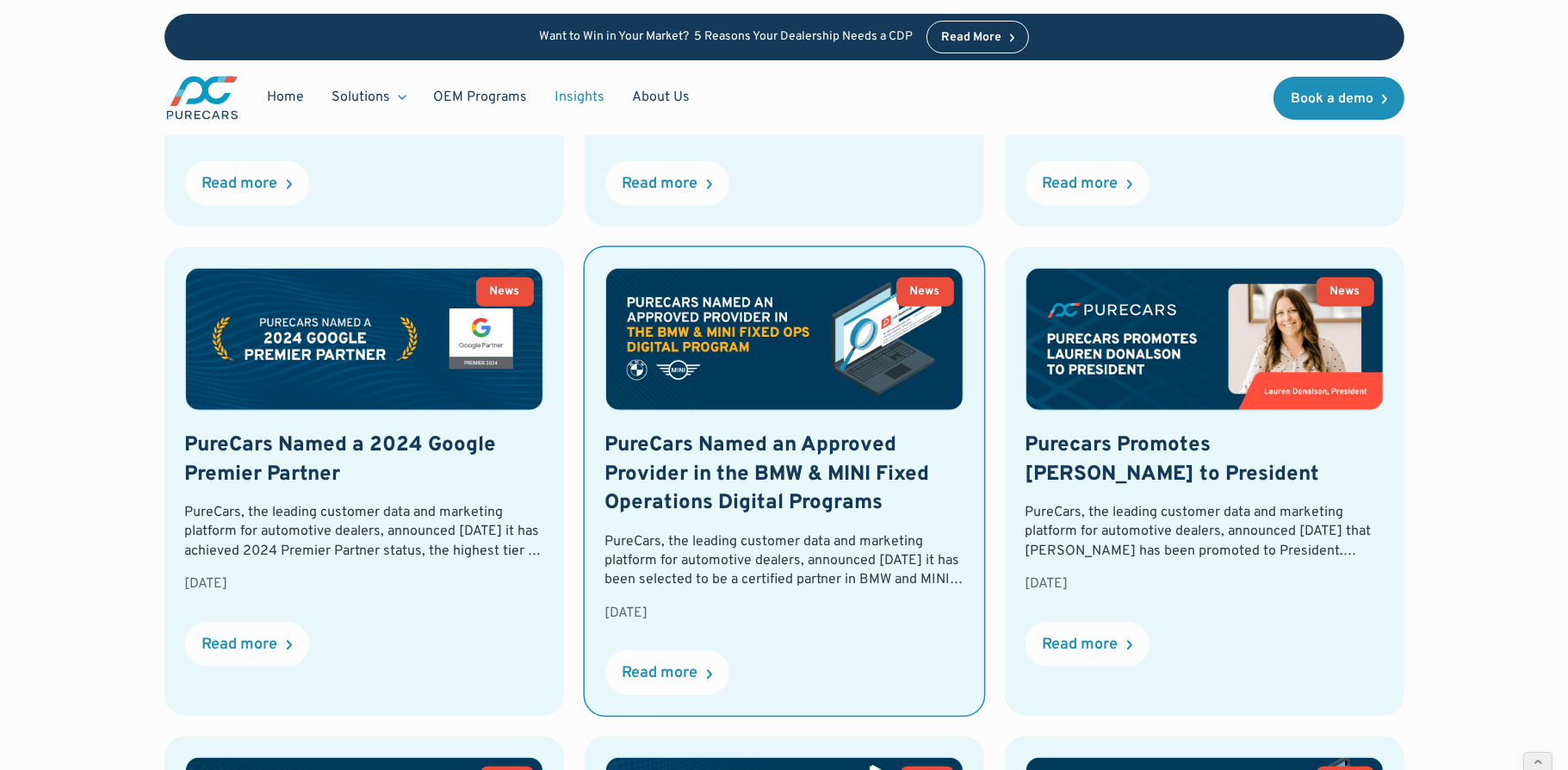
click at [719, 363] on img at bounding box center [784, 340] width 357 height 142
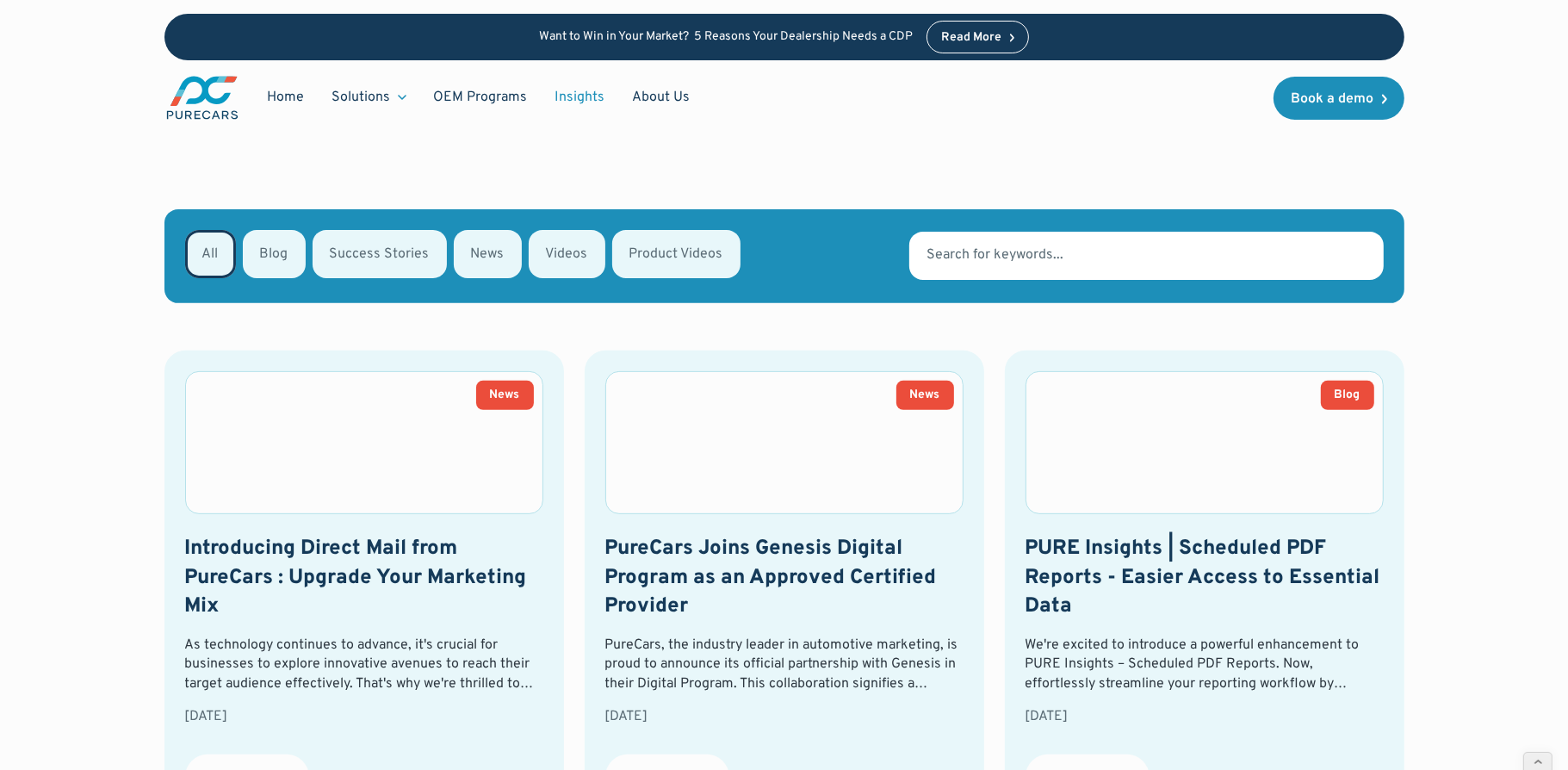
scroll to position [538, 0]
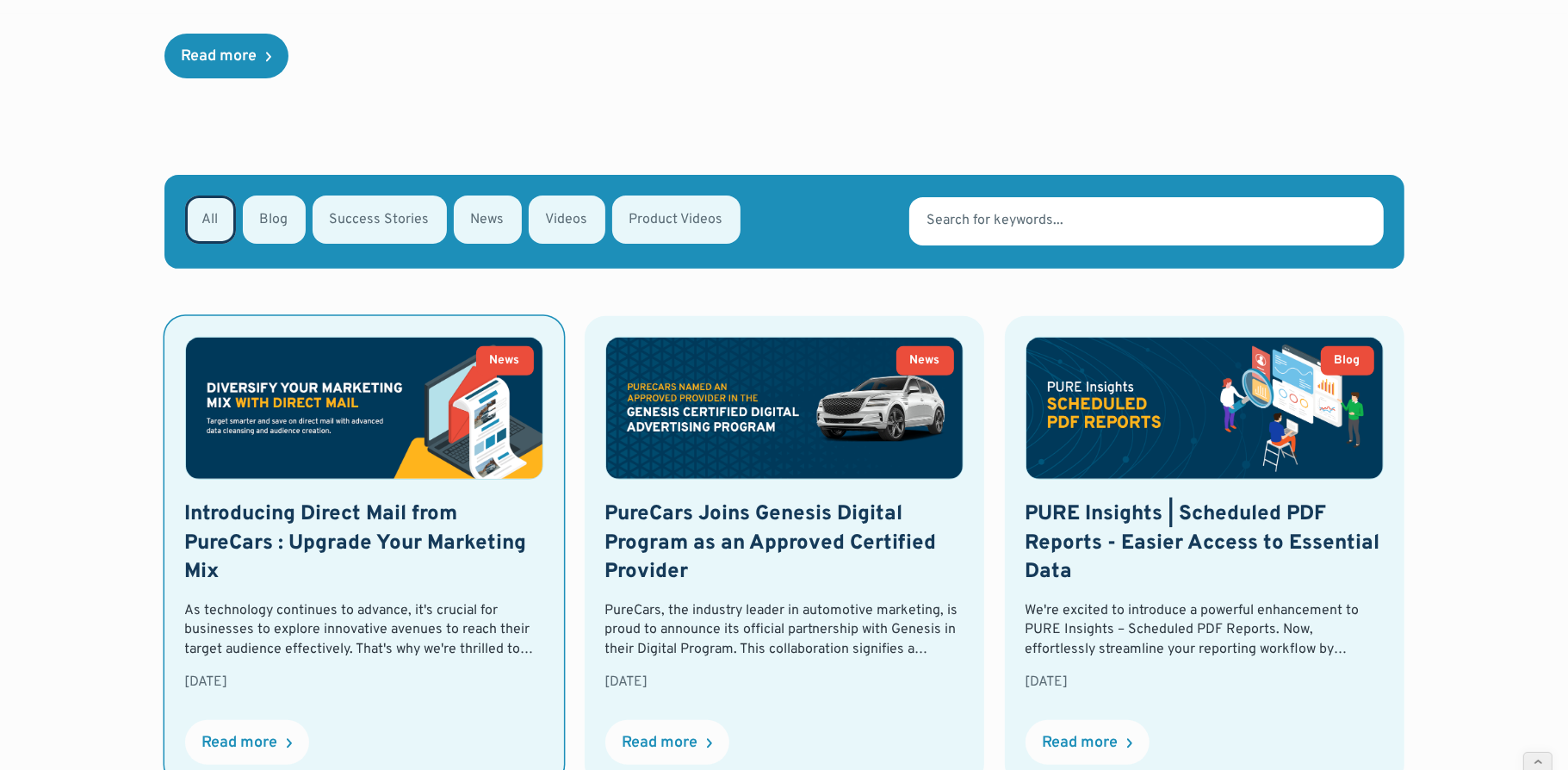
click at [272, 444] on img at bounding box center [365, 409] width 357 height 142
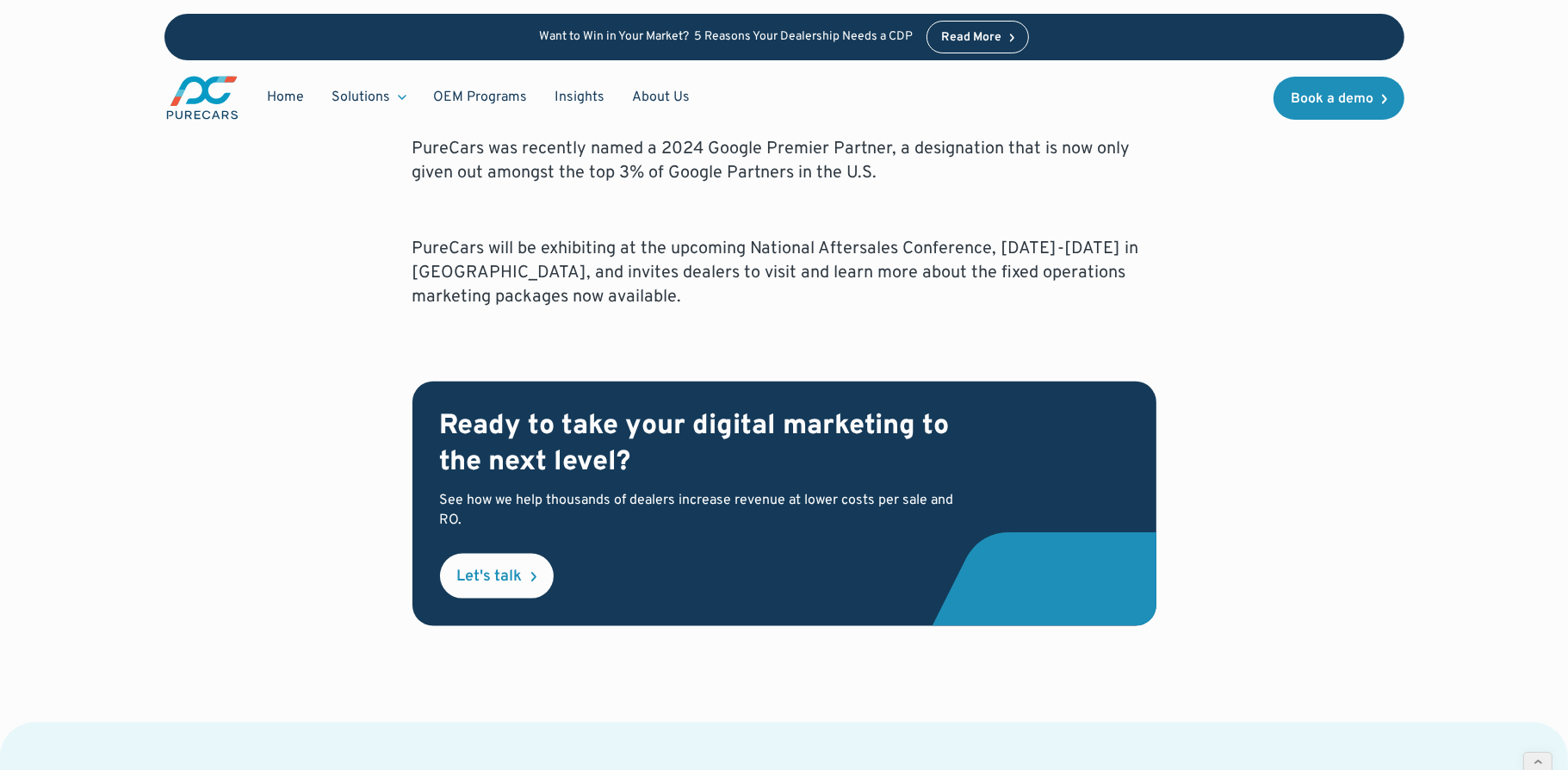
scroll to position [1818, 0]
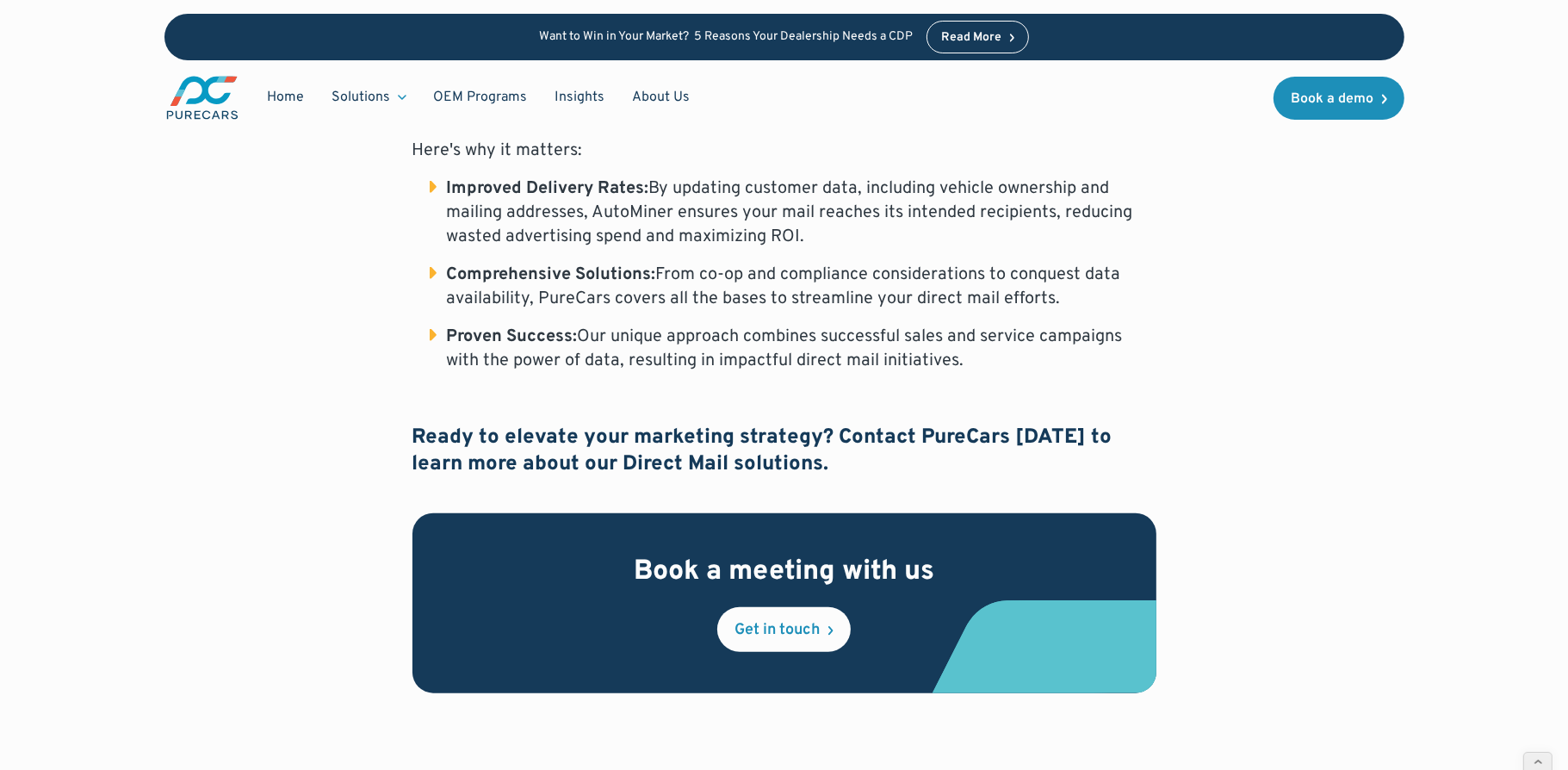
scroll to position [1540, 0]
